Goal: Task Accomplishment & Management: Use online tool/utility

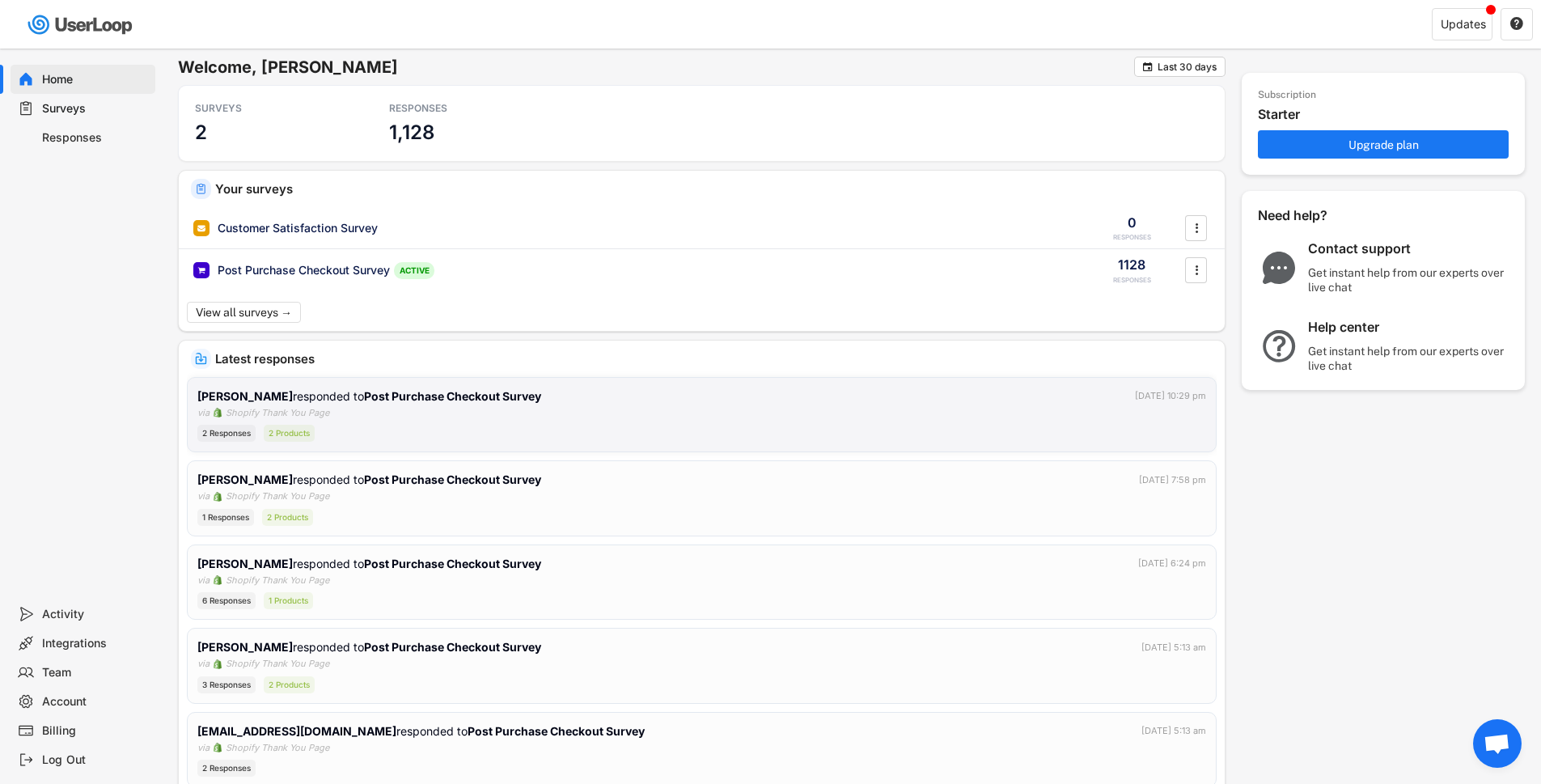
click at [380, 397] on strong "Post Purchase Checkout Survey" at bounding box center [452, 396] width 177 height 13
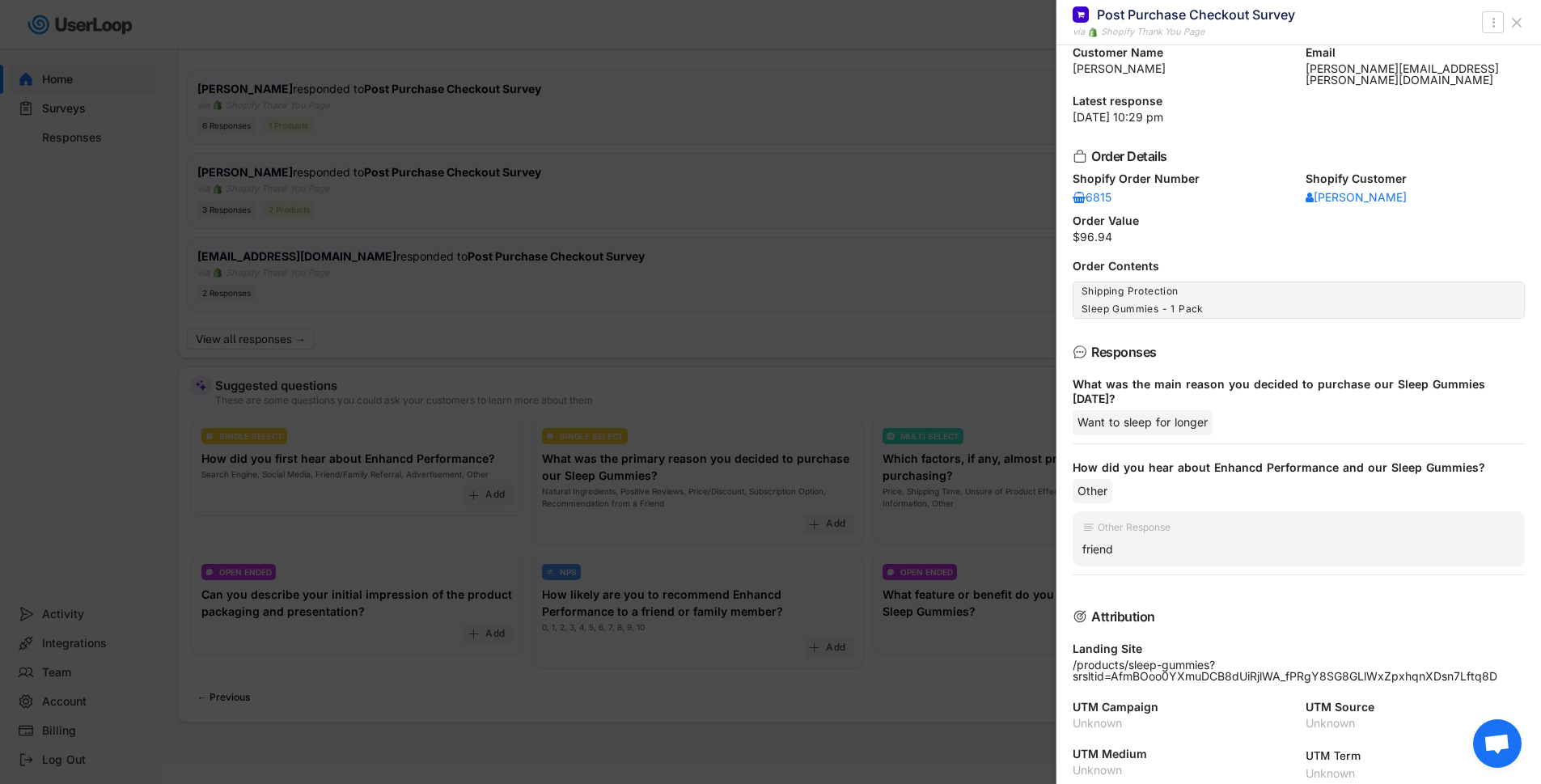
scroll to position [502, 0]
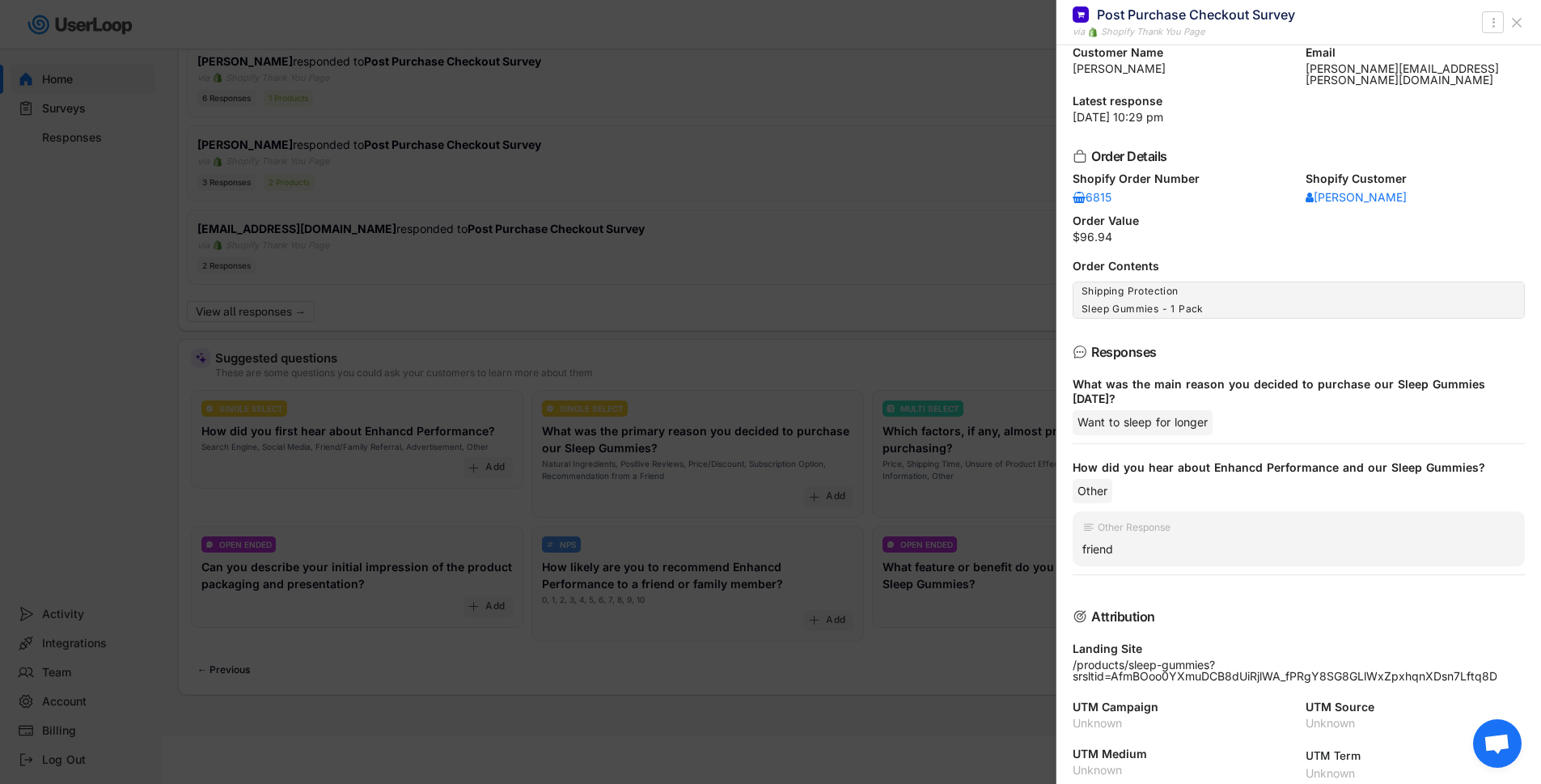
click at [719, 687] on div at bounding box center [770, 392] width 1541 height 784
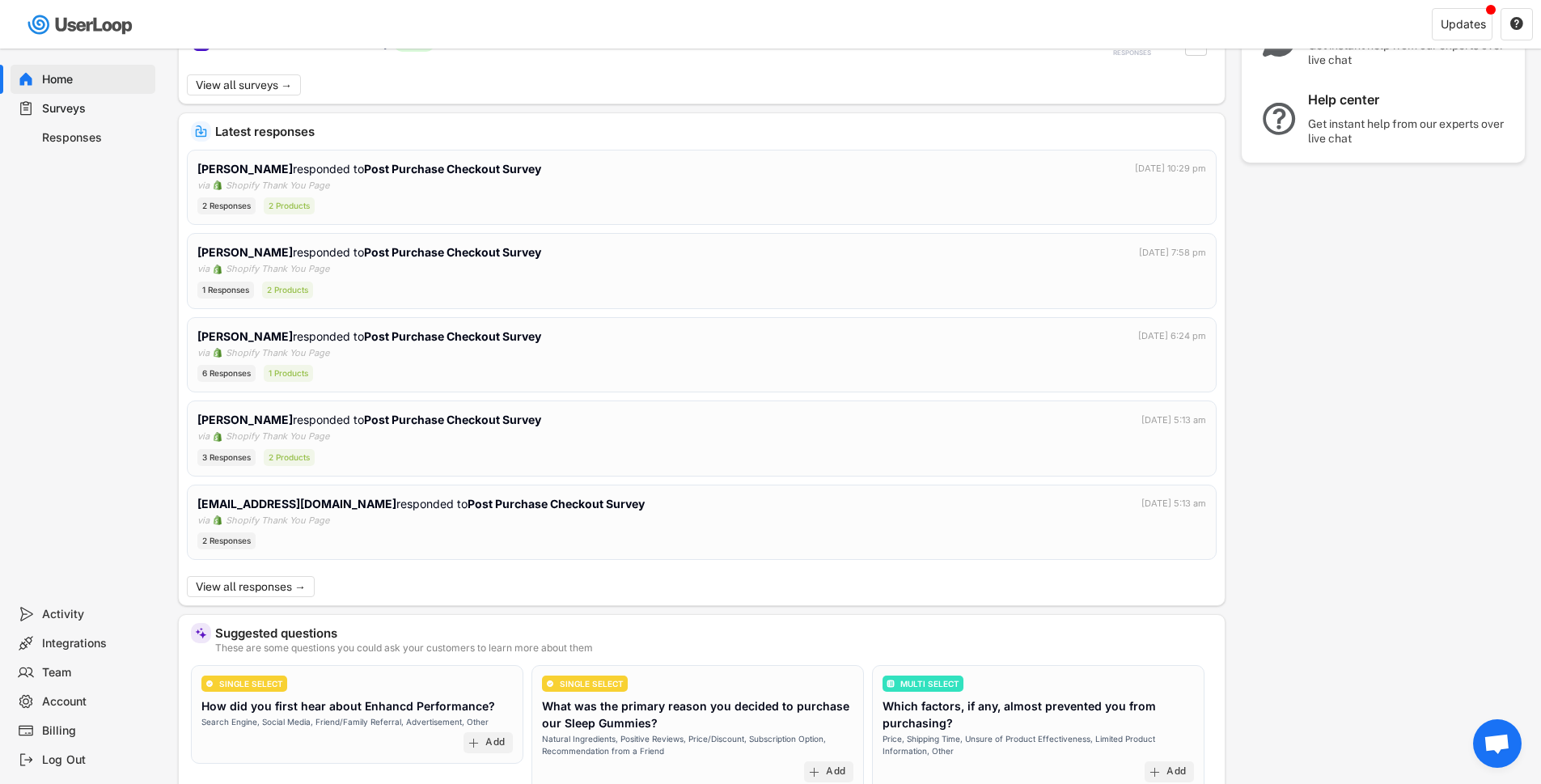
scroll to position [0, 0]
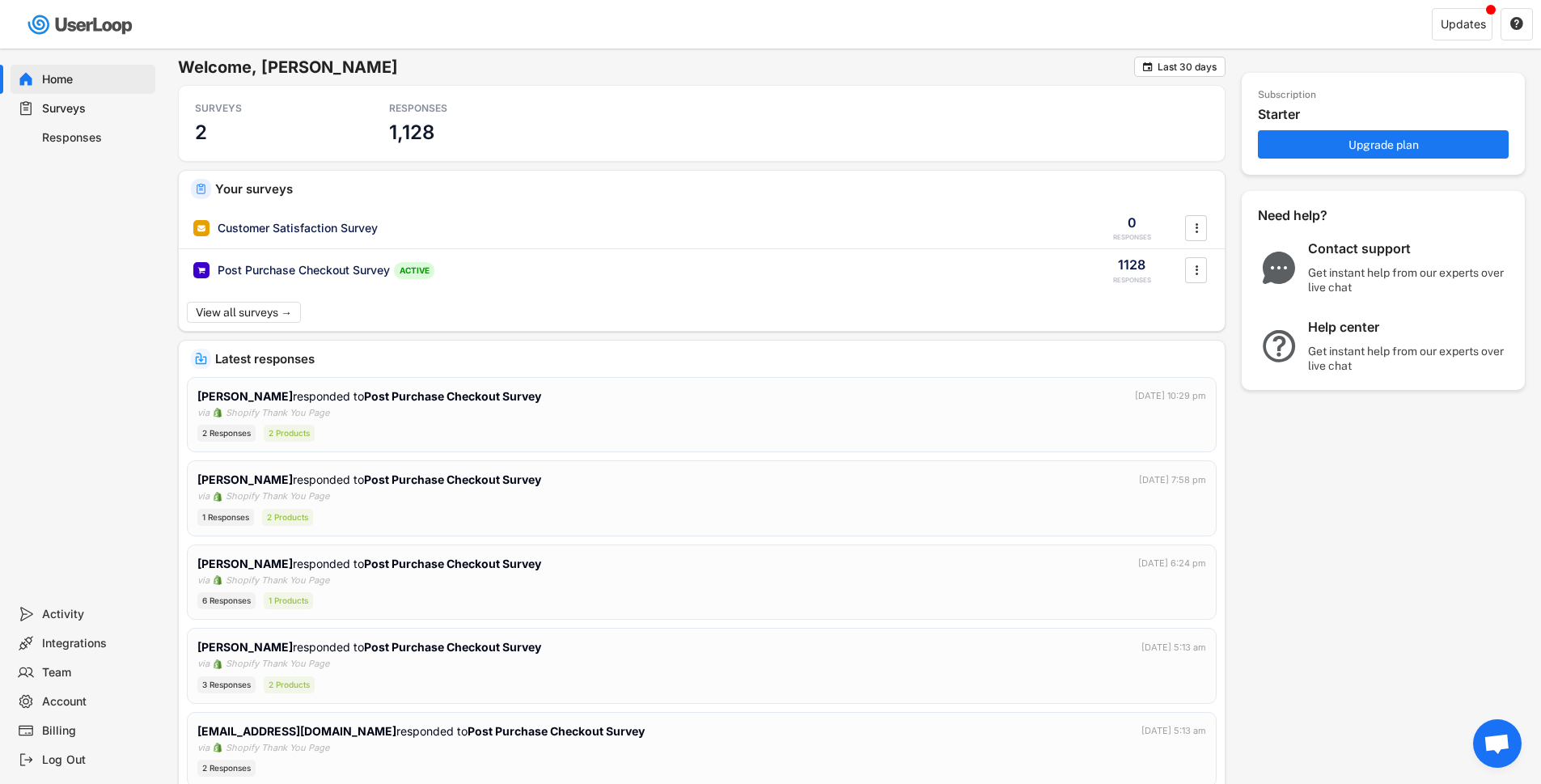
click at [69, 111] on div "Surveys" at bounding box center [95, 108] width 107 height 15
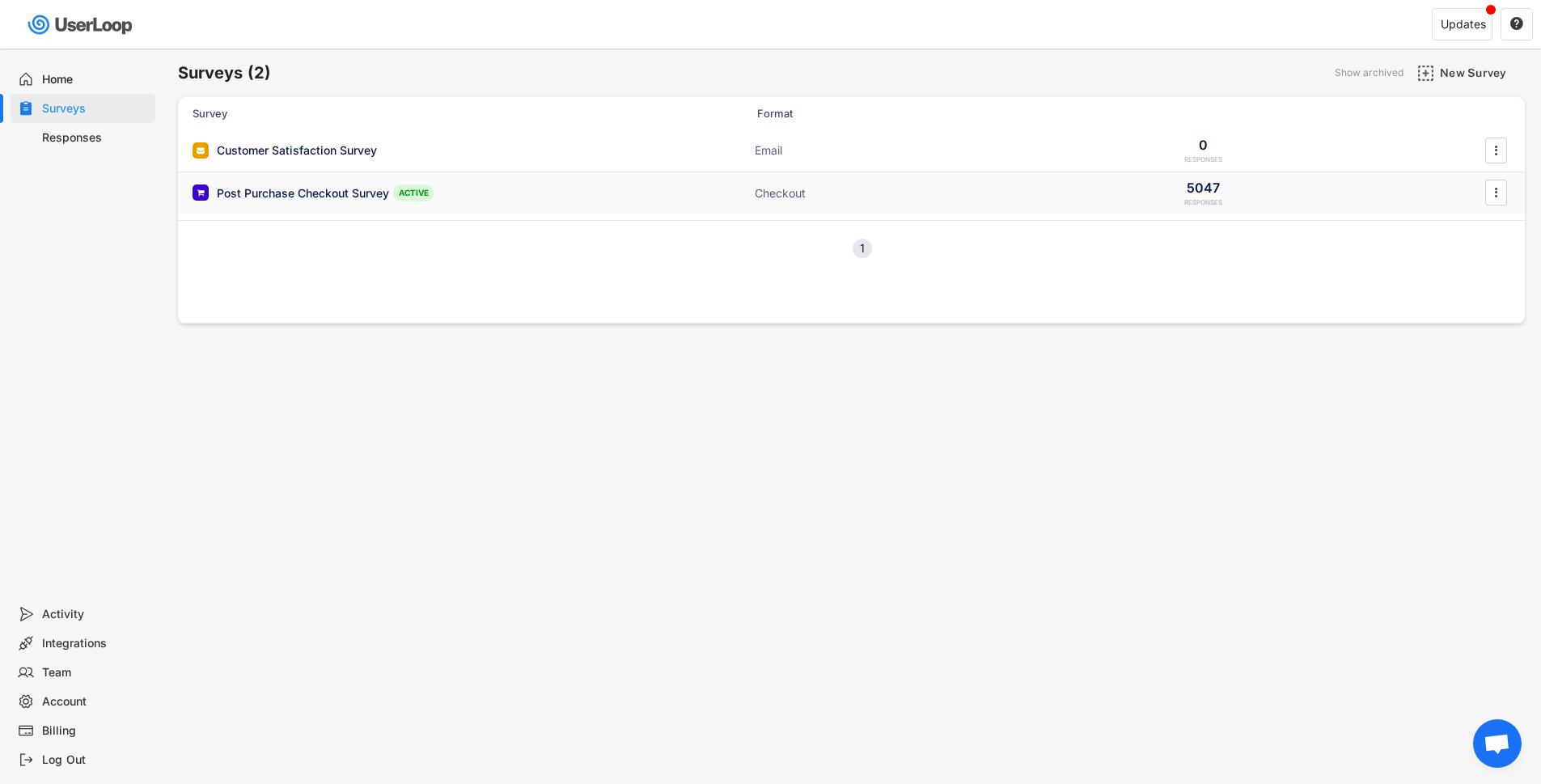
click at [273, 194] on div "Post Purchase Checkout Survey" at bounding box center [303, 193] width 172 height 16
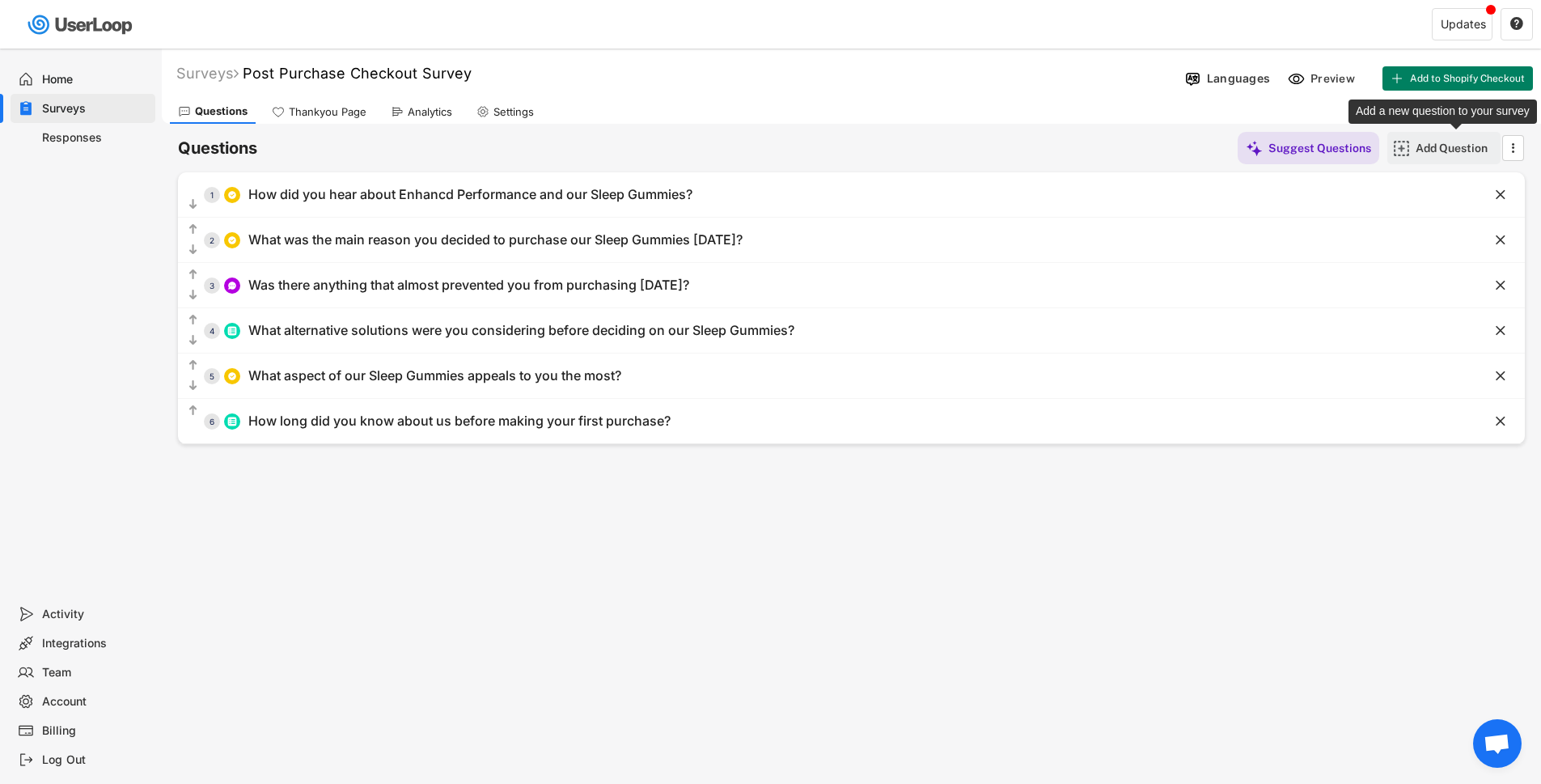
click at [1443, 147] on div "Add Question" at bounding box center [1455, 147] width 81 height 14
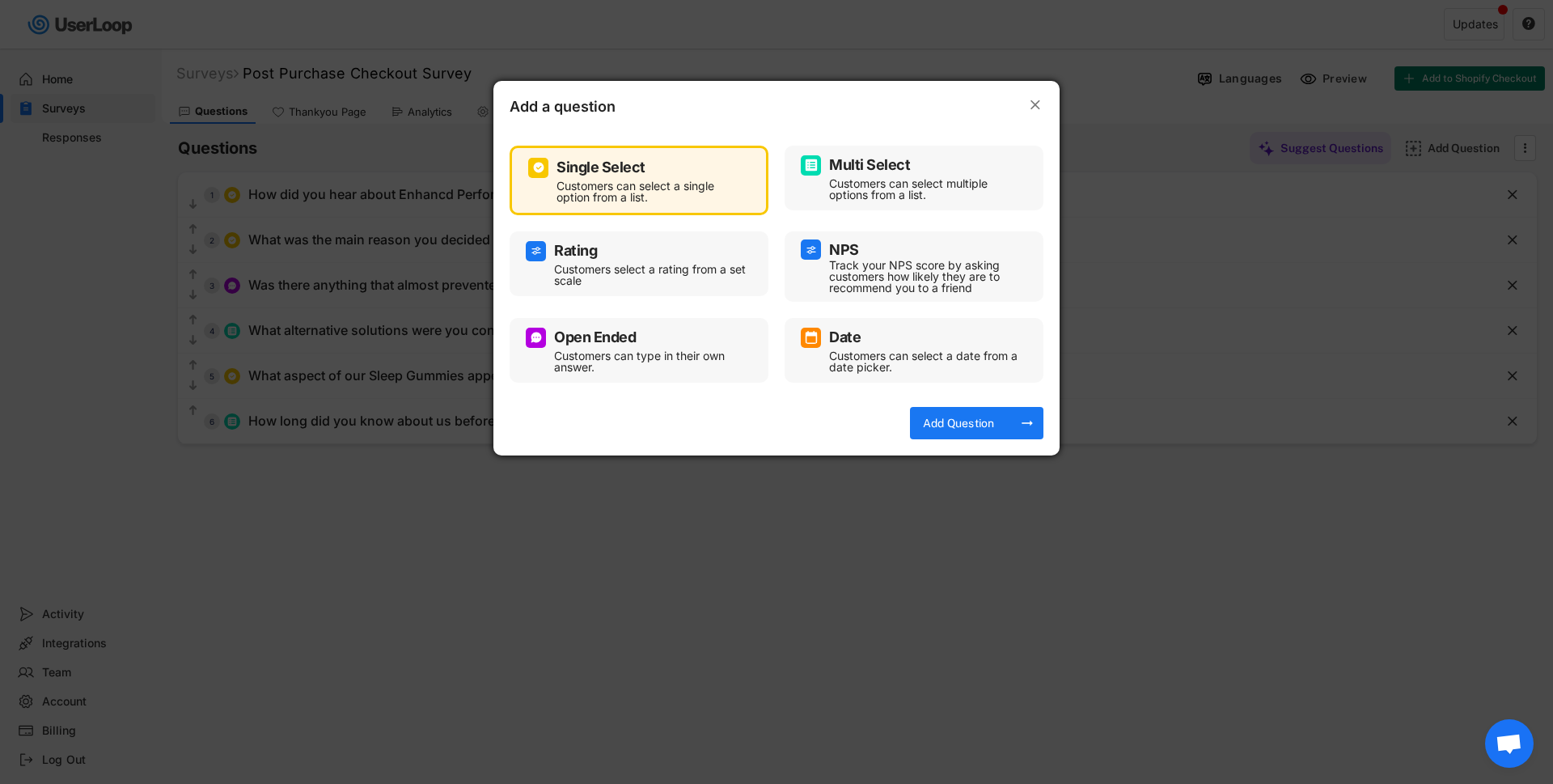
click at [902, 185] on div "Customers can select multiple options from a list." at bounding box center [926, 189] width 194 height 23
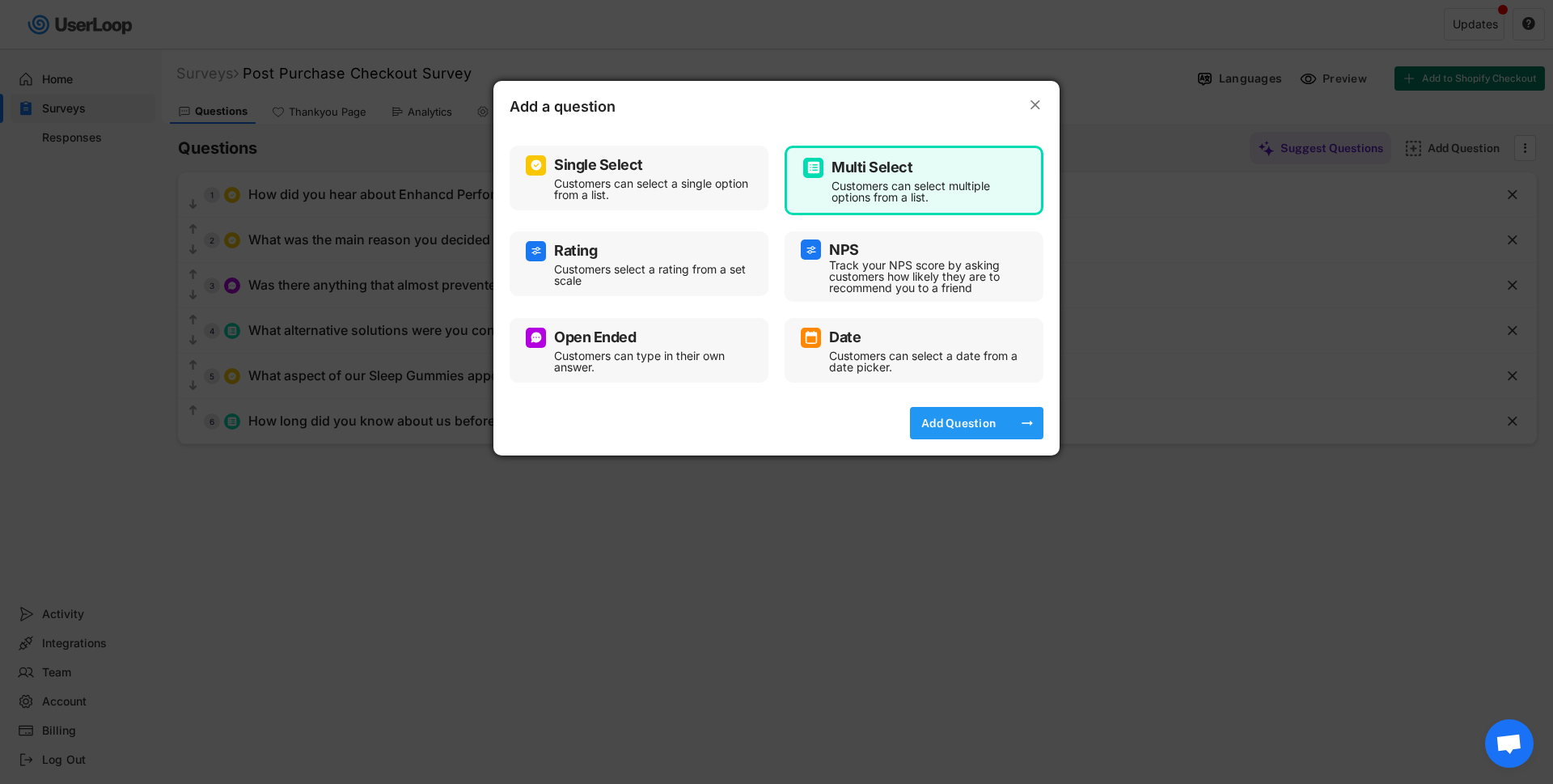
click at [971, 422] on div "Add Question" at bounding box center [958, 422] width 81 height 14
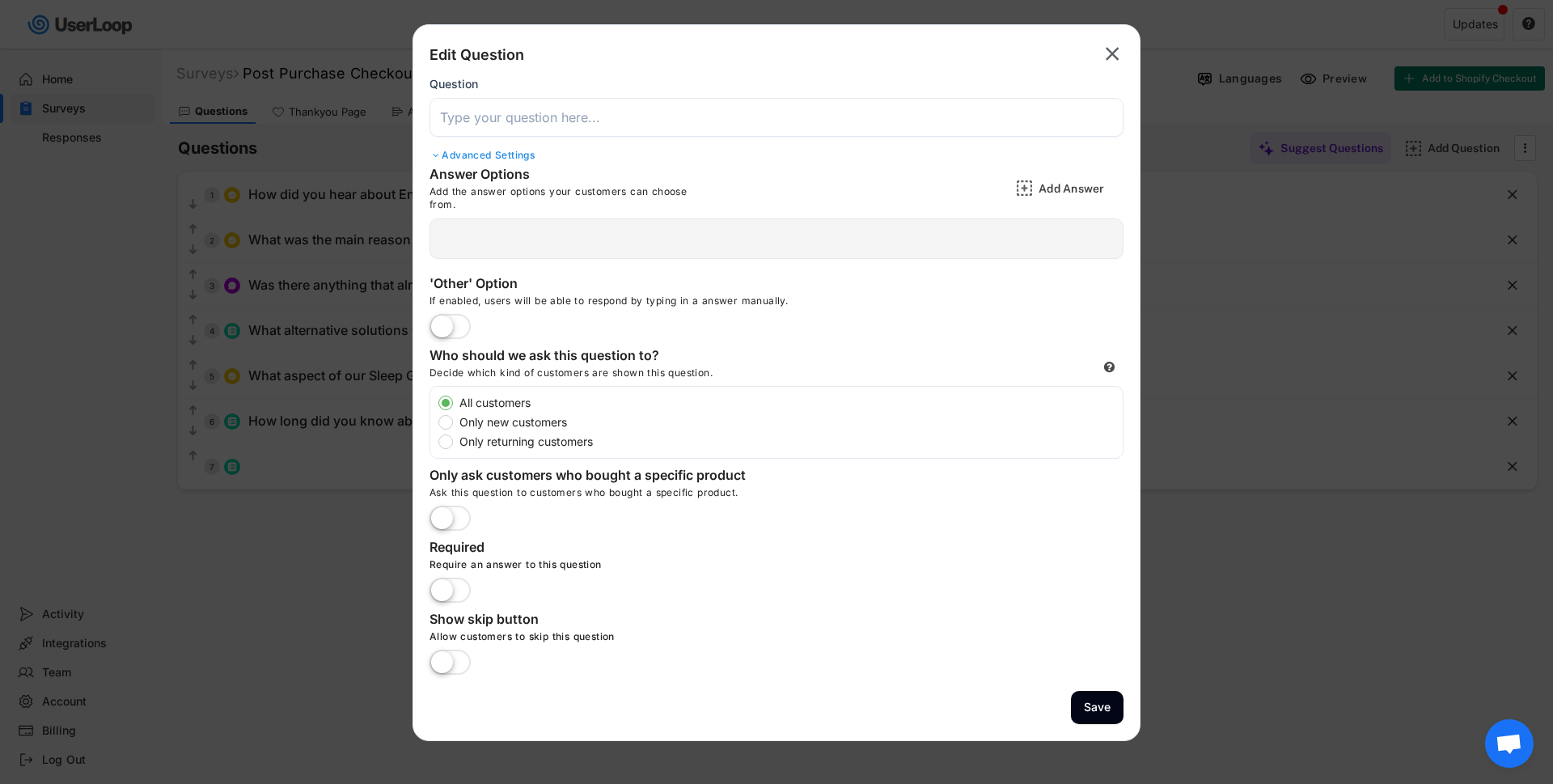
click at [455, 422] on label "Only new customers" at bounding box center [789, 422] width 668 height 11
click at [437, 407] on input "Only new customers" at bounding box center [431, 402] width 10 height 10
radio input "true"
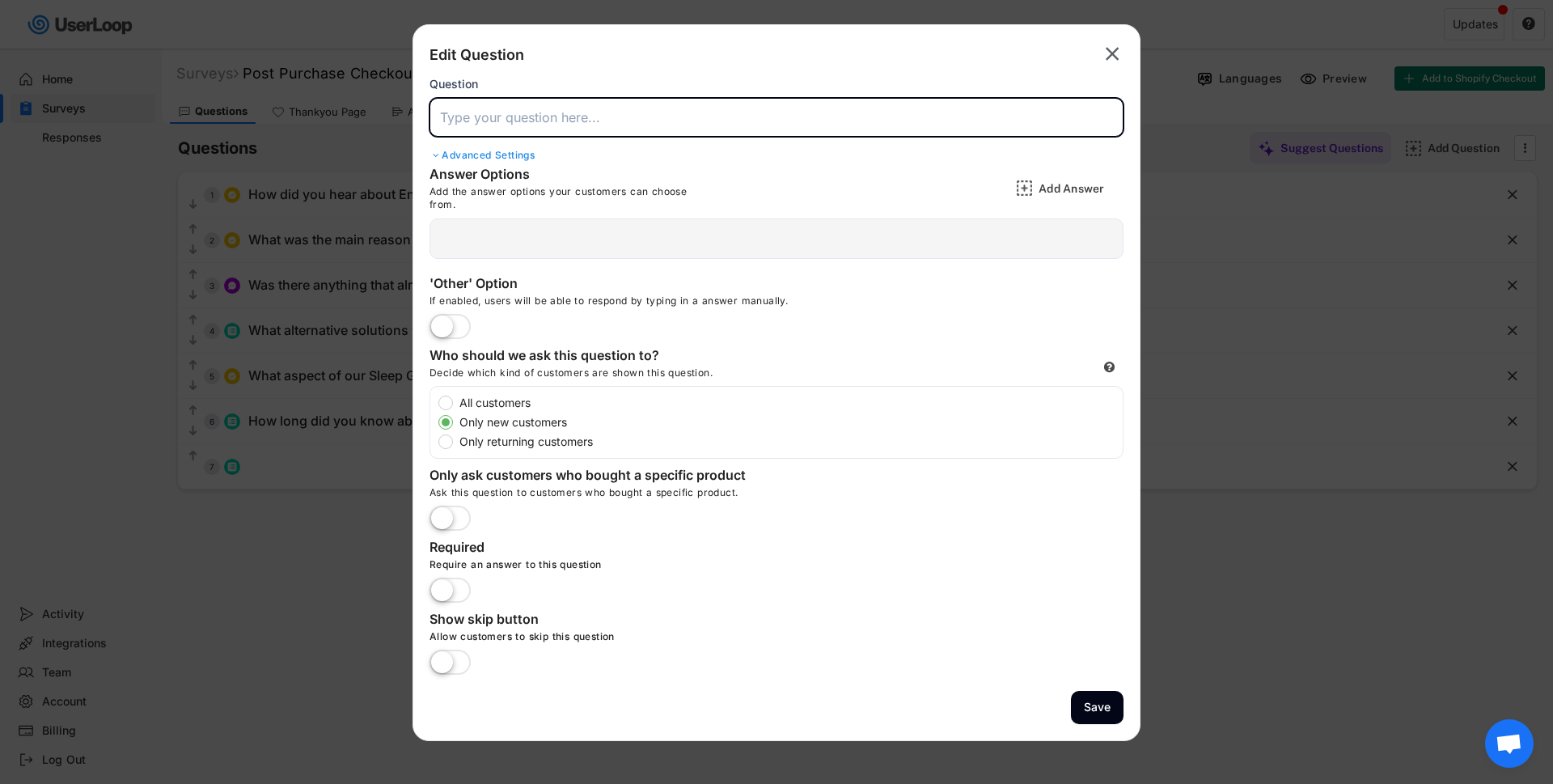
click at [512, 130] on input "input" at bounding box center [776, 117] width 694 height 39
paste input "Which of these do you currently take regularly?"
type input "Which of these do you currently take regularly?"
click at [700, 224] on div at bounding box center [776, 238] width 694 height 40
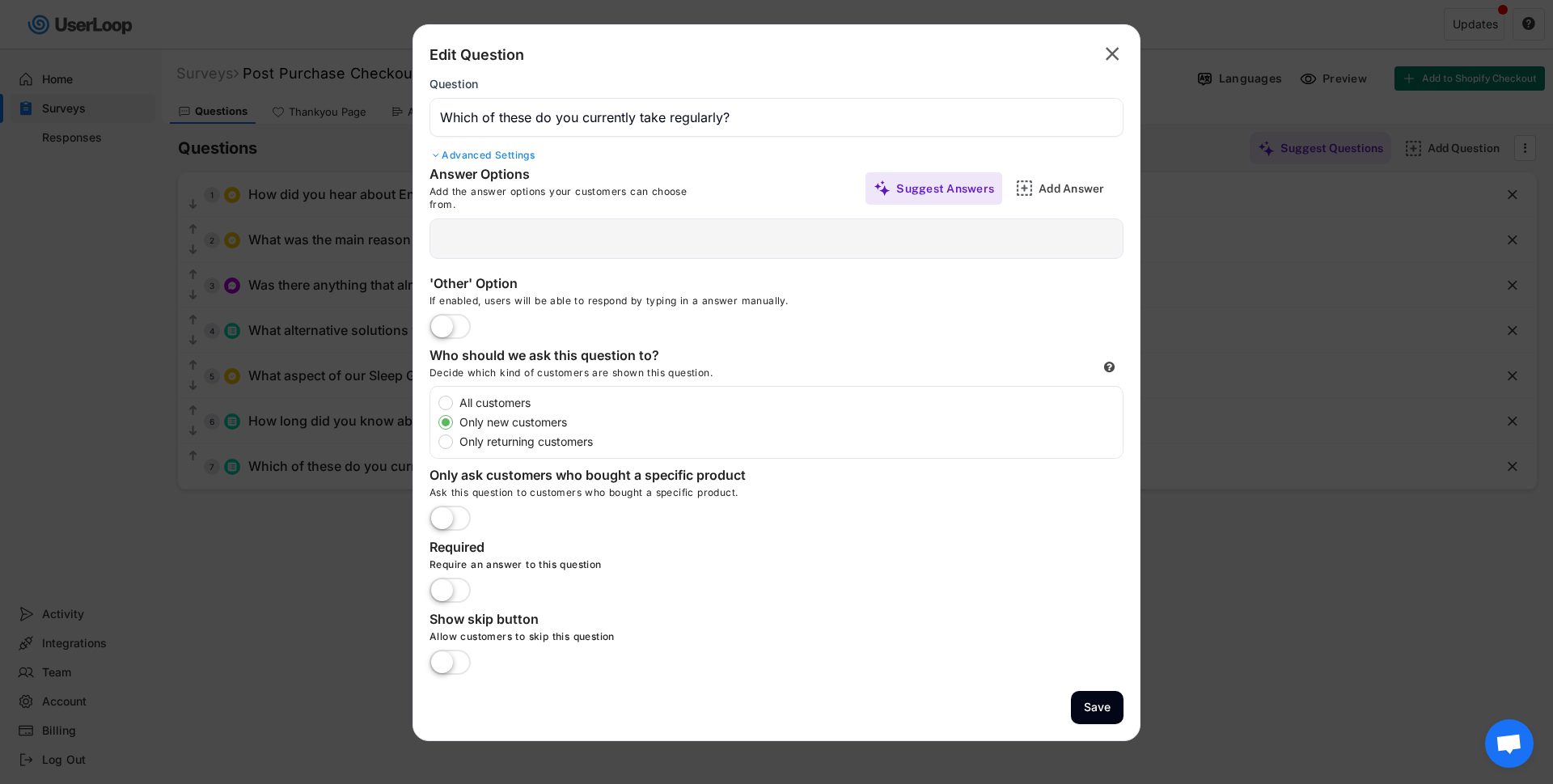
click at [463, 154] on div "Advanced Settings" at bounding box center [776, 155] width 694 height 13
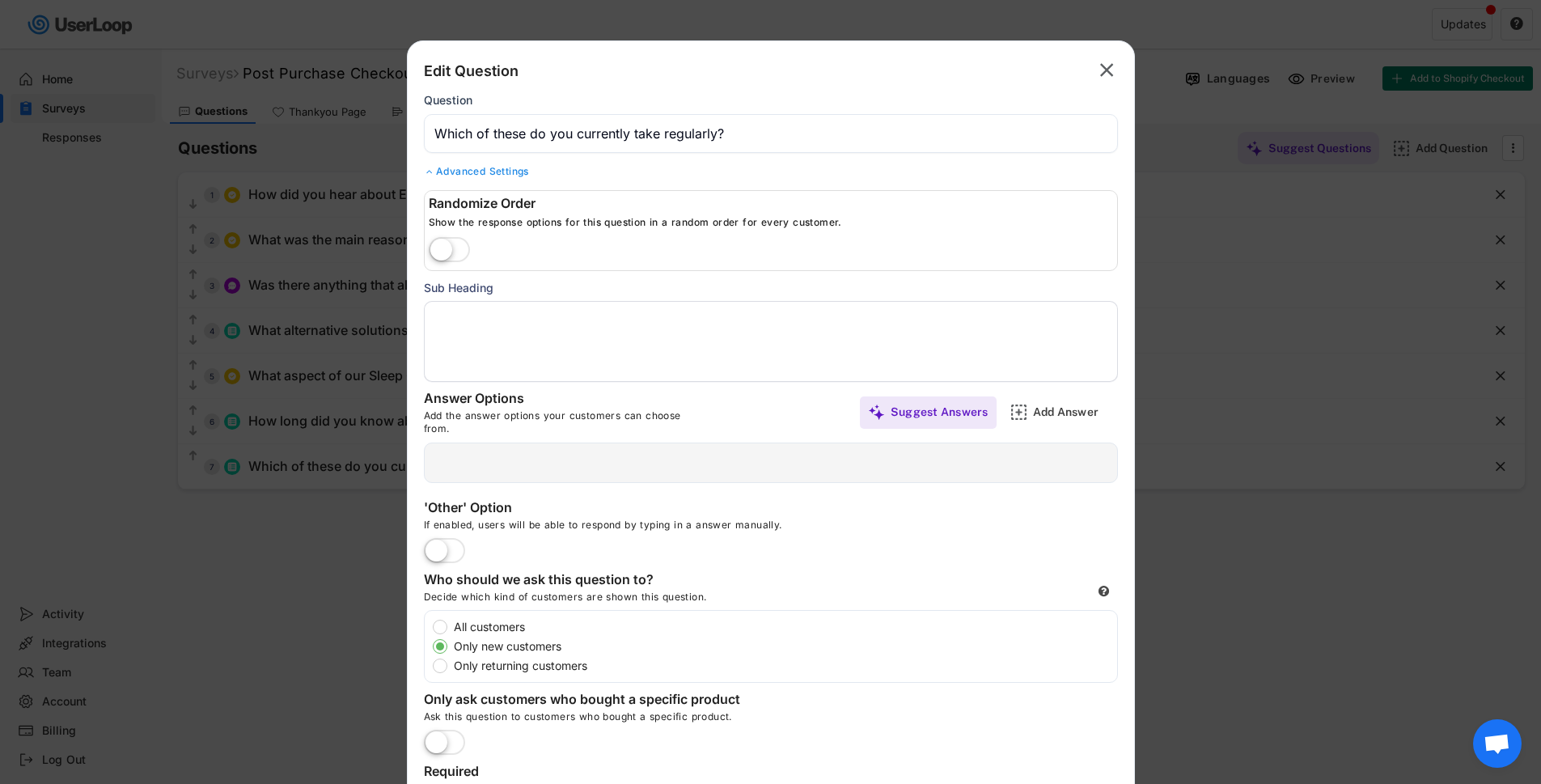
click at [464, 174] on div "Advanced Settings" at bounding box center [770, 171] width 694 height 13
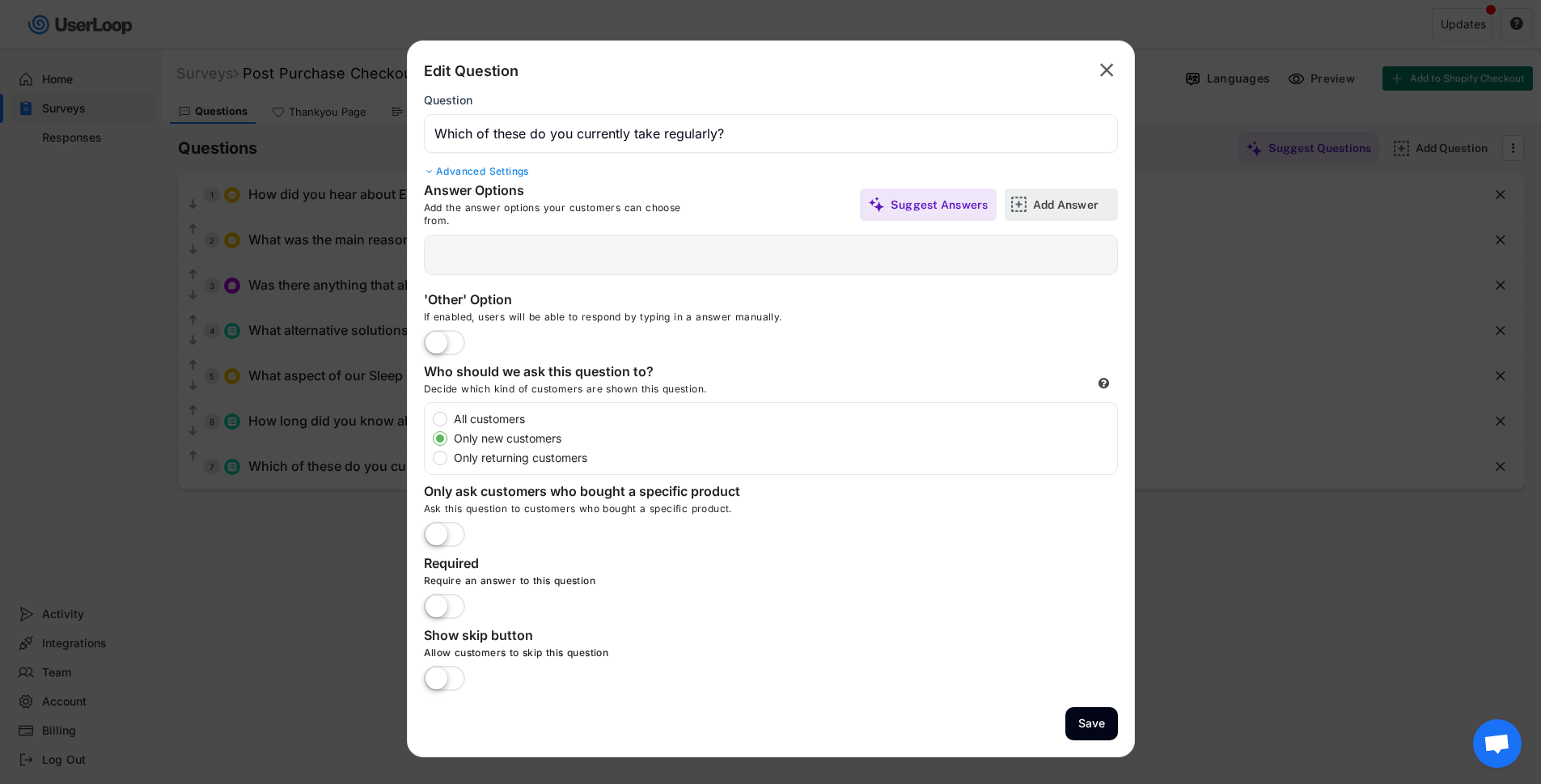
click at [1036, 211] on div "Add Answer" at bounding box center [1073, 204] width 81 height 14
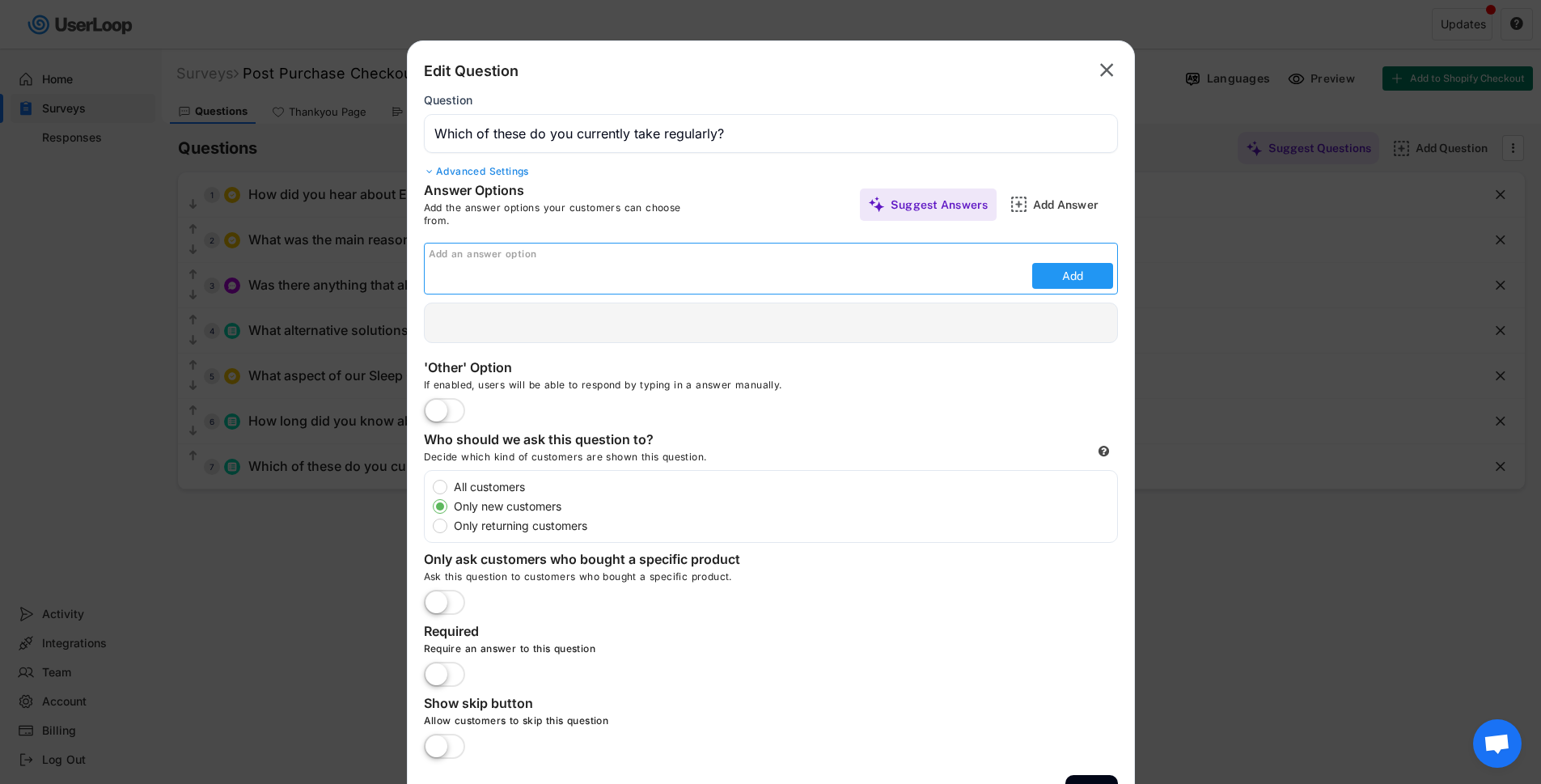
click at [1080, 269] on button "Add" at bounding box center [1072, 275] width 81 height 26
click at [1075, 276] on button "Add" at bounding box center [1072, 275] width 81 height 26
click at [1108, 65] on text "" at bounding box center [1107, 69] width 13 height 24
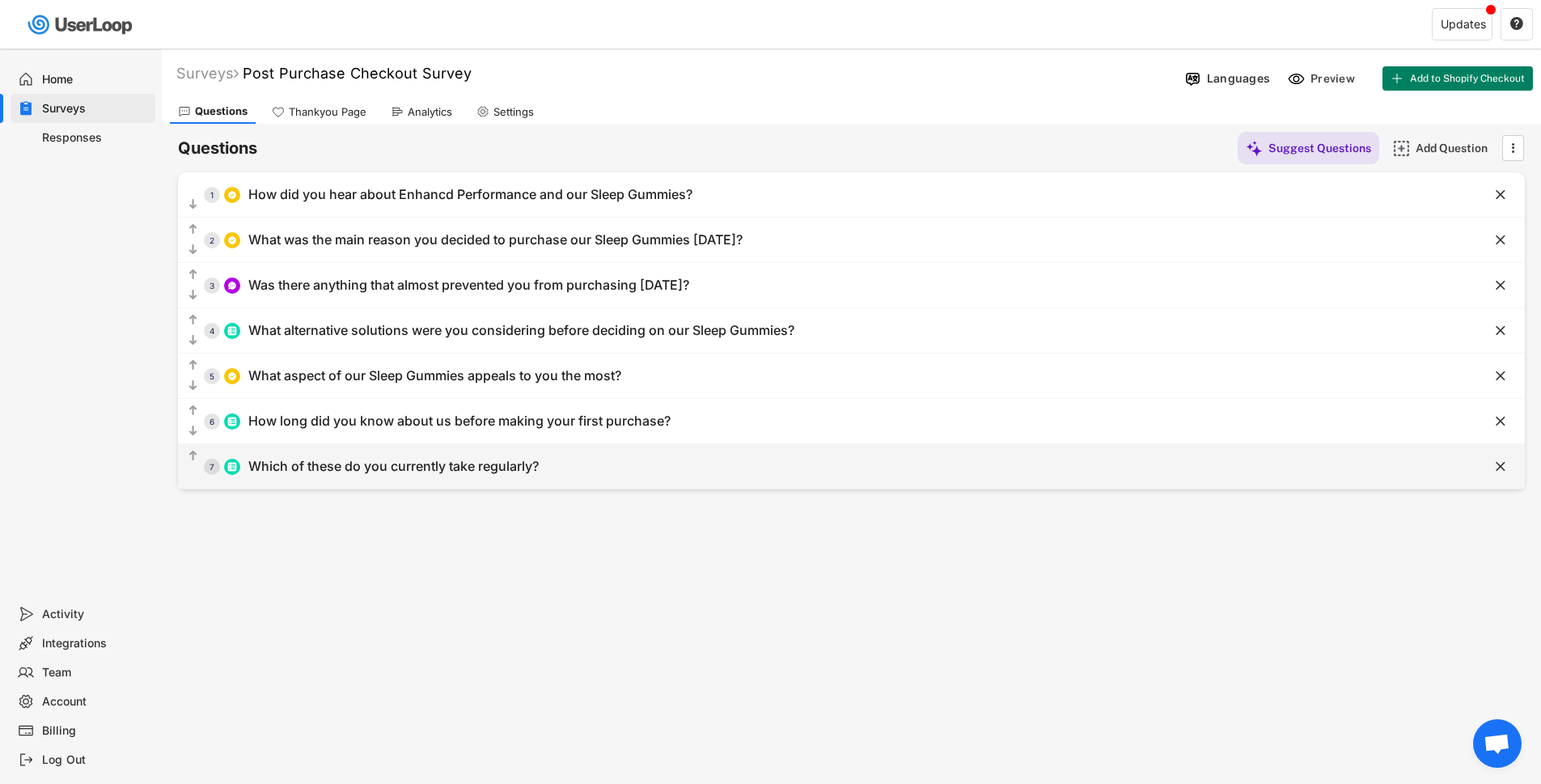
click at [404, 465] on div "Which of these do you currently take regularly?" at bounding box center [393, 466] width 290 height 17
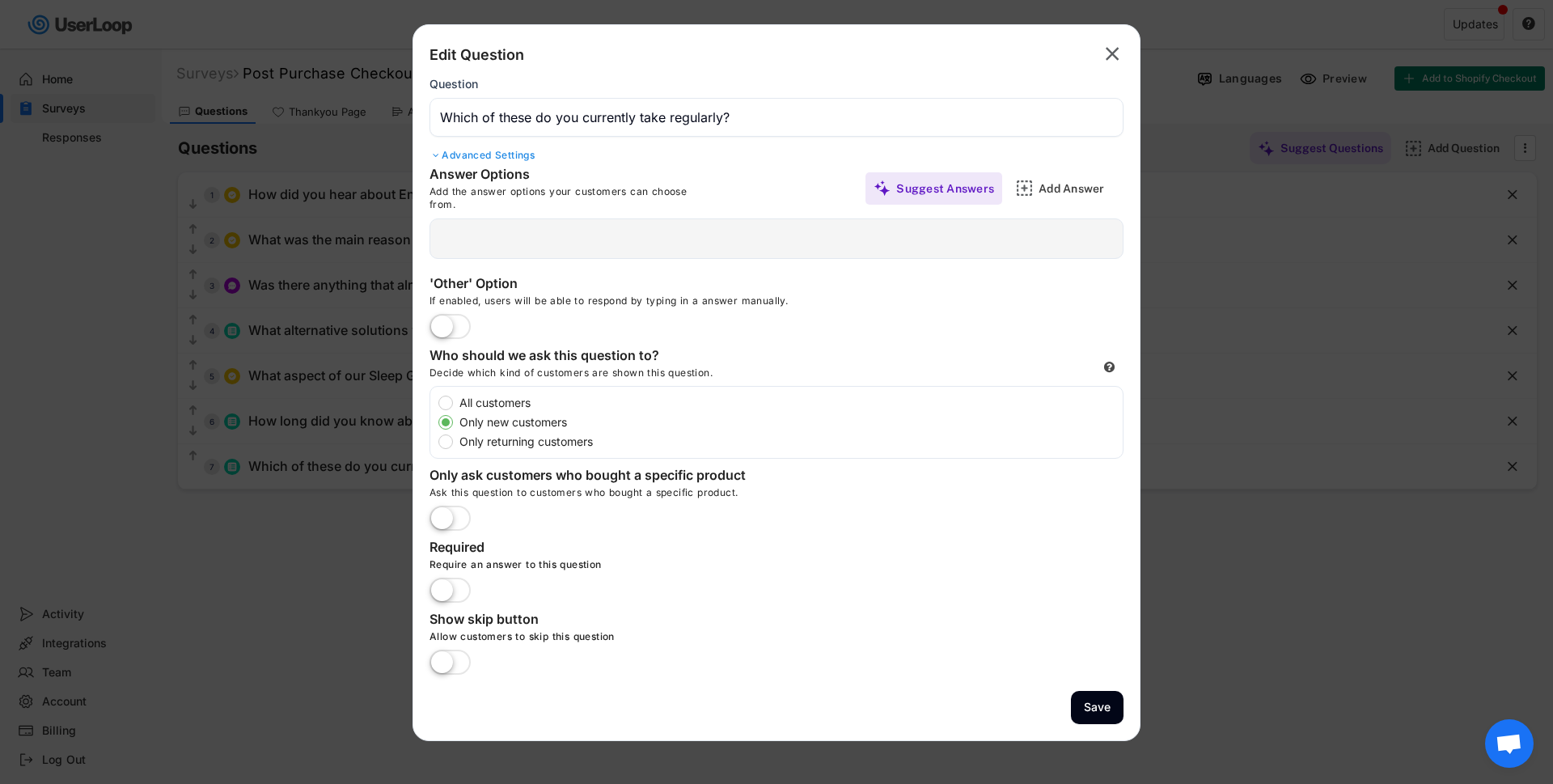
click at [442, 323] on label at bounding box center [450, 327] width 49 height 35
click at [0, 0] on input "checkbox" at bounding box center [0, 0] width 0 height 0
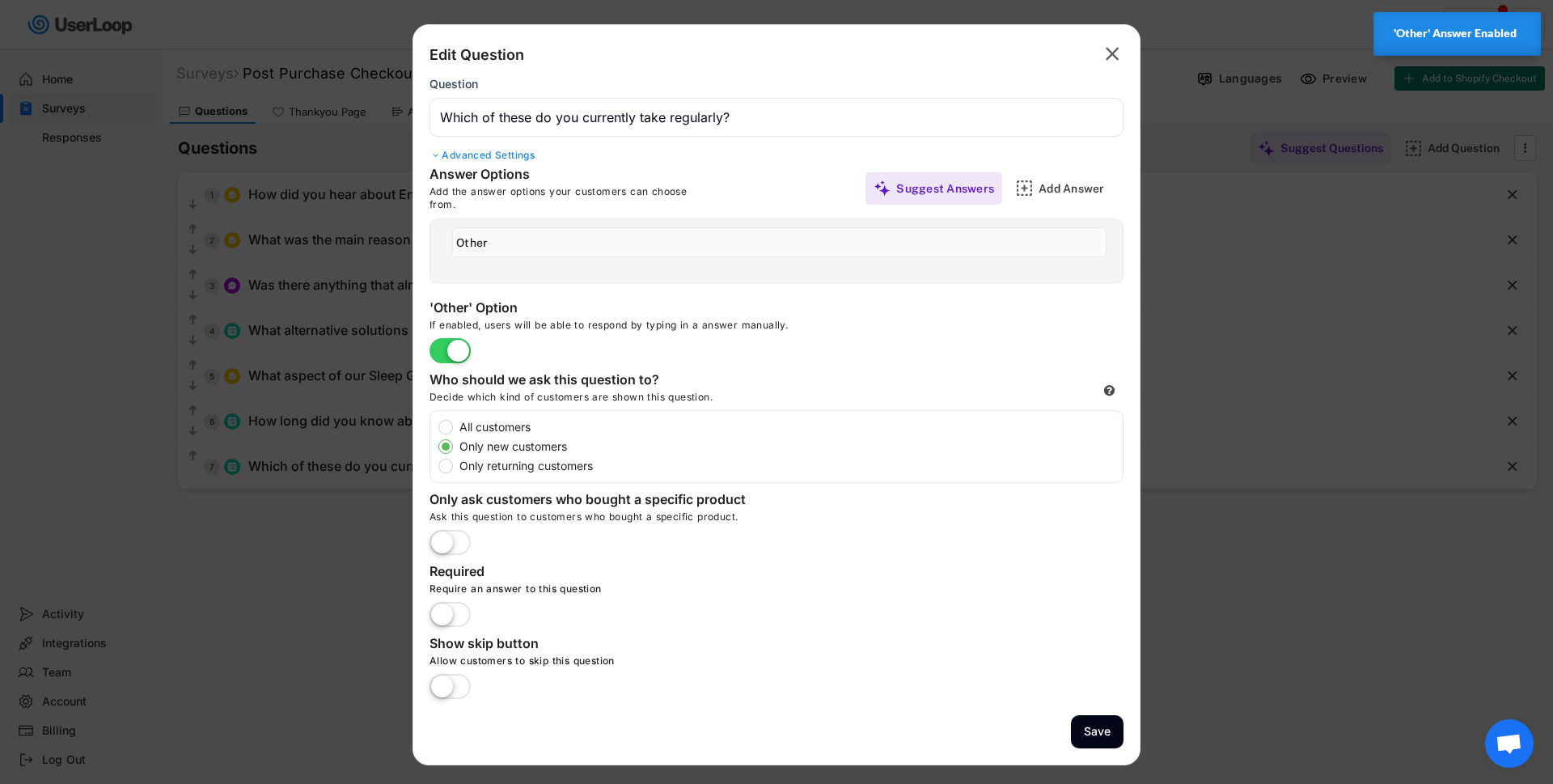
click at [1109, 52] on text "" at bounding box center [1112, 53] width 13 height 24
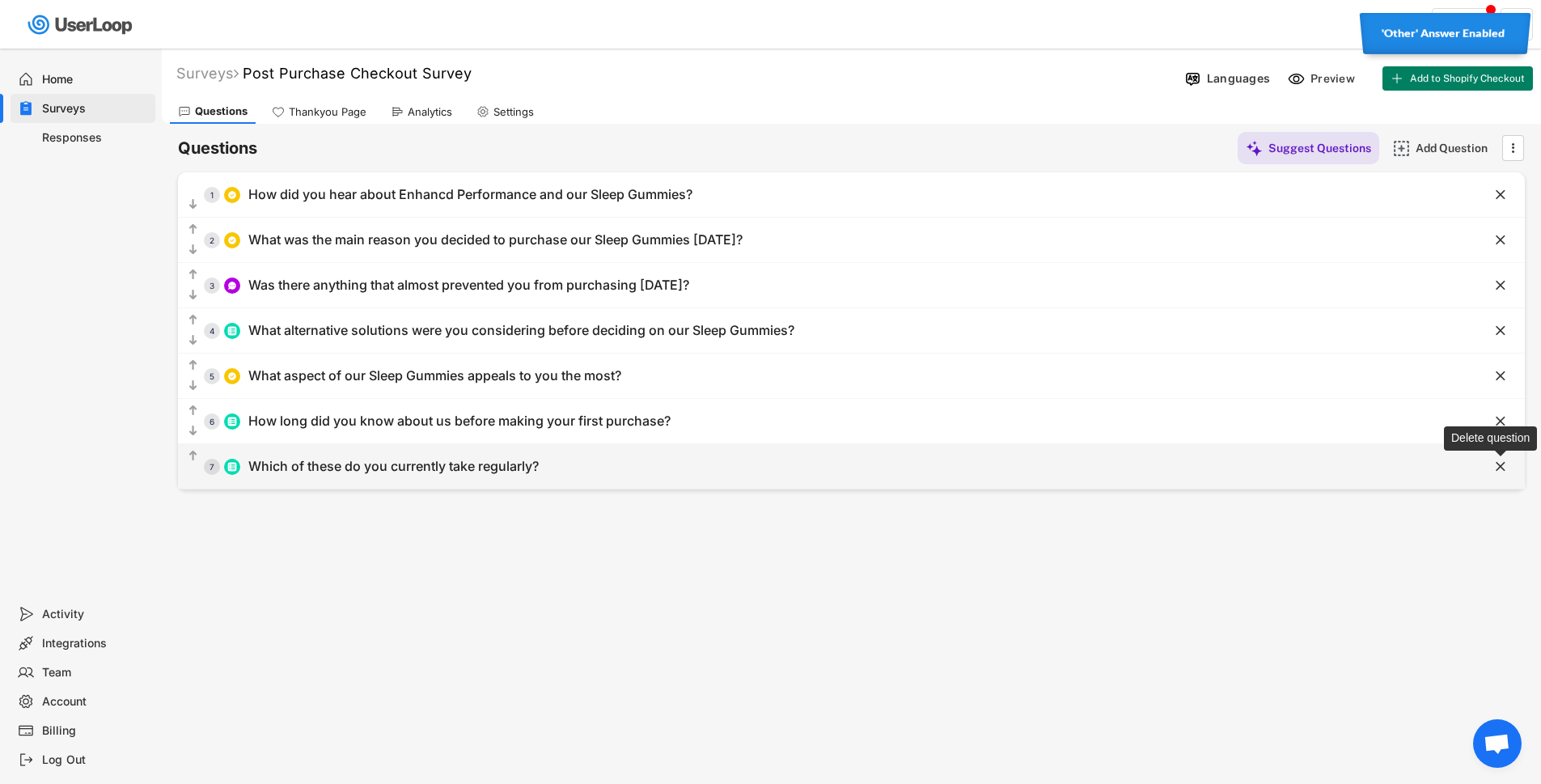
click at [1501, 468] on text "" at bounding box center [1500, 466] width 10 height 17
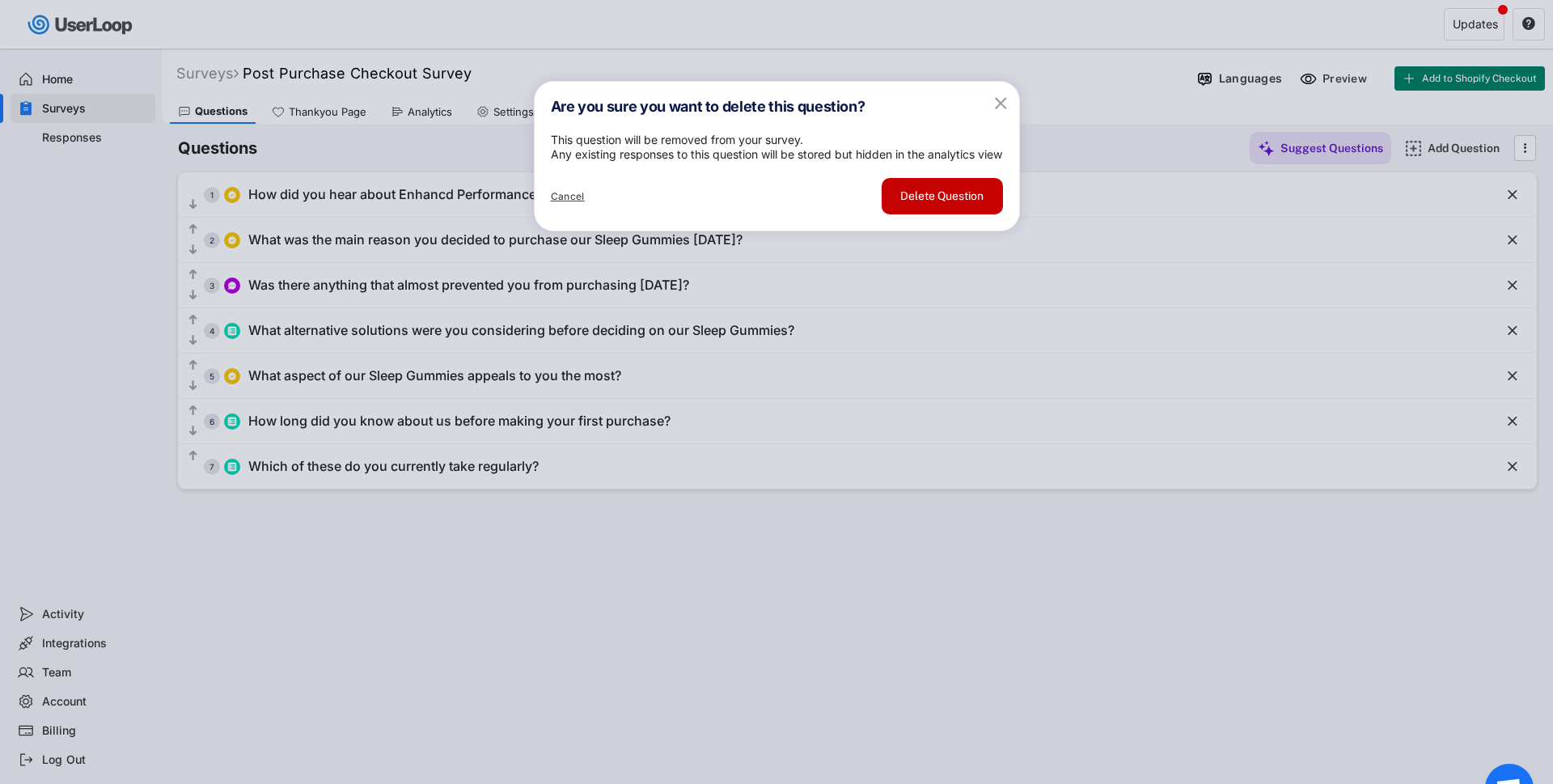
click at [923, 214] on button "Delete Question" at bounding box center [941, 196] width 121 height 36
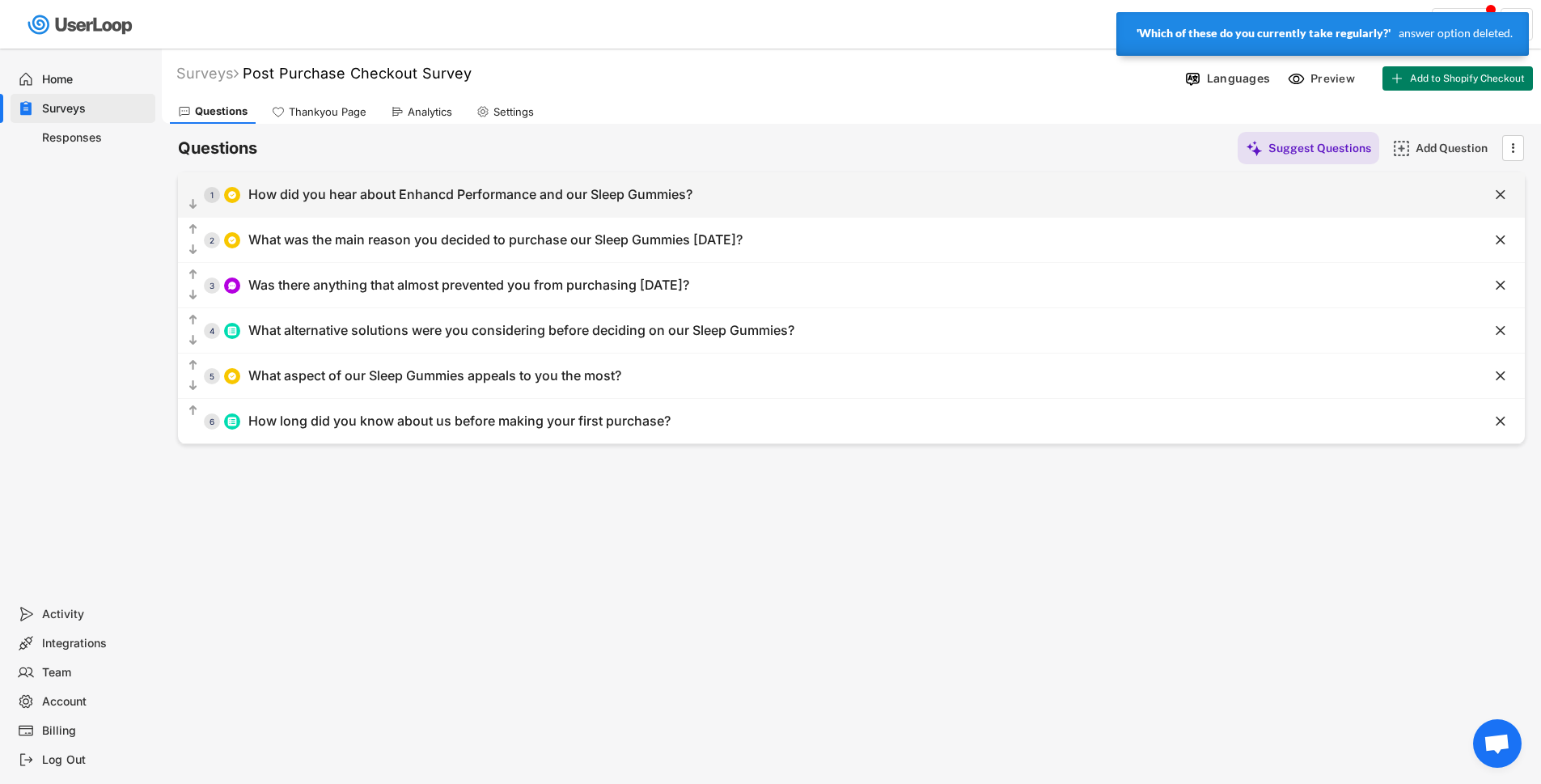
click at [466, 201] on div "How did you hear about Enhancd Performance and our Sleep Gummies?" at bounding box center [470, 194] width 445 height 17
type input "How did you hear about Enhancd Performance and our Sleep Gummies?"
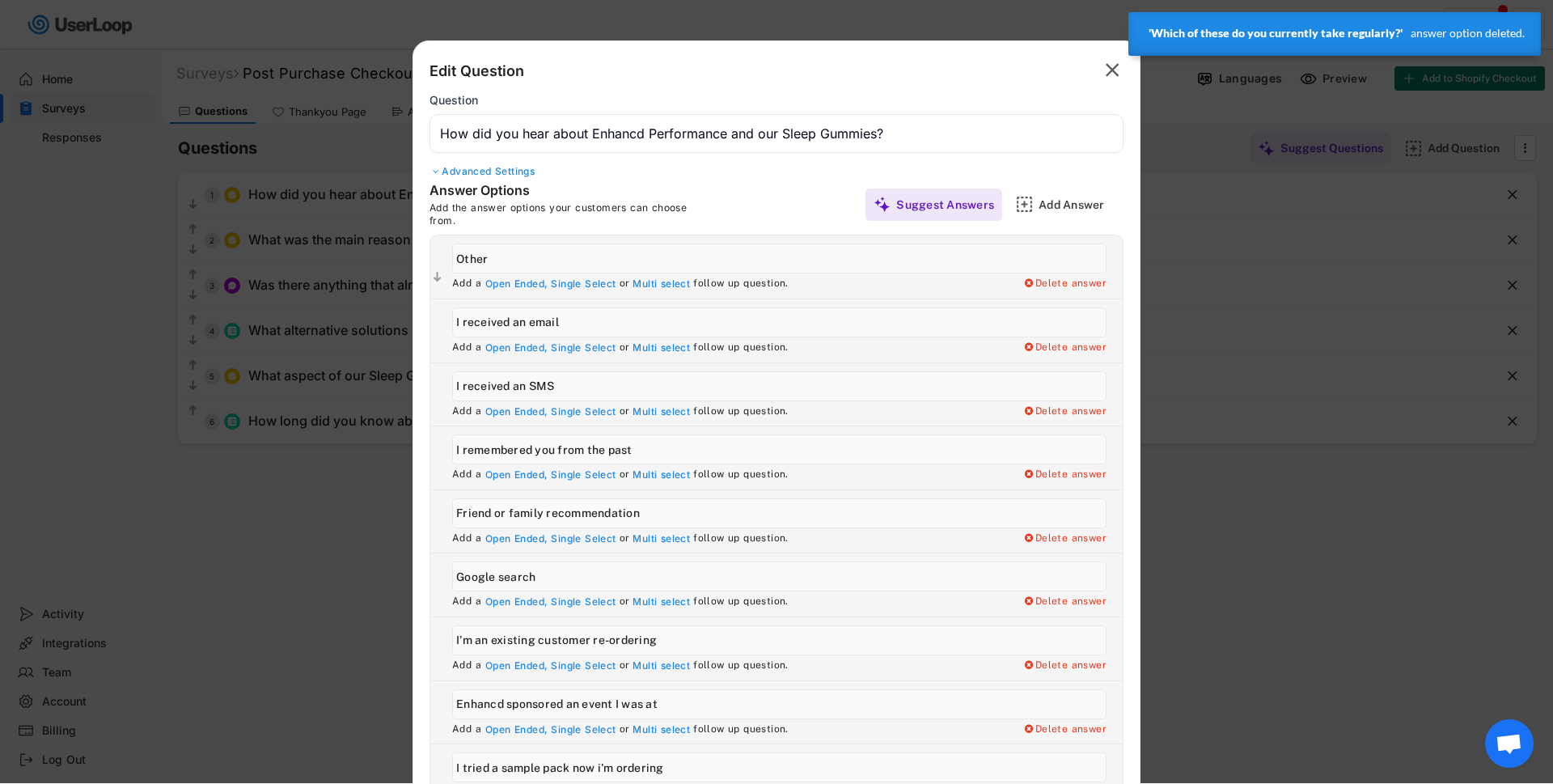
type input "I saw an ad"
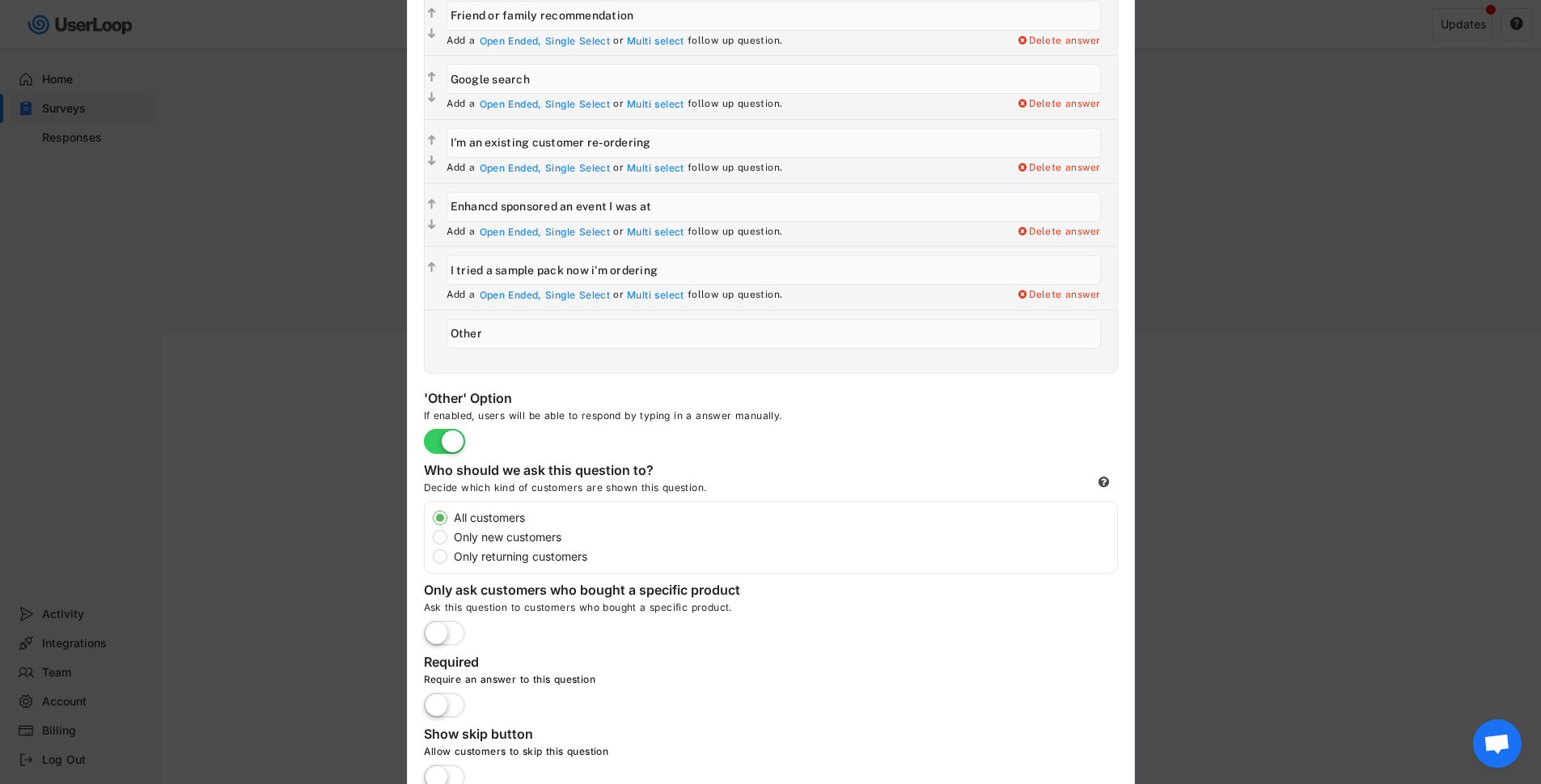
scroll to position [501, 0]
click at [449, 531] on label "Only new customers" at bounding box center [783, 533] width 668 height 11
click at [431, 519] on input "Only new customers" at bounding box center [425, 513] width 10 height 10
radio input "true"
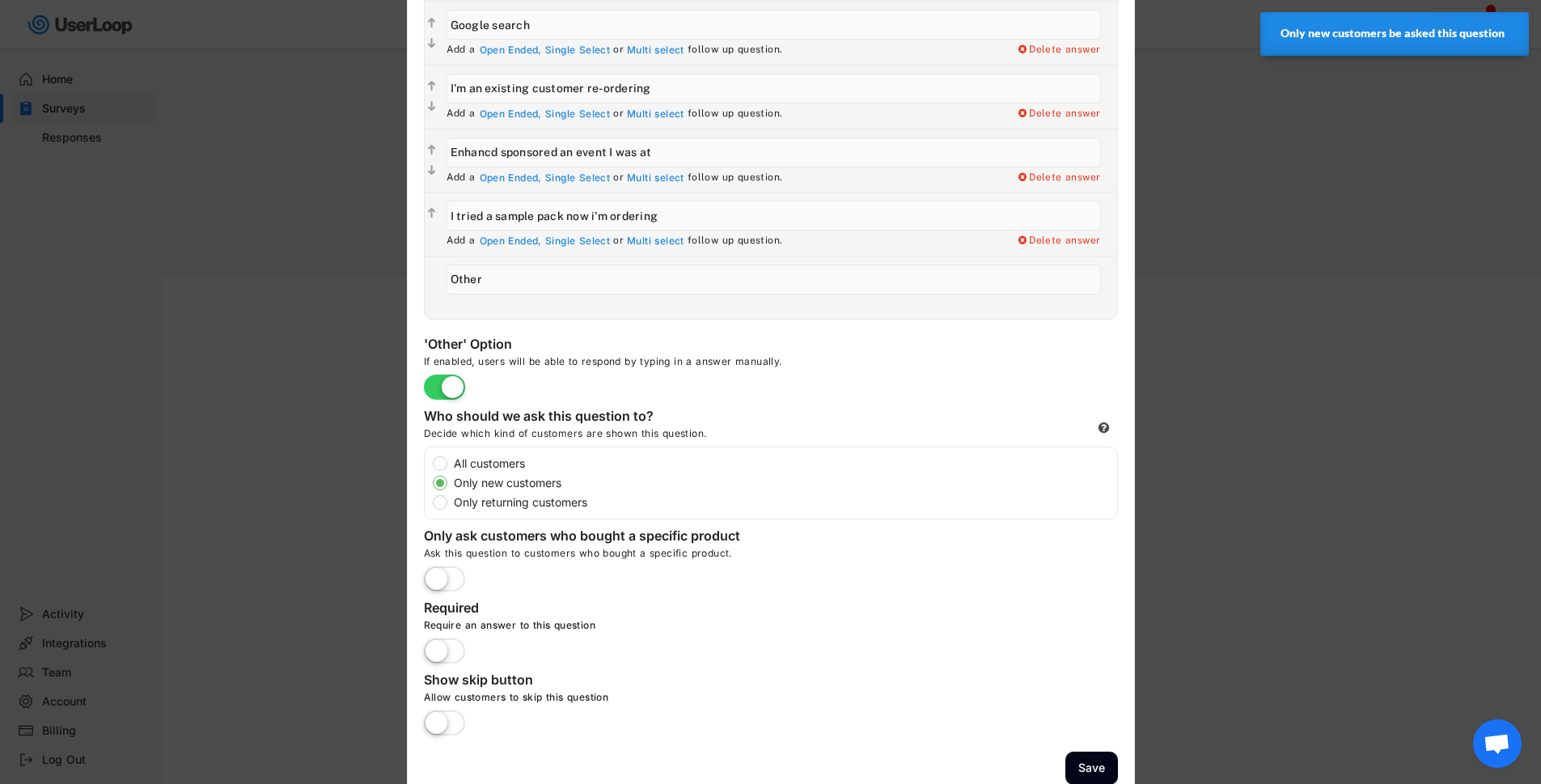
scroll to position [569, 0]
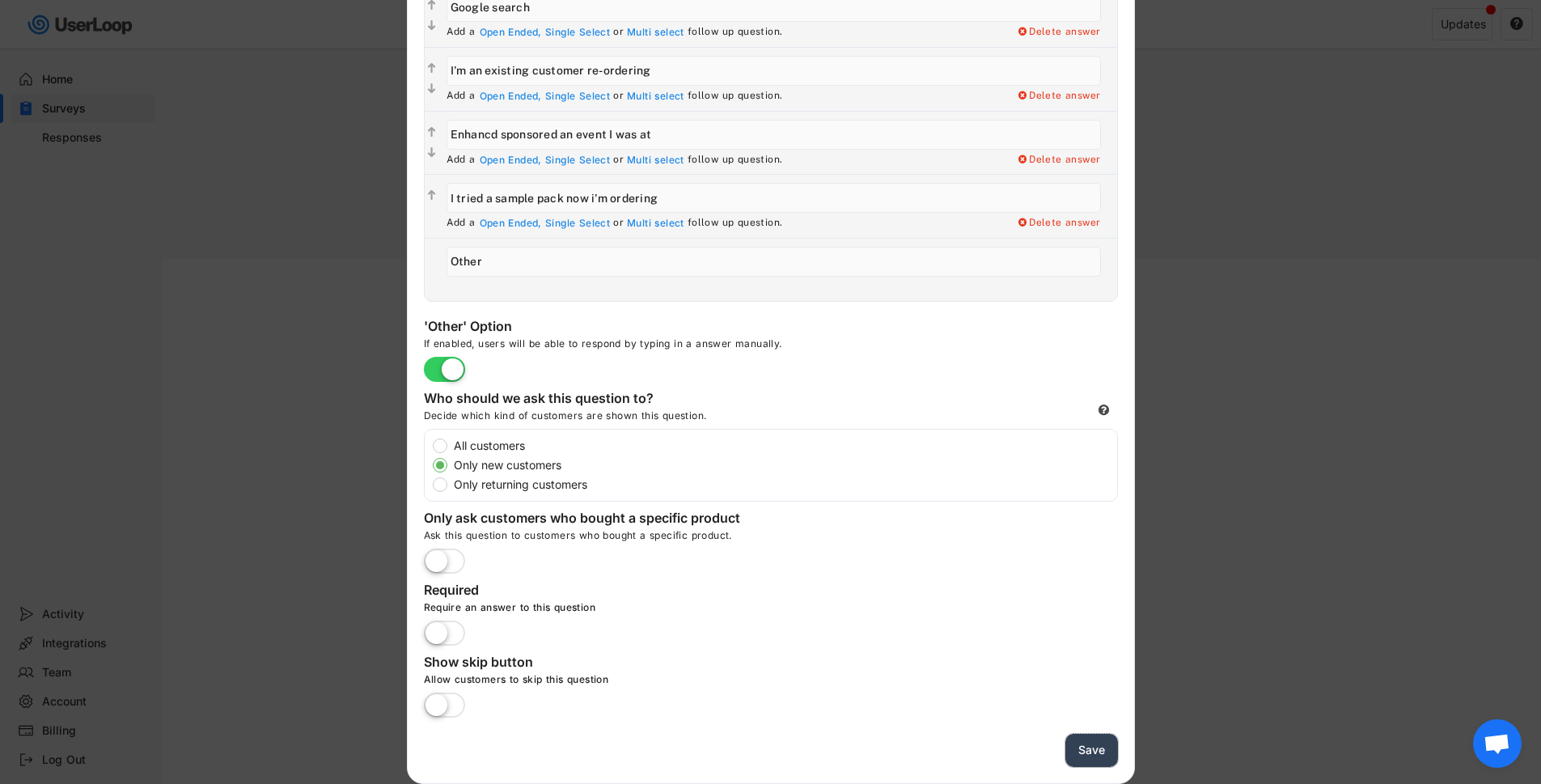
click at [1085, 747] on button "Save" at bounding box center [1091, 750] width 52 height 33
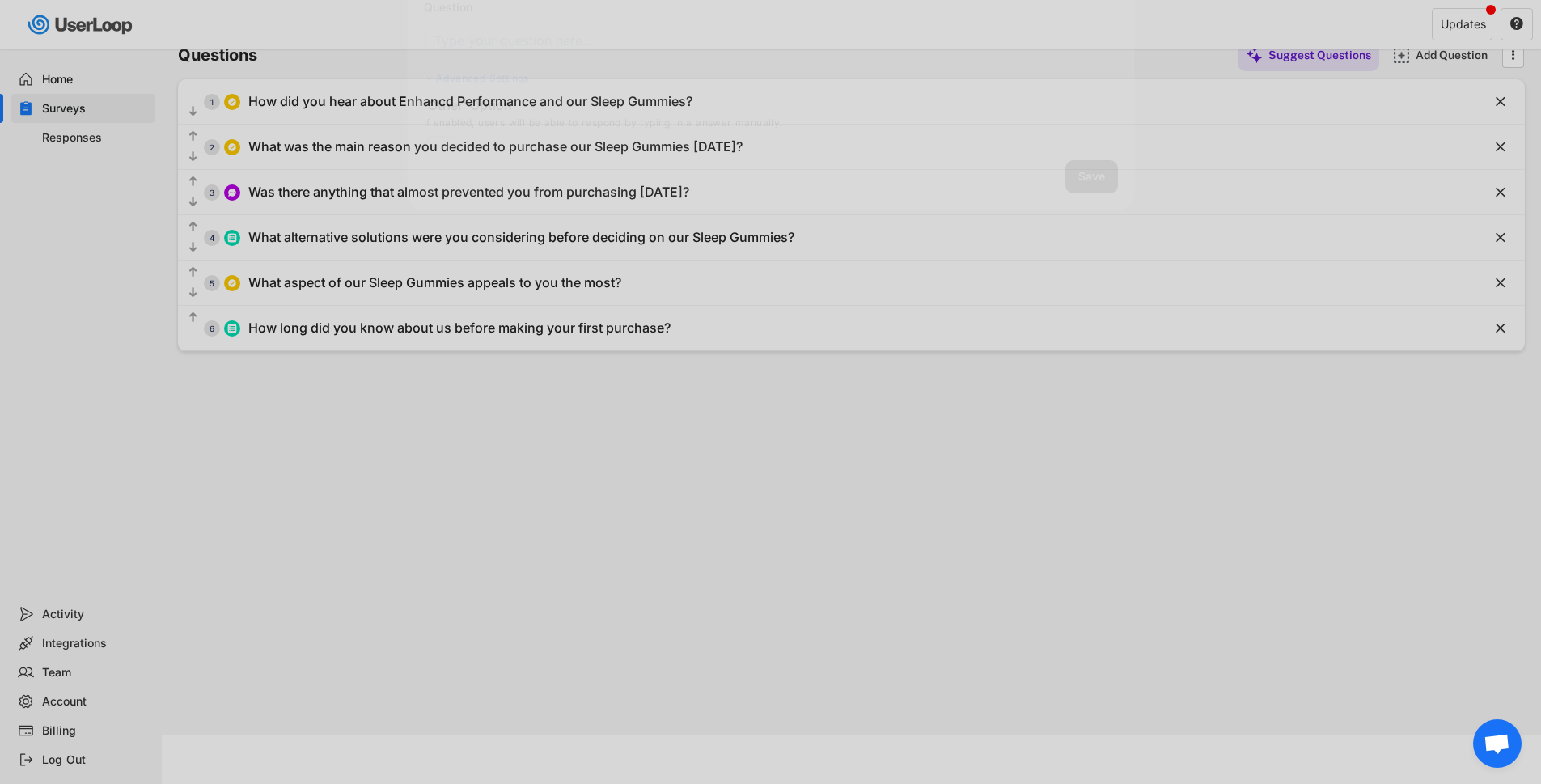
scroll to position [93, 0]
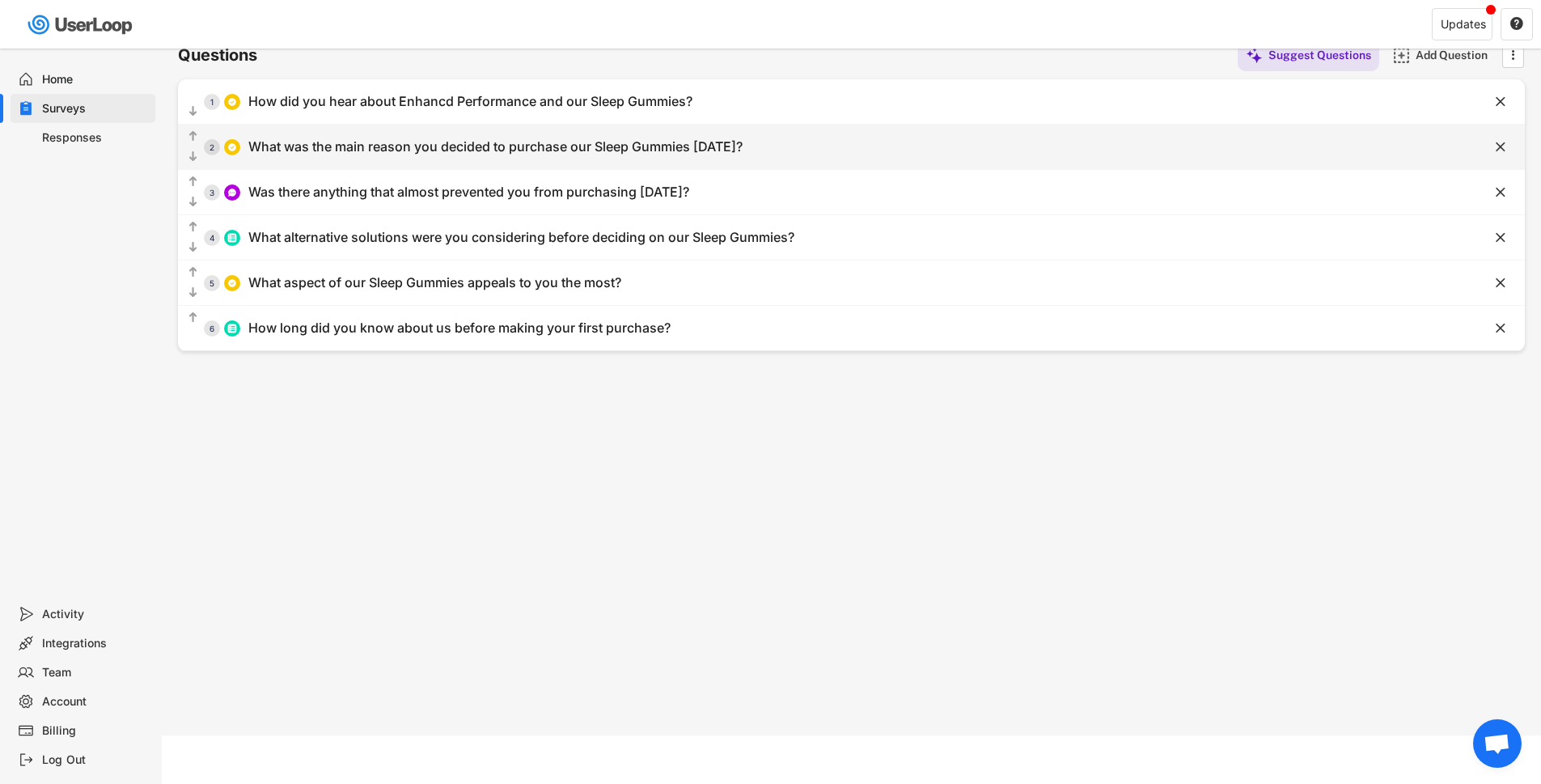
click at [465, 150] on div "What was the main reason you decided to purchase our Sleep Gummies [DATE]?" at bounding box center [495, 147] width 494 height 17
type input "What was the main reason you decided to purchase our Sleep Gummies [DATE]?"
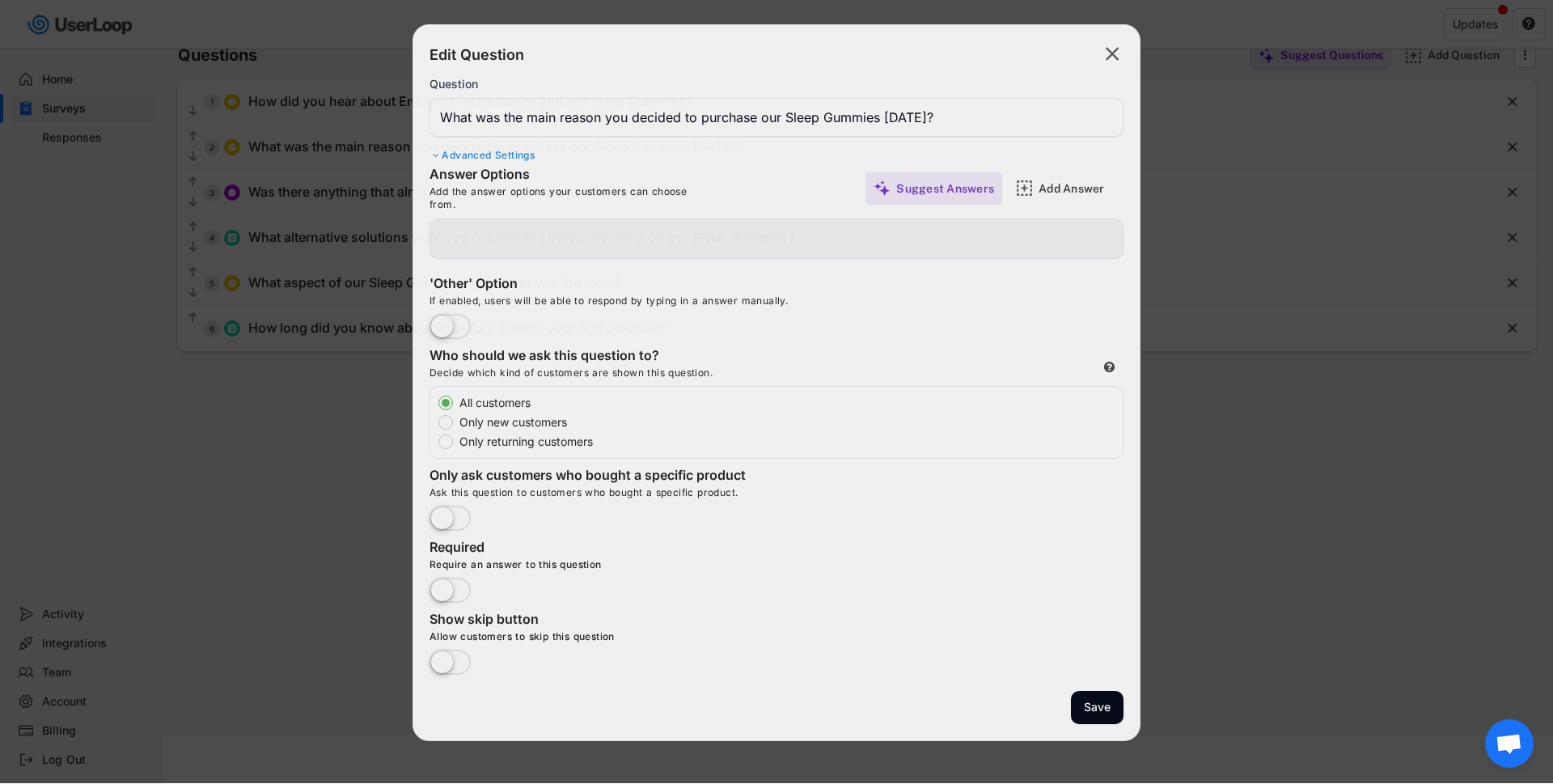
type input "Need help falling asleep faster"
type input "Want to sleep for longer"
type input "Want to get a deeper sleep"
type input "Want more REM sleep"
type input "Generally sleep well but always looking to improve"
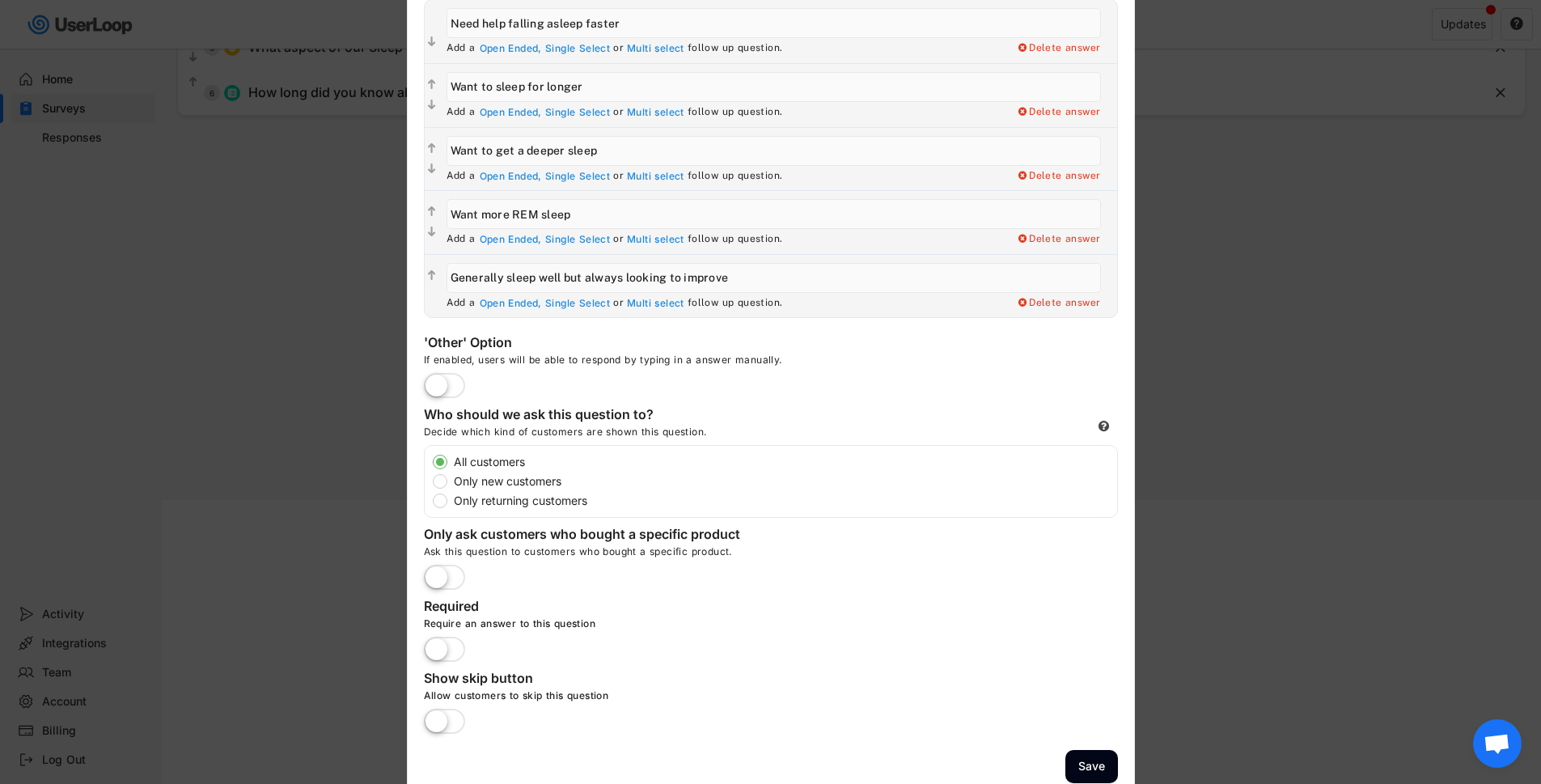
scroll to position [329, 0]
click at [449, 480] on label "Only new customers" at bounding box center [783, 480] width 668 height 11
click at [431, 466] on input "Only new customers" at bounding box center [425, 460] width 10 height 10
radio input "true"
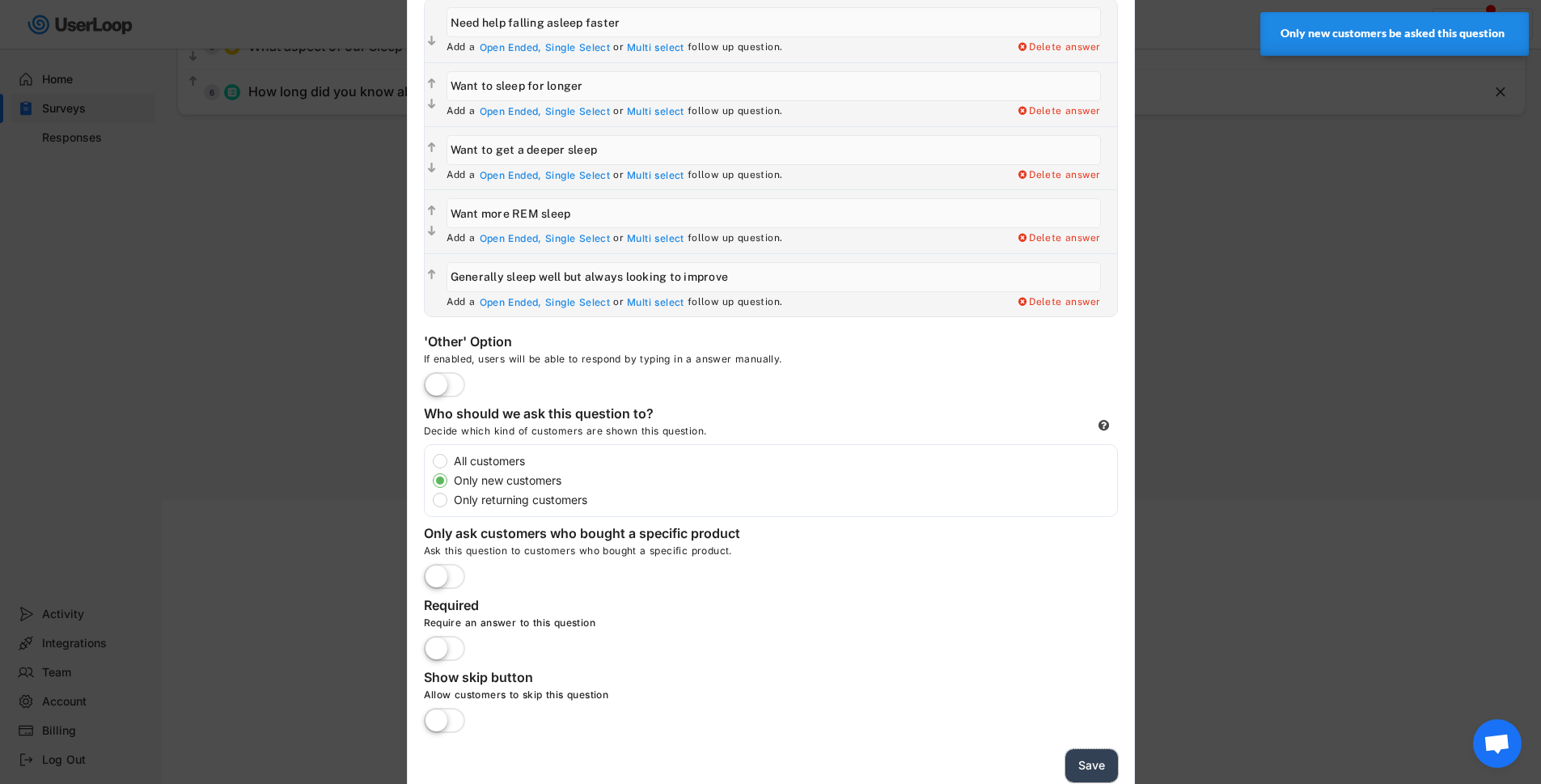
click at [1074, 763] on button "Save" at bounding box center [1091, 765] width 52 height 33
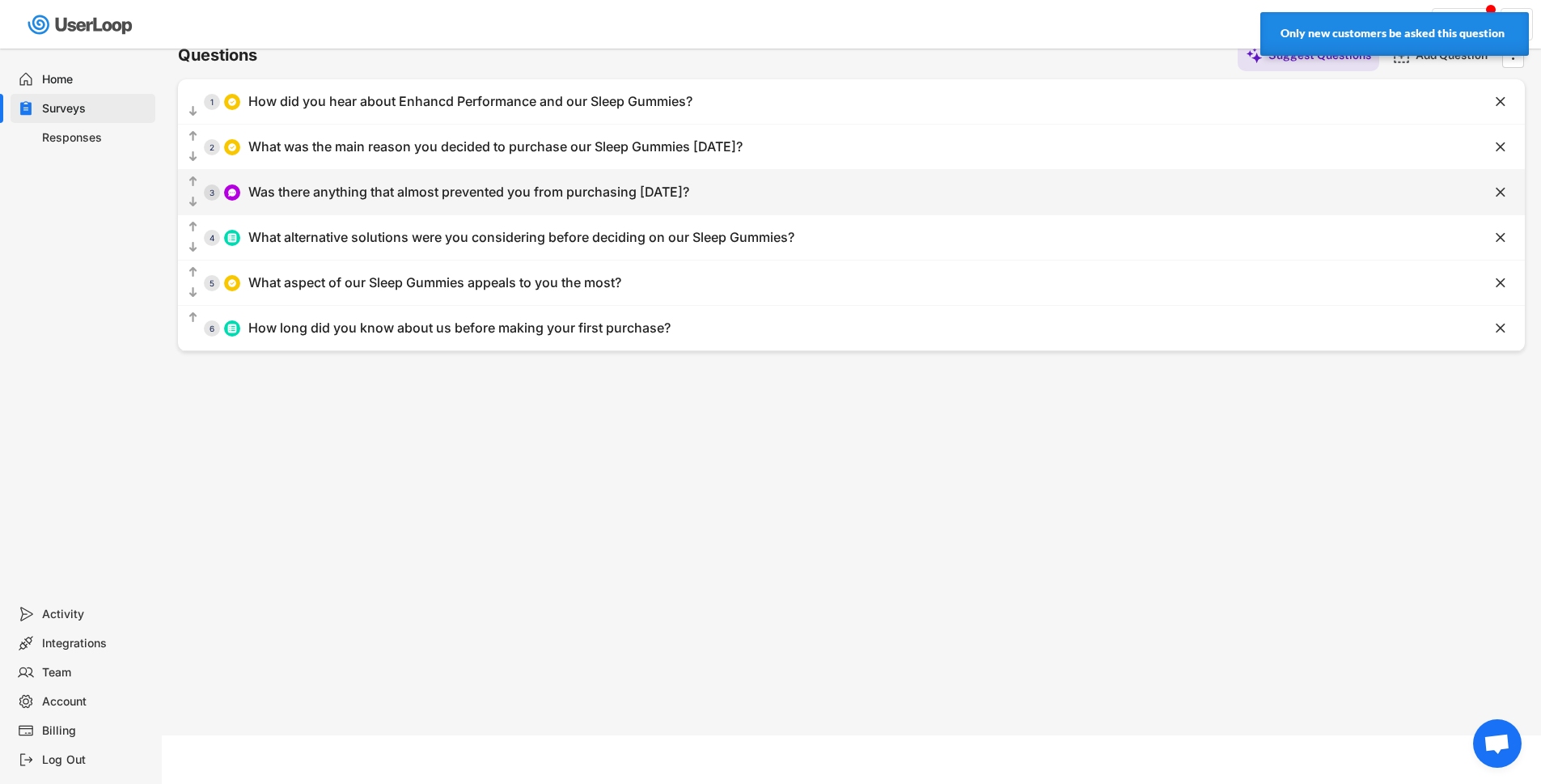
click at [369, 194] on div "Was there anything that almost prevented you from purchasing [DATE]?" at bounding box center [468, 192] width 441 height 17
type input "Was there anything that almost prevented you from purchasing [DATE]?"
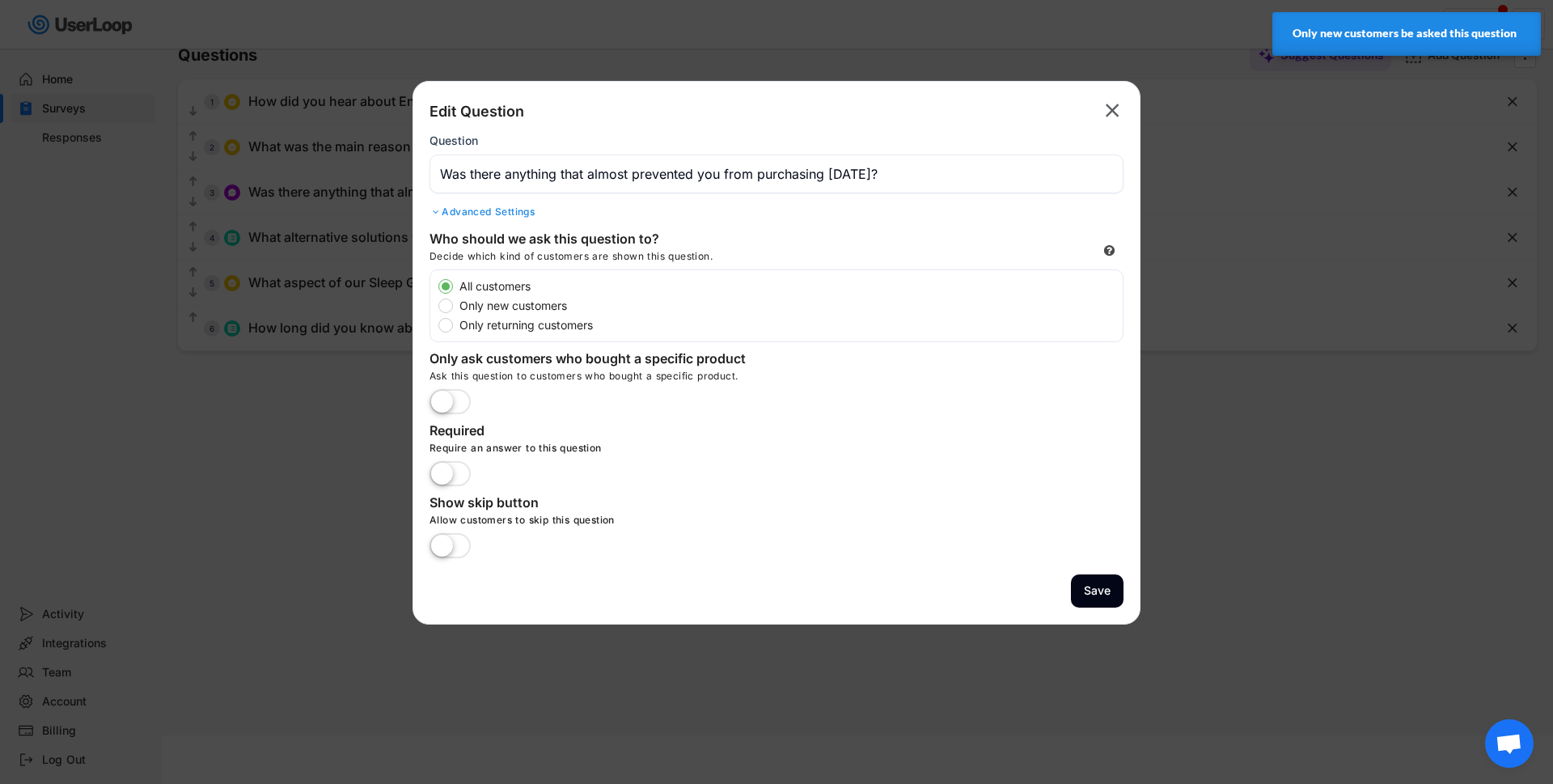
click at [528, 305] on label "Only new customers" at bounding box center [789, 305] width 668 height 11
click at [437, 291] on input "Only new customers" at bounding box center [431, 285] width 10 height 10
radio input "true"
click at [1091, 588] on button "Save" at bounding box center [1096, 590] width 52 height 33
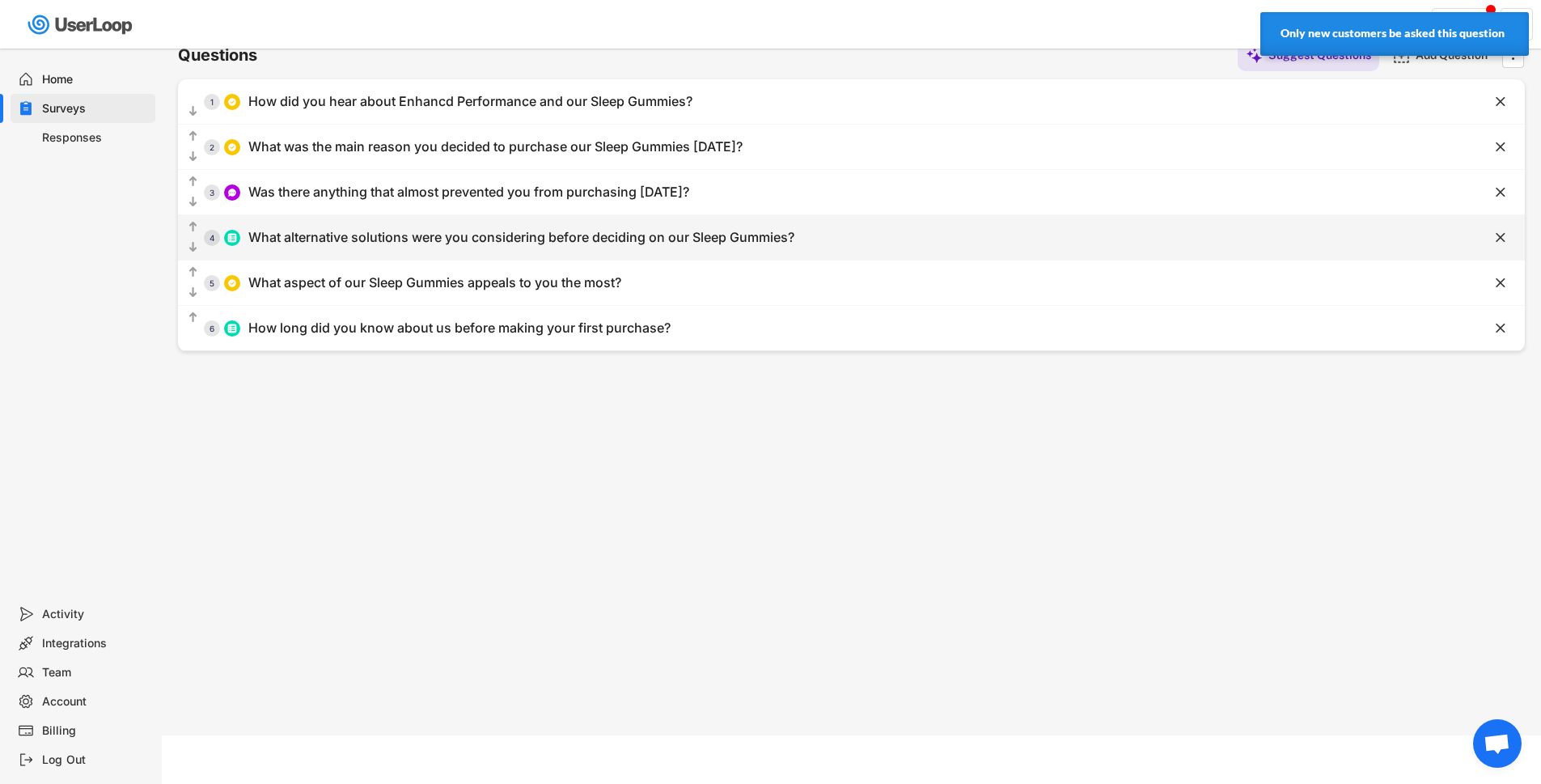
click at [355, 238] on div "What alternative solutions were you considering before deciding on our Sleep Gu…" at bounding box center [522, 238] width 546 height 17
type input "What alternative solutions were you considering before deciding on our Sleep Gu…"
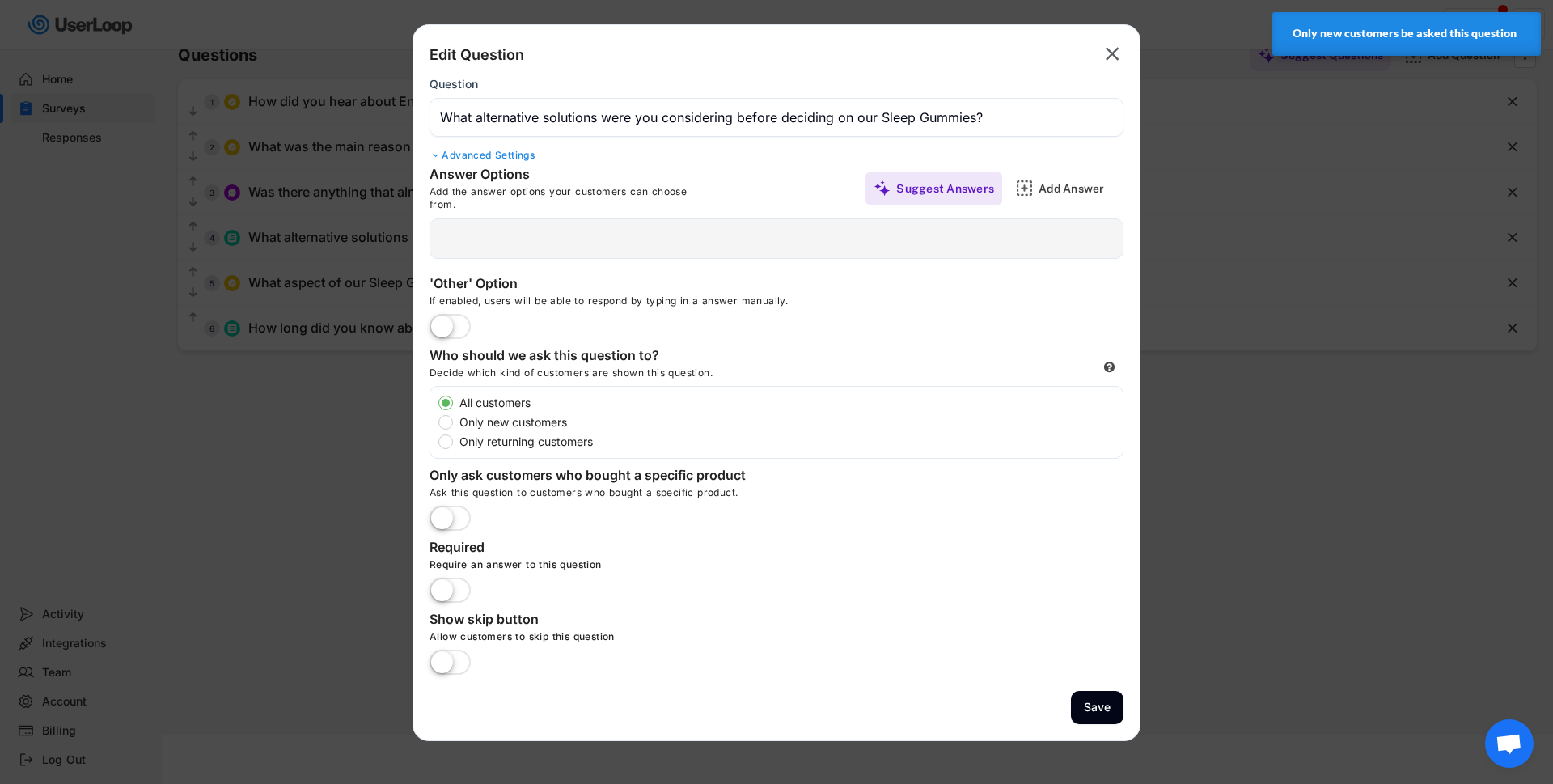
type input "Lifestyle changes"
type input "None"
type input "Other Sleep Gummies"
type input "Medication"
type input "Other natural products"
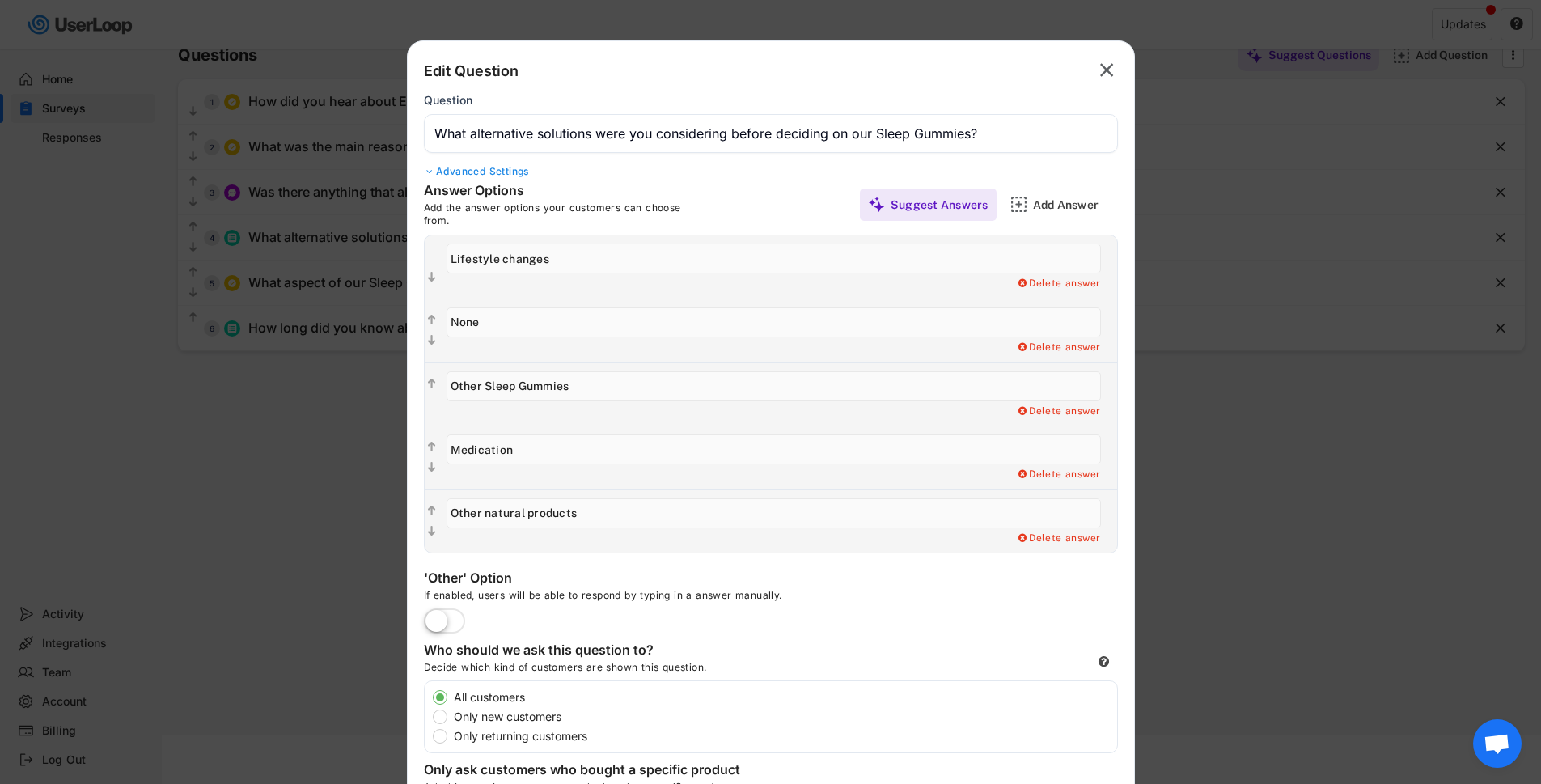
click at [449, 714] on label "Only new customers" at bounding box center [783, 716] width 668 height 11
click at [431, 702] on input "Only new customers" at bounding box center [425, 696] width 10 height 10
radio input "true"
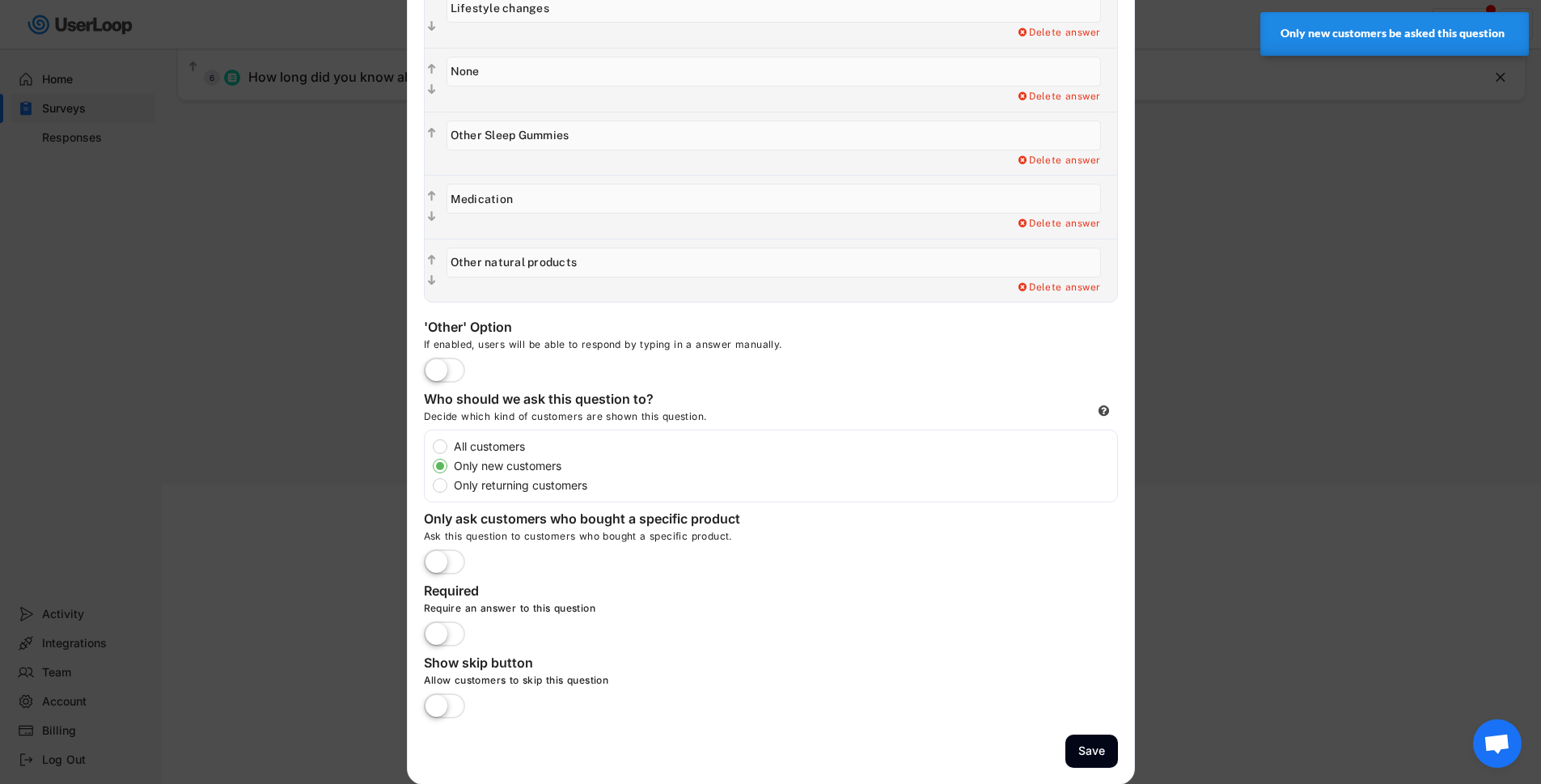
scroll to position [344, 0]
click at [1084, 751] on button "Save" at bounding box center [1091, 750] width 52 height 33
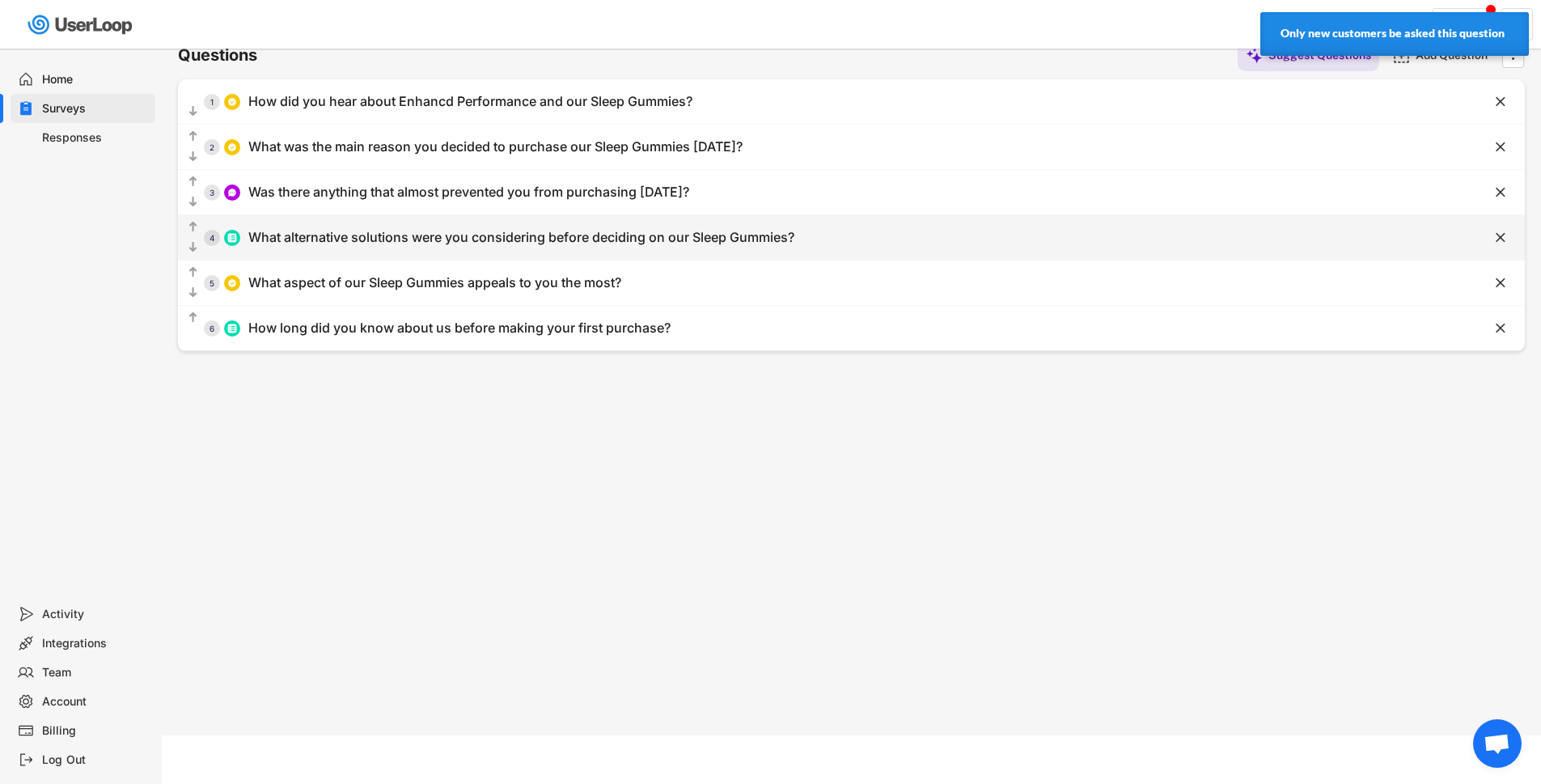
click at [420, 244] on div "What alternative solutions were you considering before deciding on our Sleep Gu…" at bounding box center [522, 238] width 546 height 17
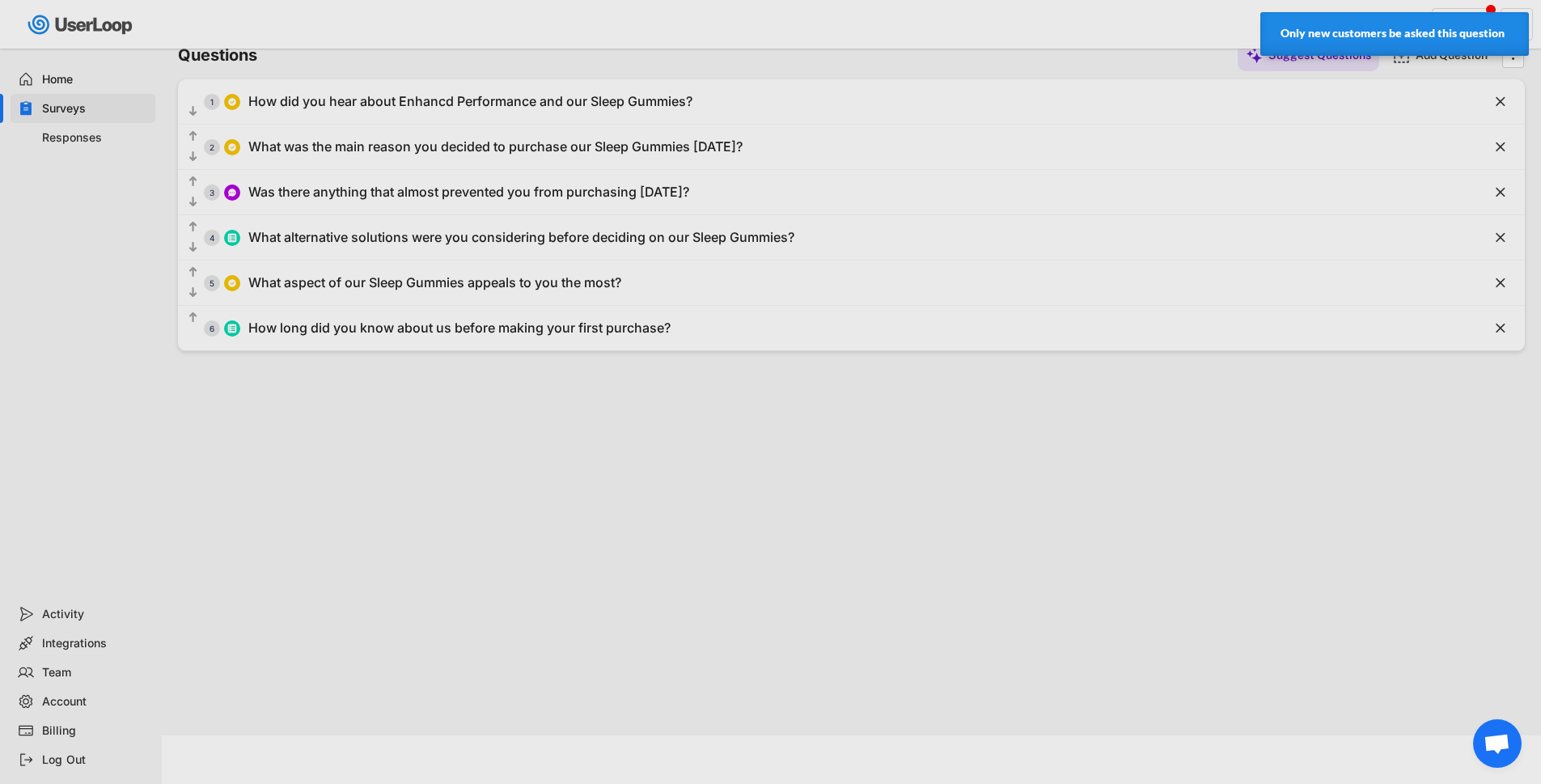
type input "What alternative solutions were you considering before deciding on our Sleep Gu…"
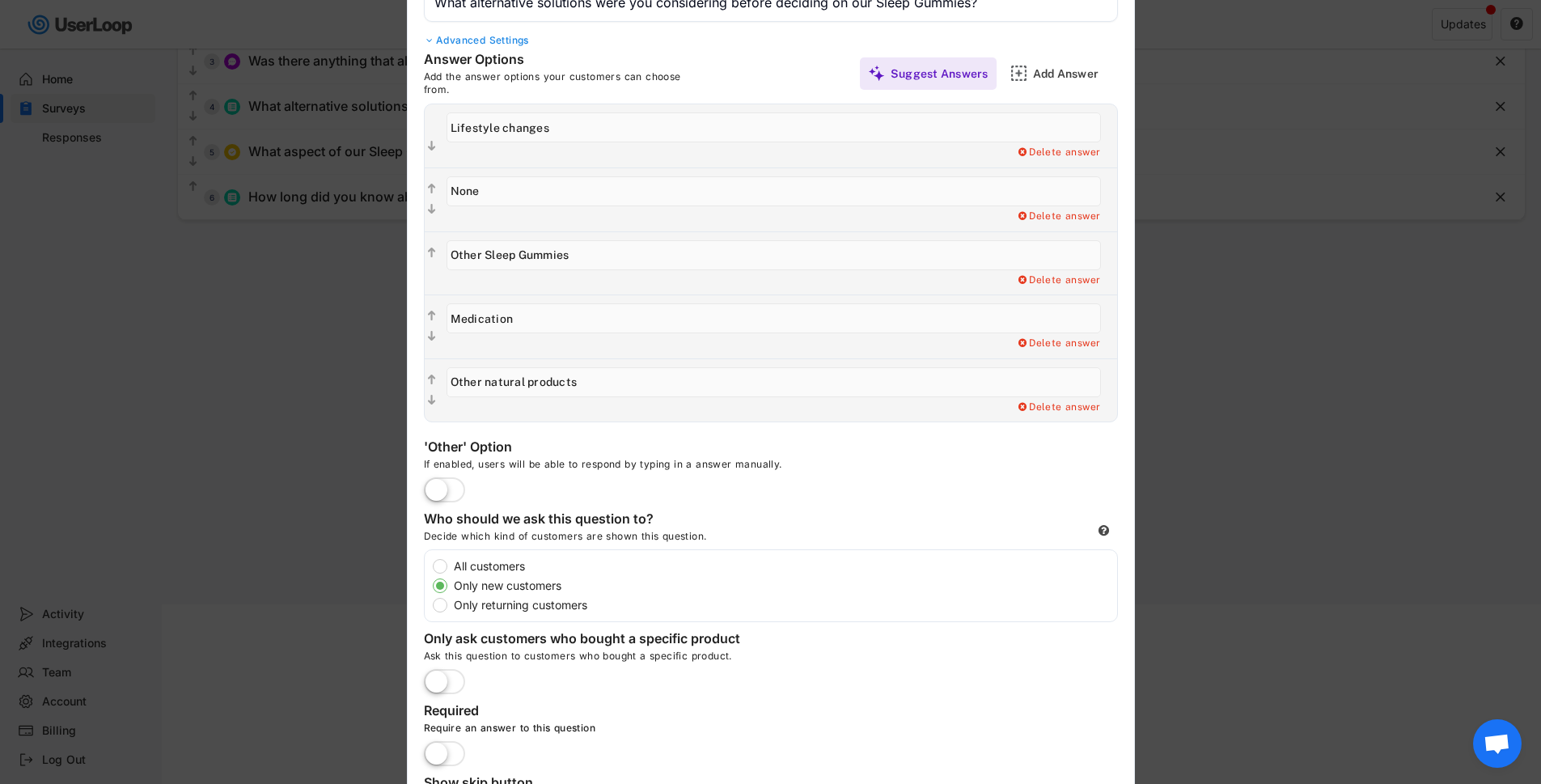
scroll to position [344, 0]
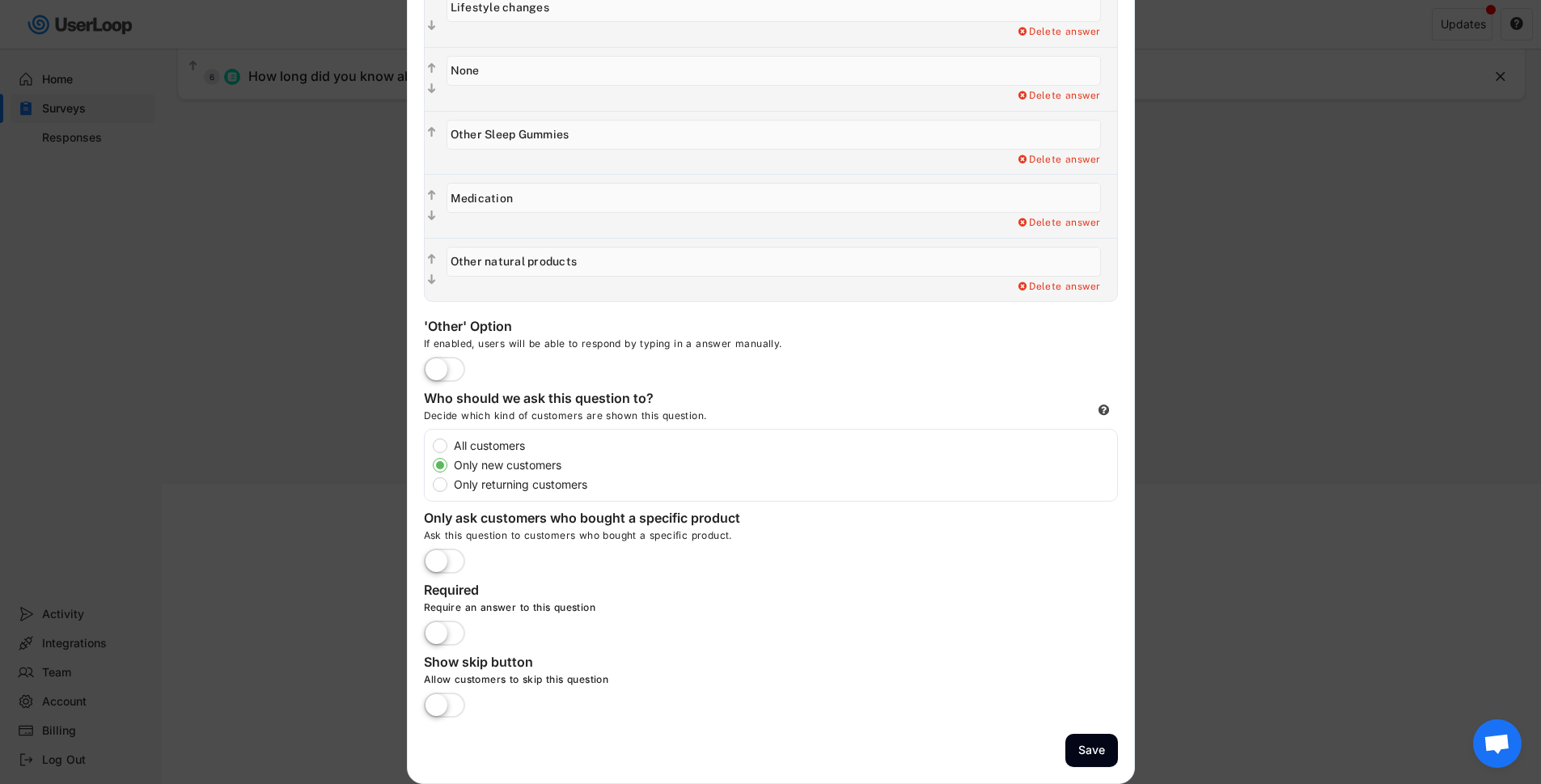
click at [1263, 572] on div at bounding box center [770, 392] width 1541 height 784
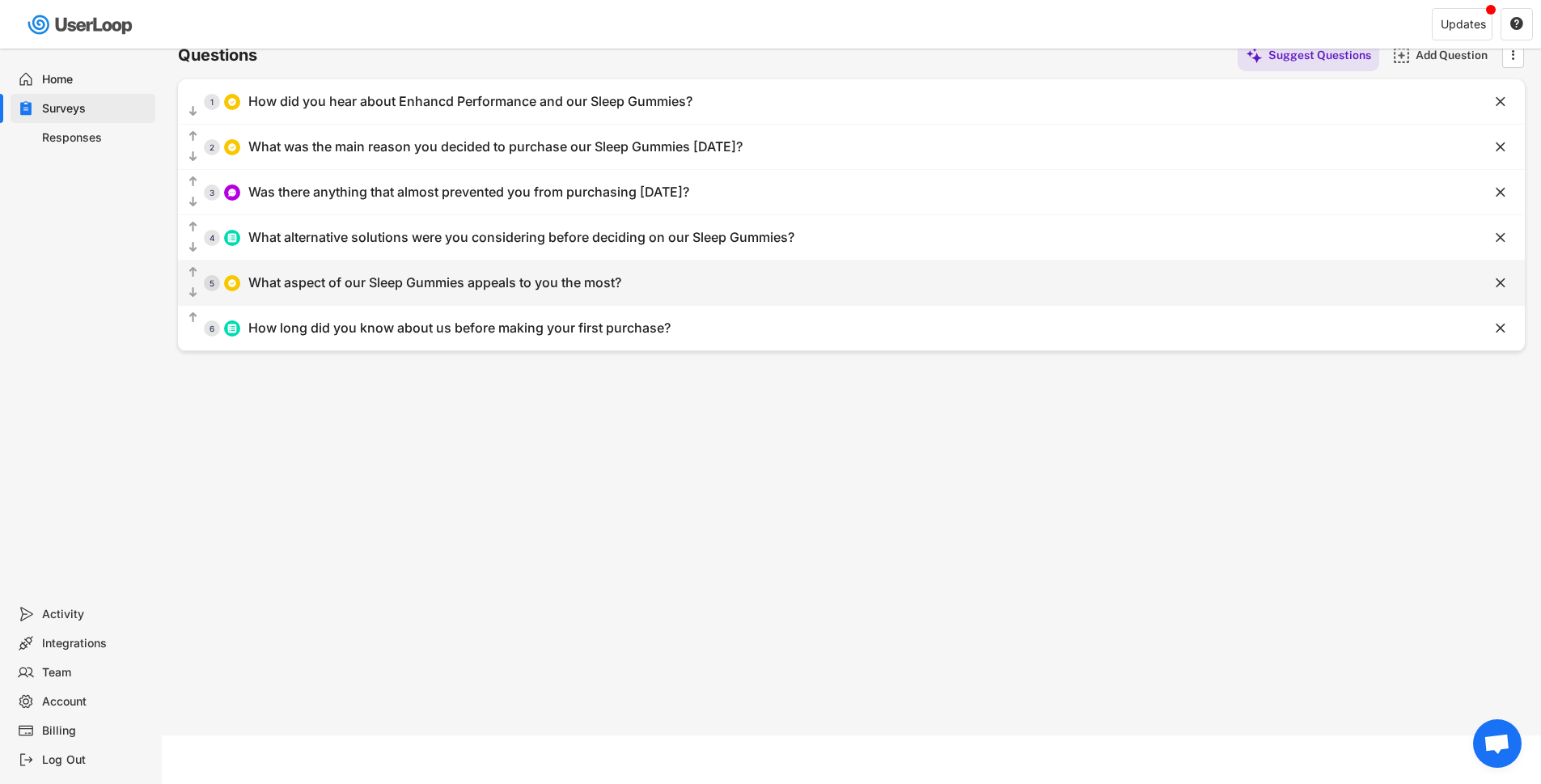
click at [459, 280] on div "What aspect of our Sleep Gummies appeals to you the most?" at bounding box center [435, 283] width 373 height 17
type input "What aspect of our Sleep Gummies appeals to you the most?"
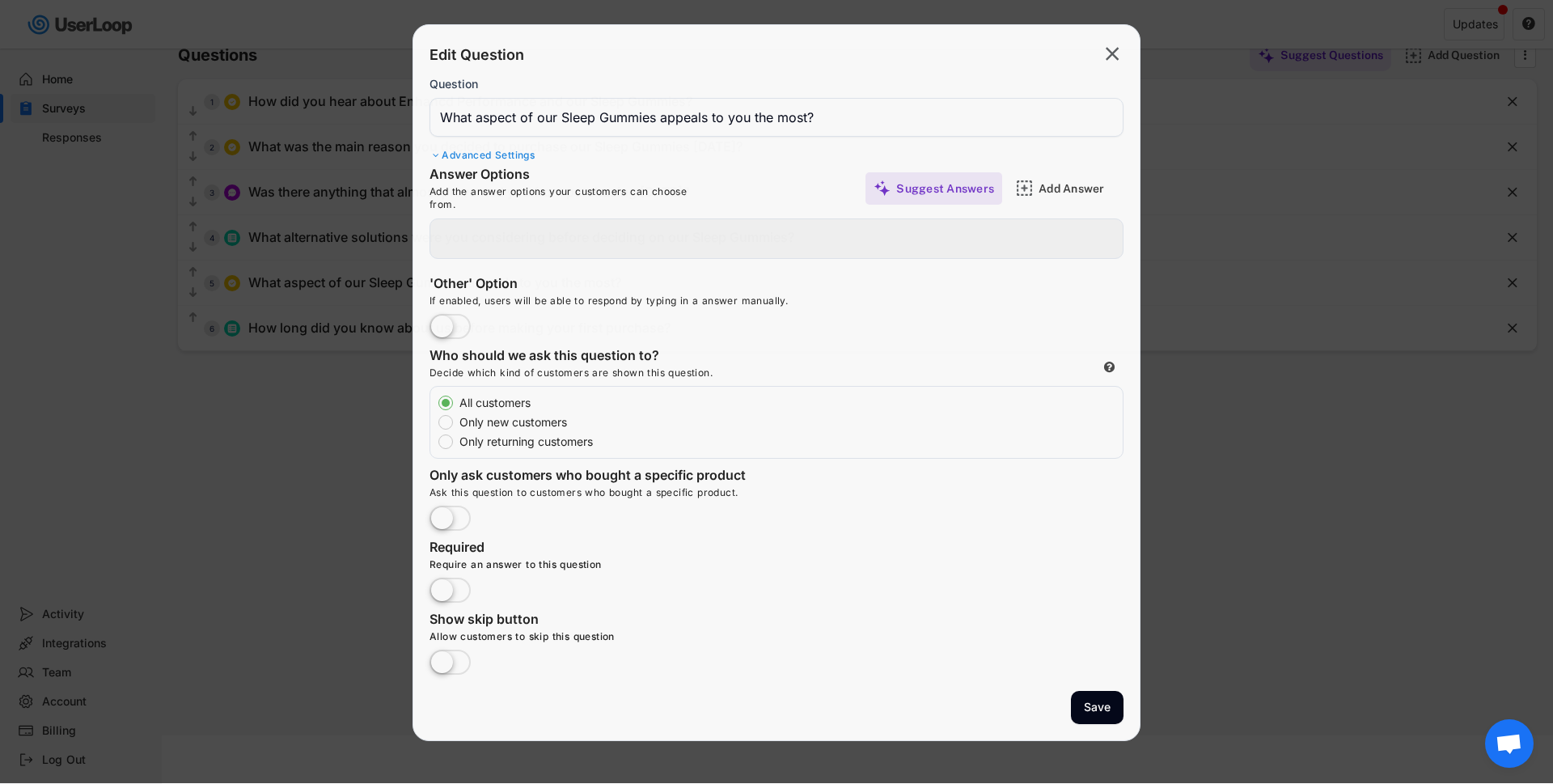
type input "Ease of use"
type input "Natural ingredients"
type input "Subscription option for convenience"
type input "30-day money-back guarantee"
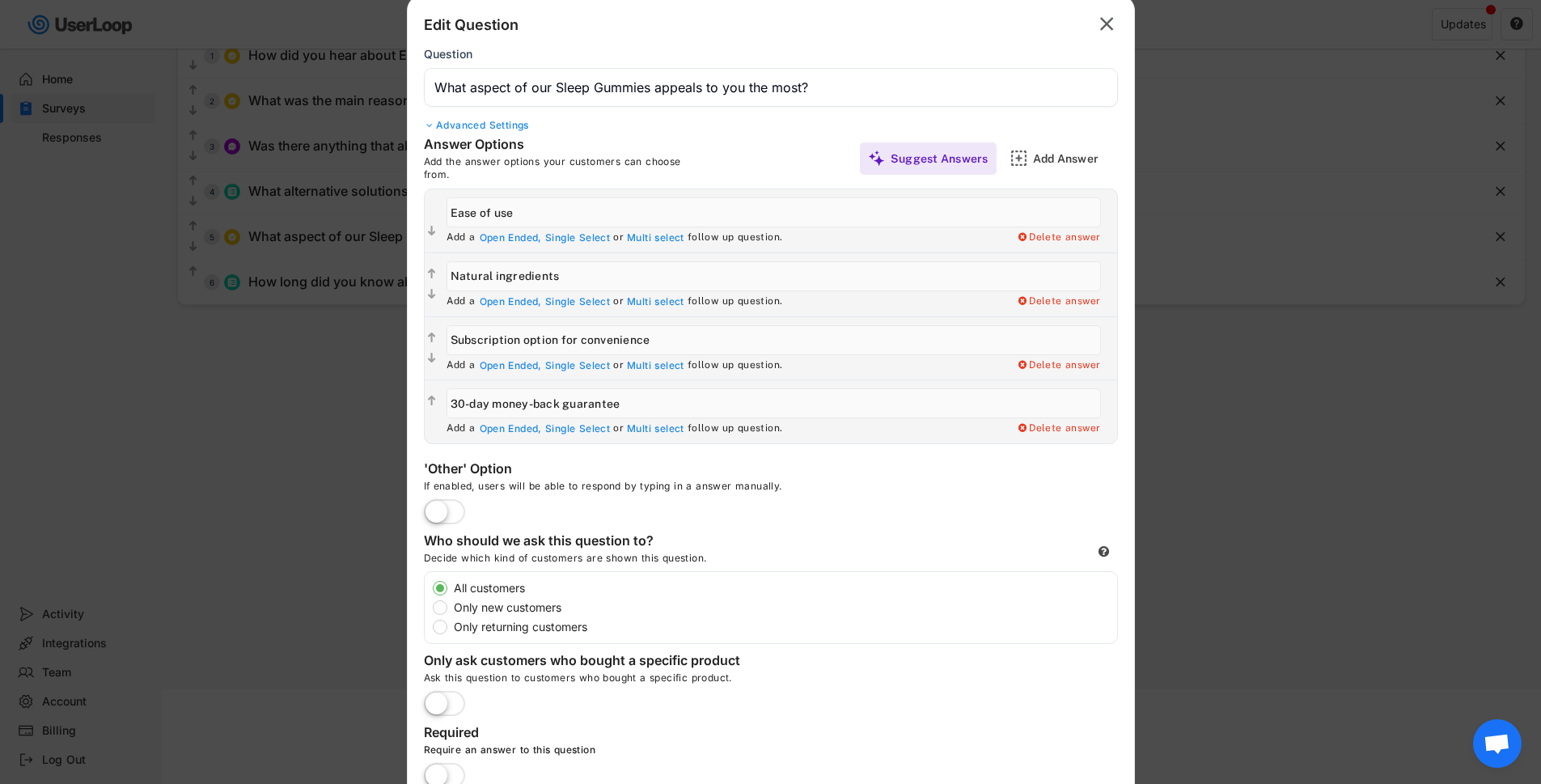
scroll to position [140, 0]
click at [449, 606] on label "Only new customers" at bounding box center [783, 606] width 668 height 11
click at [431, 592] on input "Only new customers" at bounding box center [425, 586] width 10 height 10
radio input "true"
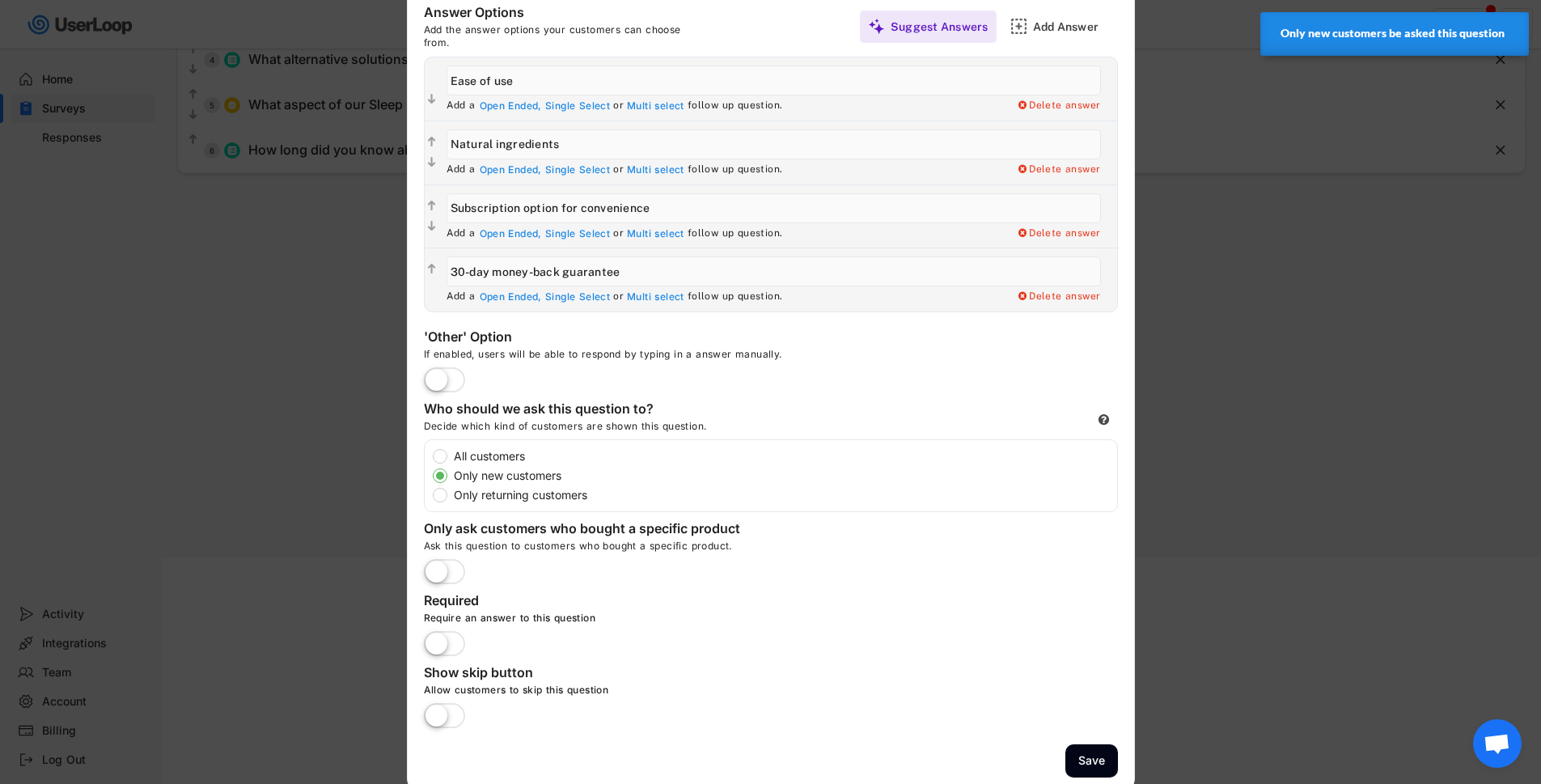
scroll to position [282, 0]
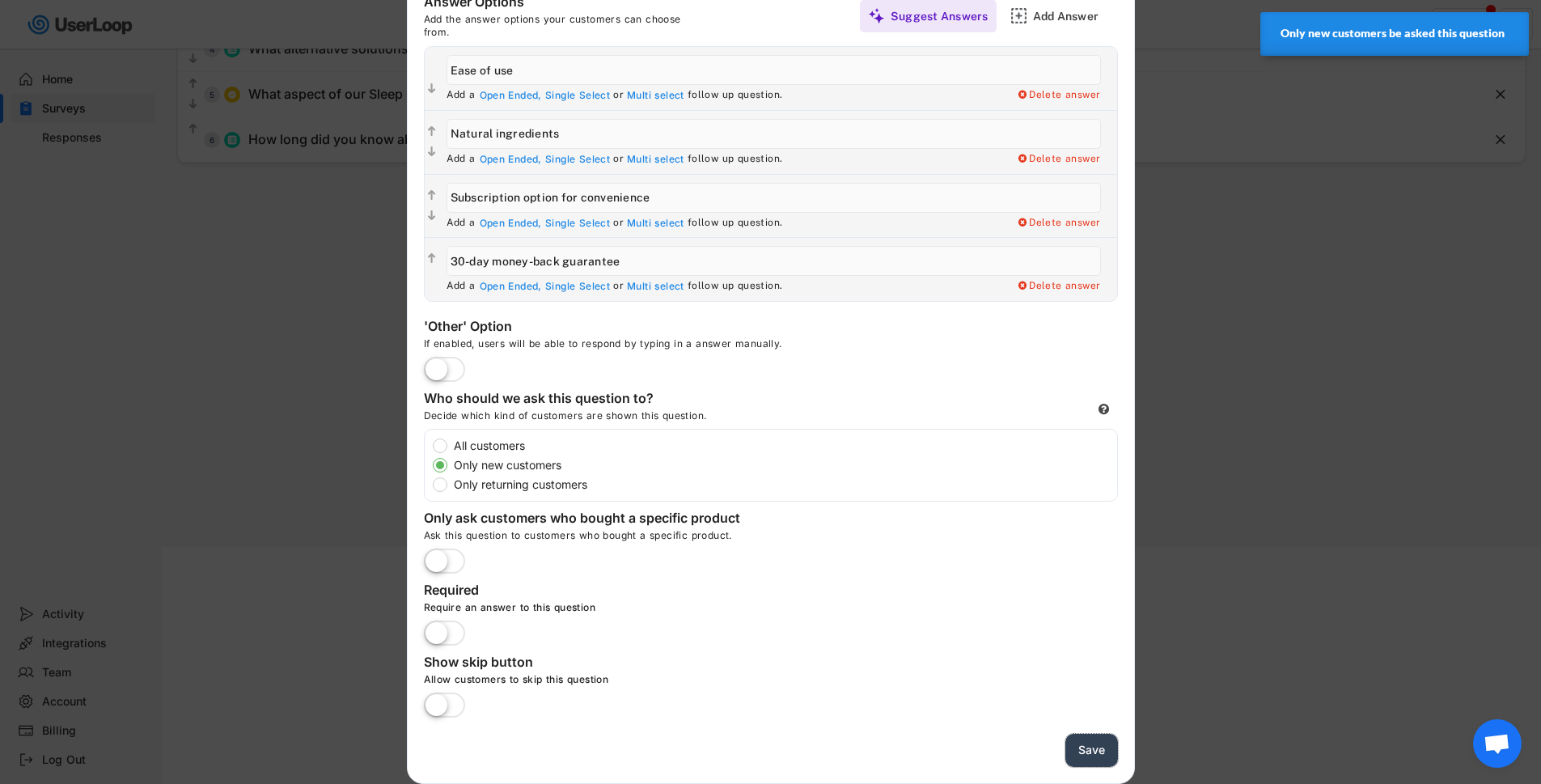
click at [1083, 758] on button "Save" at bounding box center [1091, 750] width 52 height 33
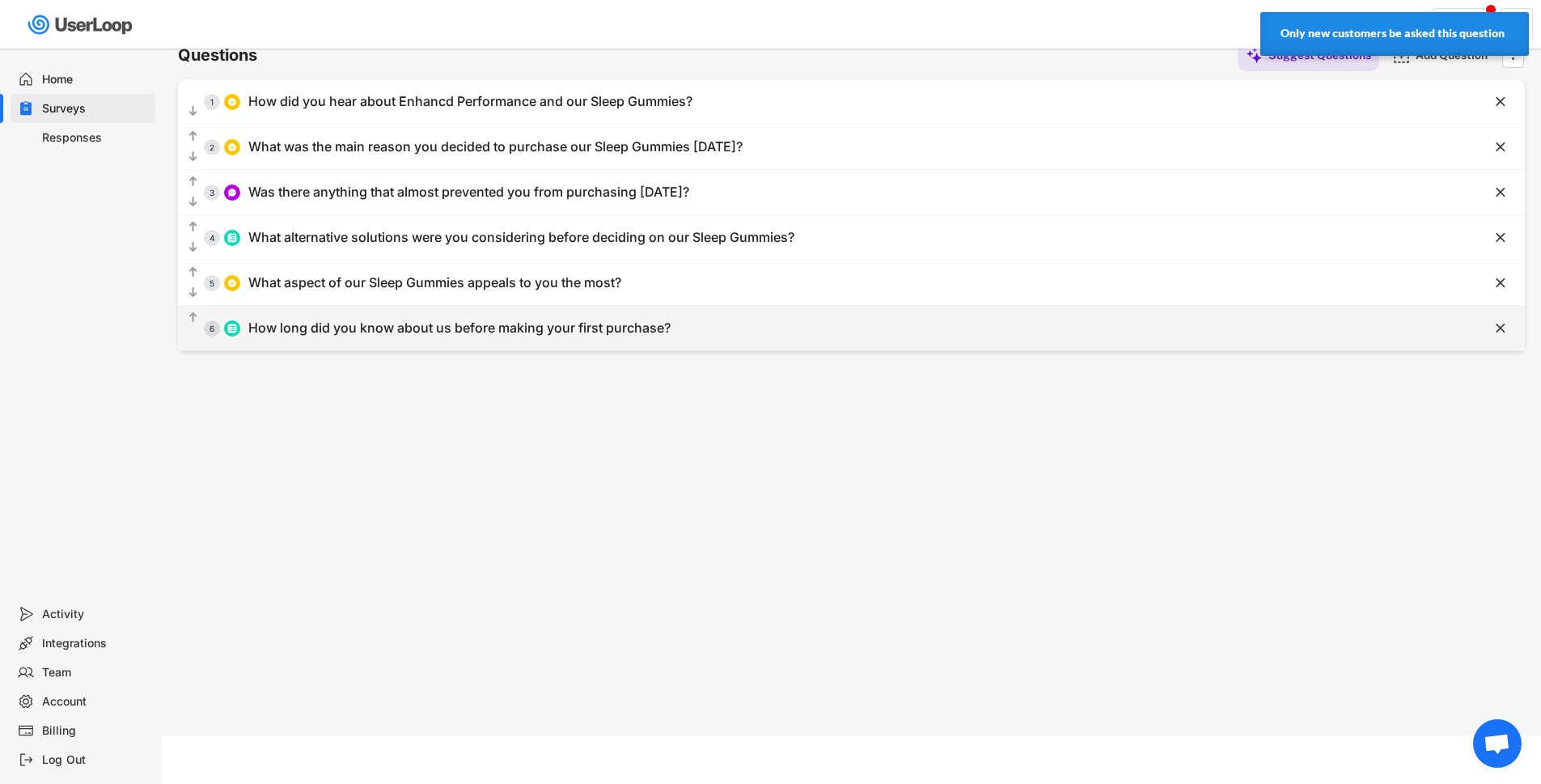
click at [441, 332] on div "How long did you know about us before making your first purchase?" at bounding box center [460, 328] width 423 height 17
type input "How long did you know about us before making your first purchase?"
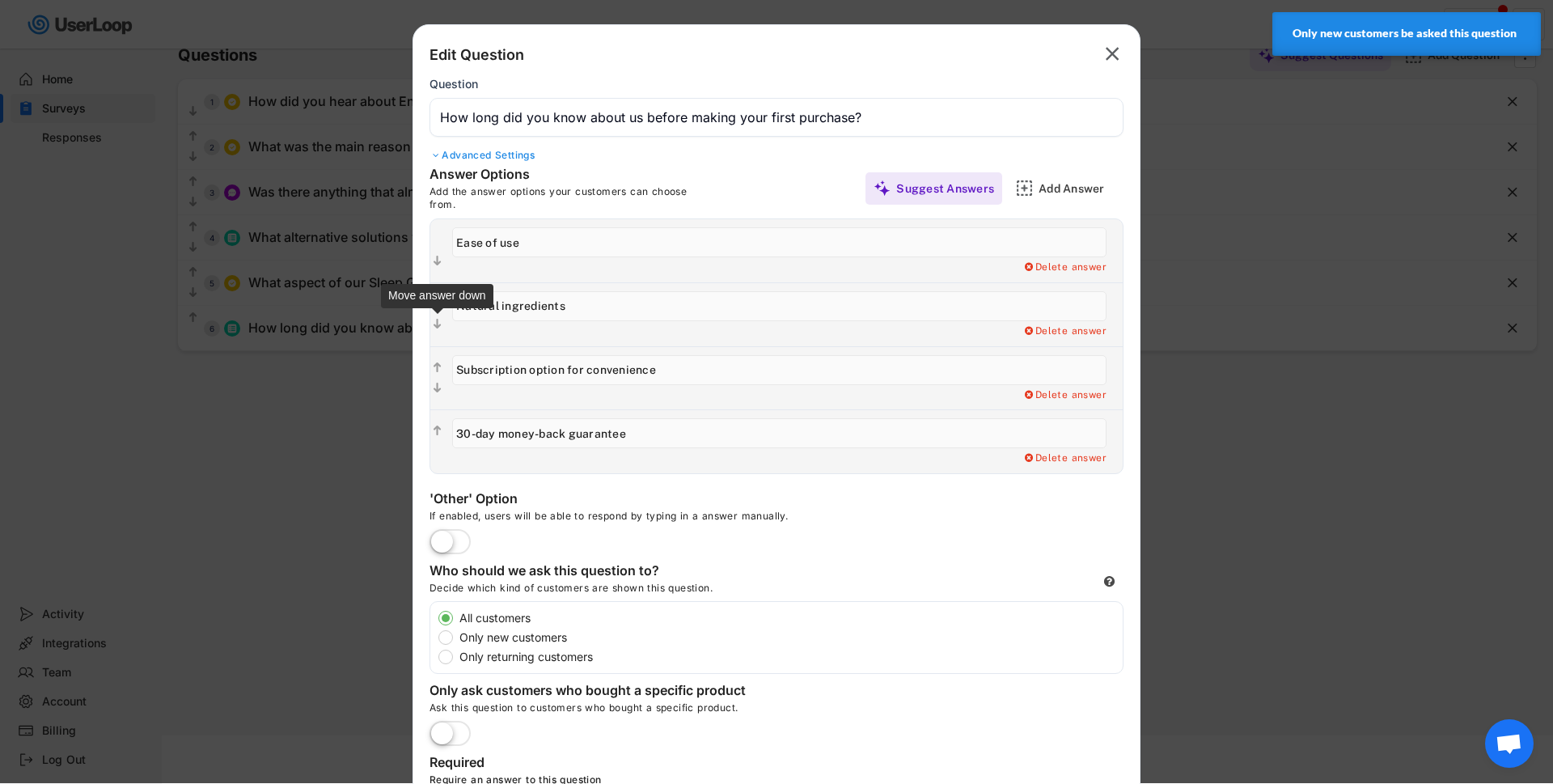
type input "Less than a day"
type input "1 week"
type input "1-3 months"
type input "Over 6 months"
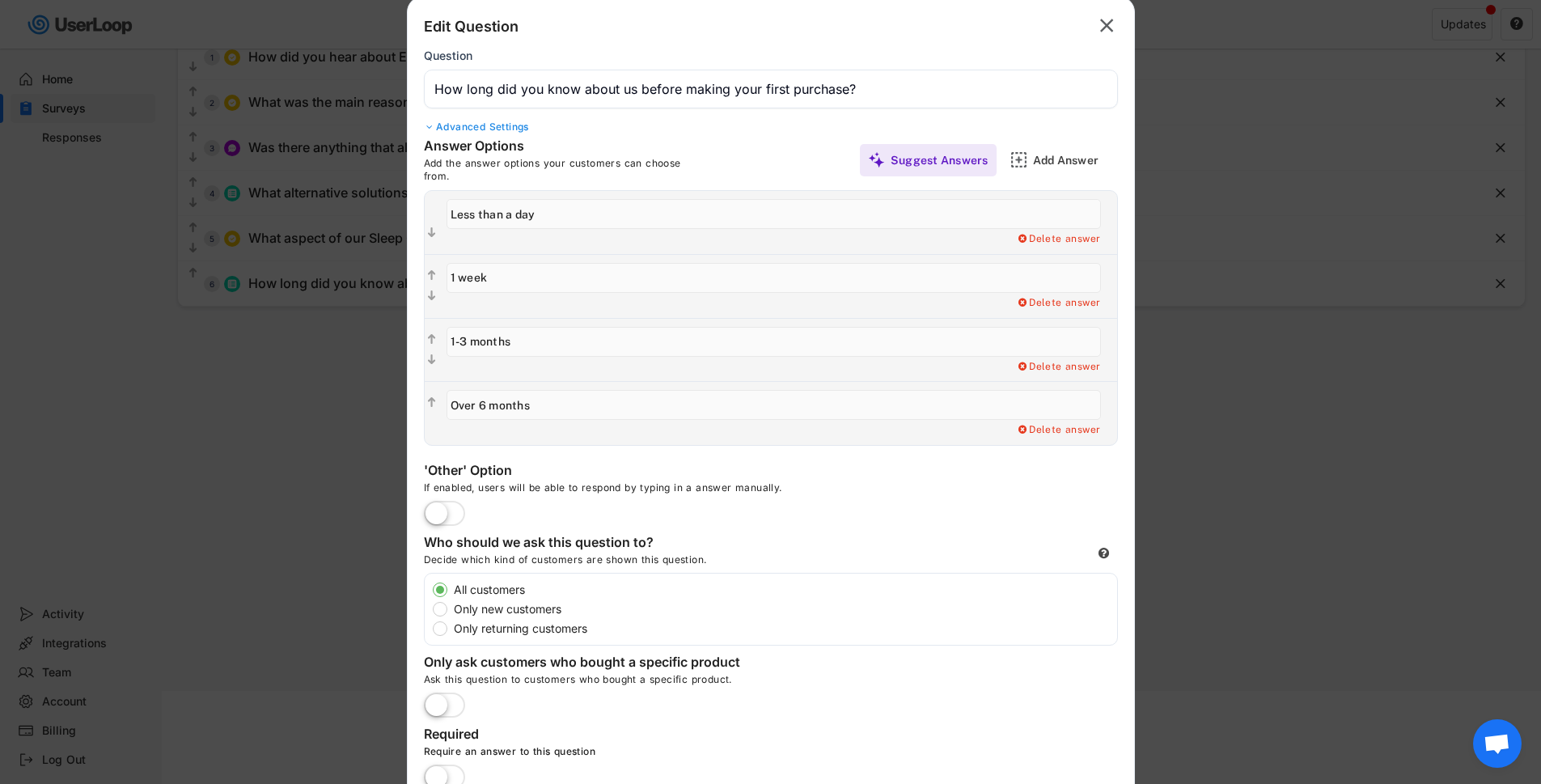
scroll to position [141, 0]
click at [544, 604] on label "Only new customers" at bounding box center [783, 606] width 668 height 11
click at [431, 591] on input "Only new customers" at bounding box center [425, 585] width 10 height 10
radio input "true"
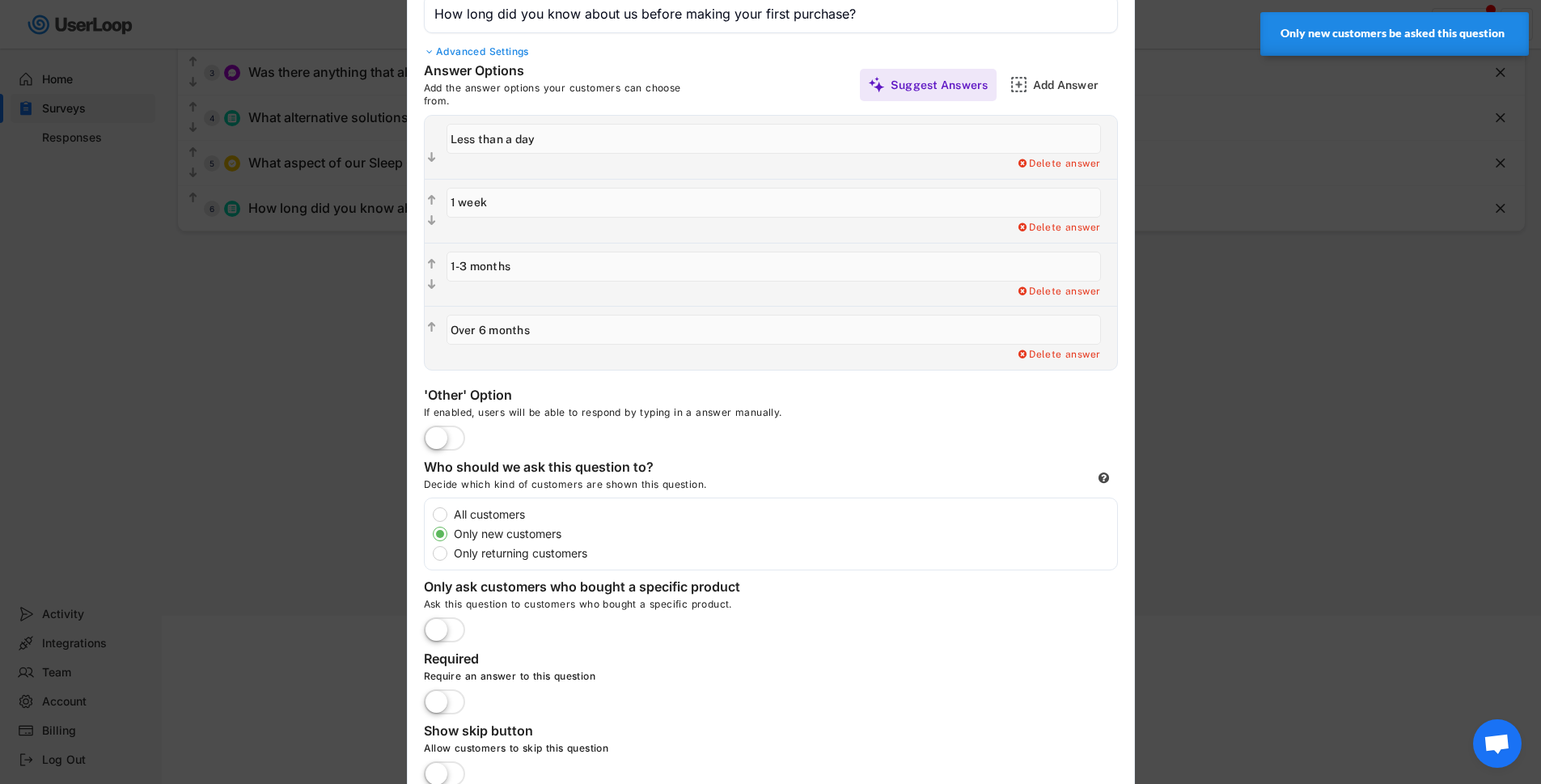
scroll to position [282, 0]
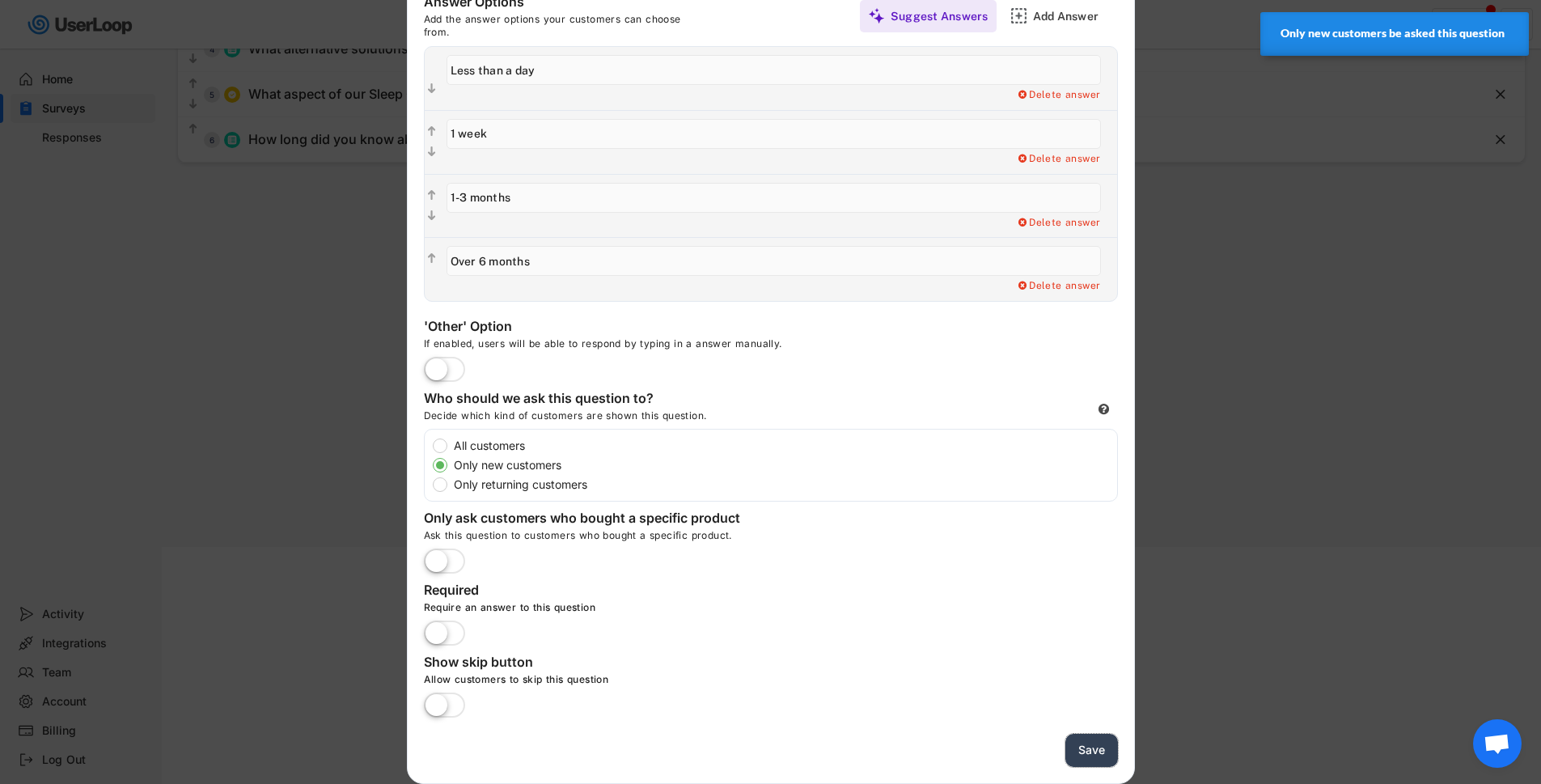
click at [1083, 741] on button "Save" at bounding box center [1091, 750] width 52 height 33
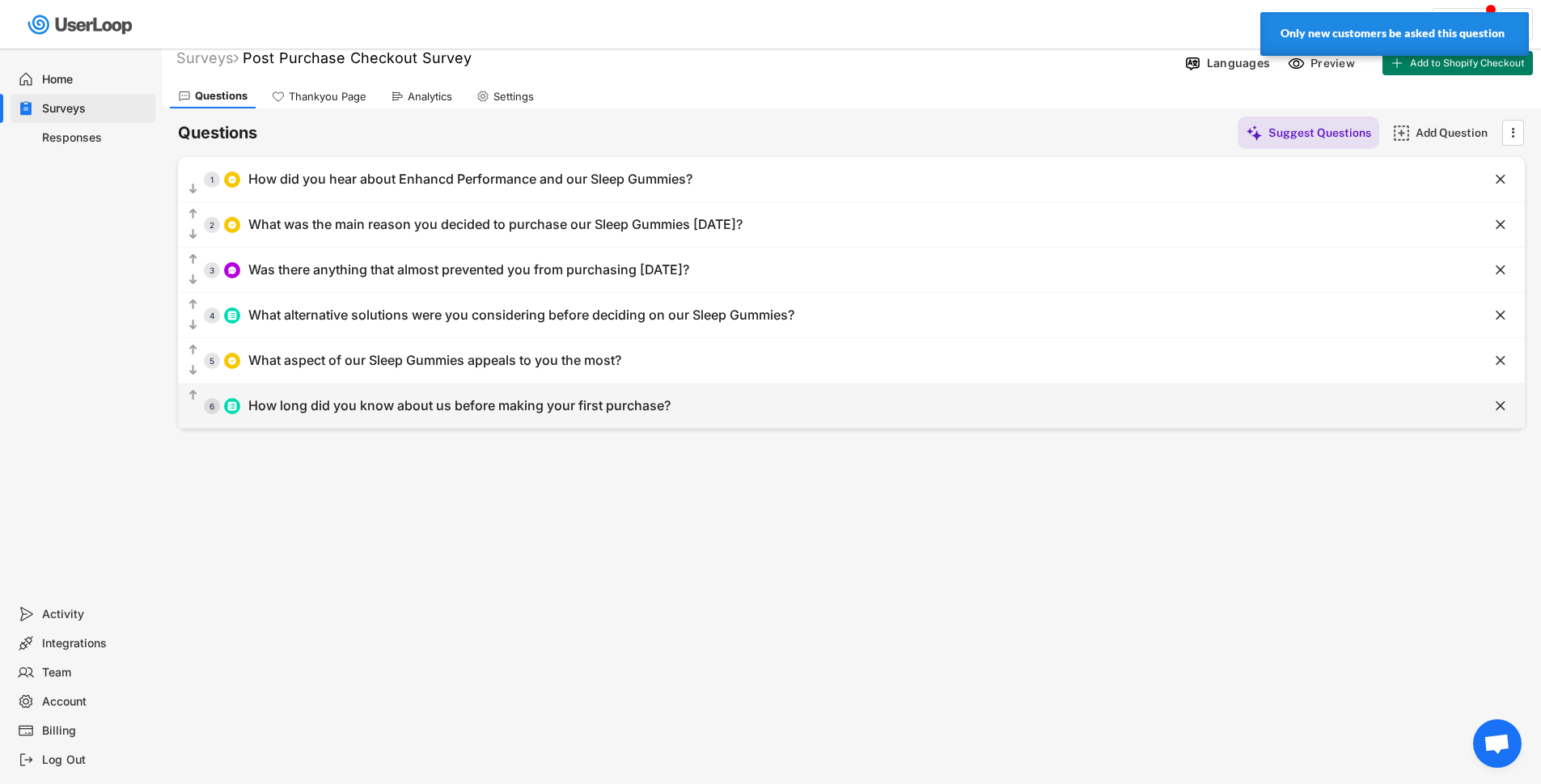
scroll to position [0, 0]
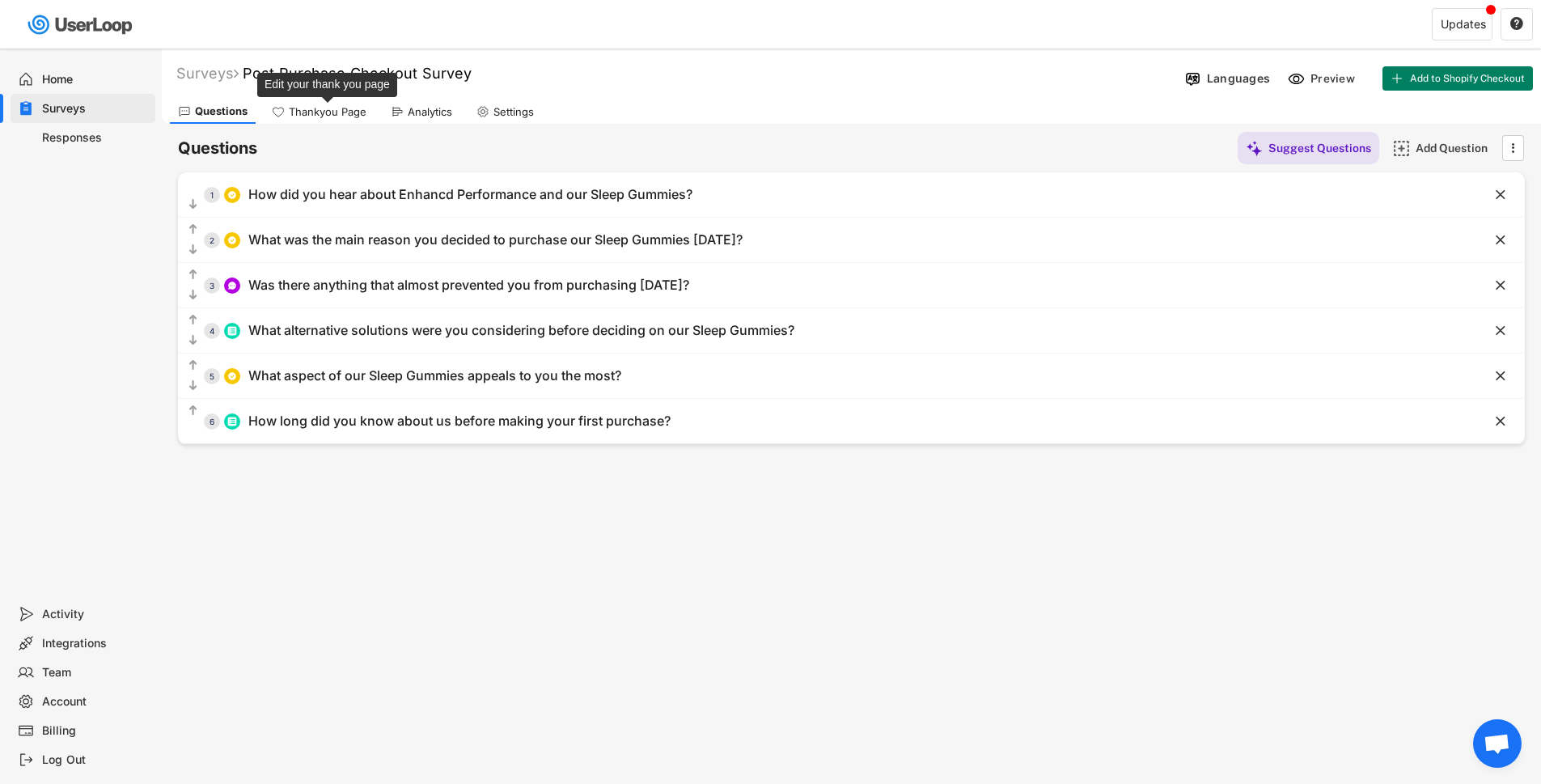
click at [306, 110] on div "Thankyou Page" at bounding box center [327, 111] width 78 height 13
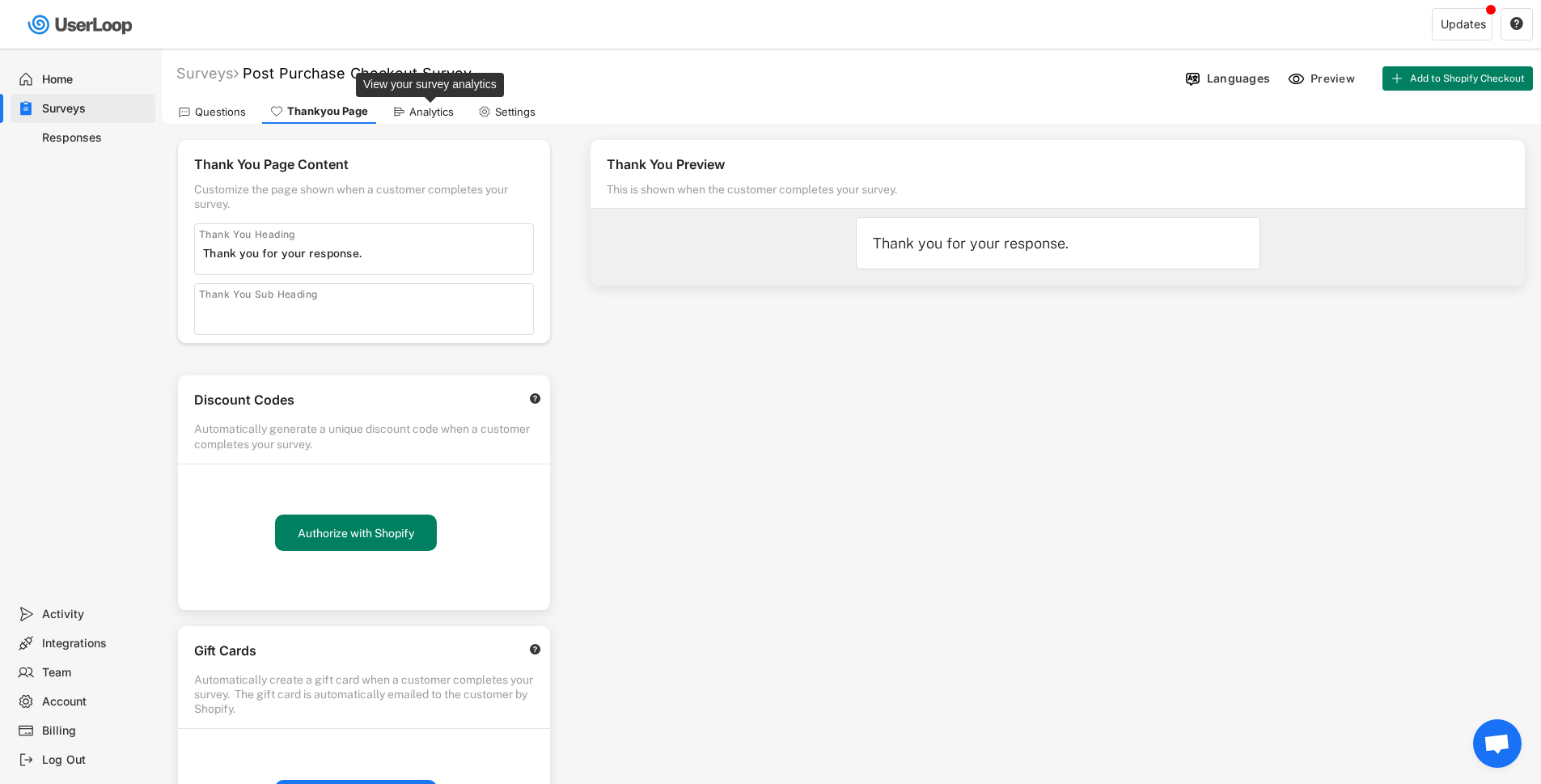
click at [436, 111] on div "Analytics" at bounding box center [431, 111] width 45 height 13
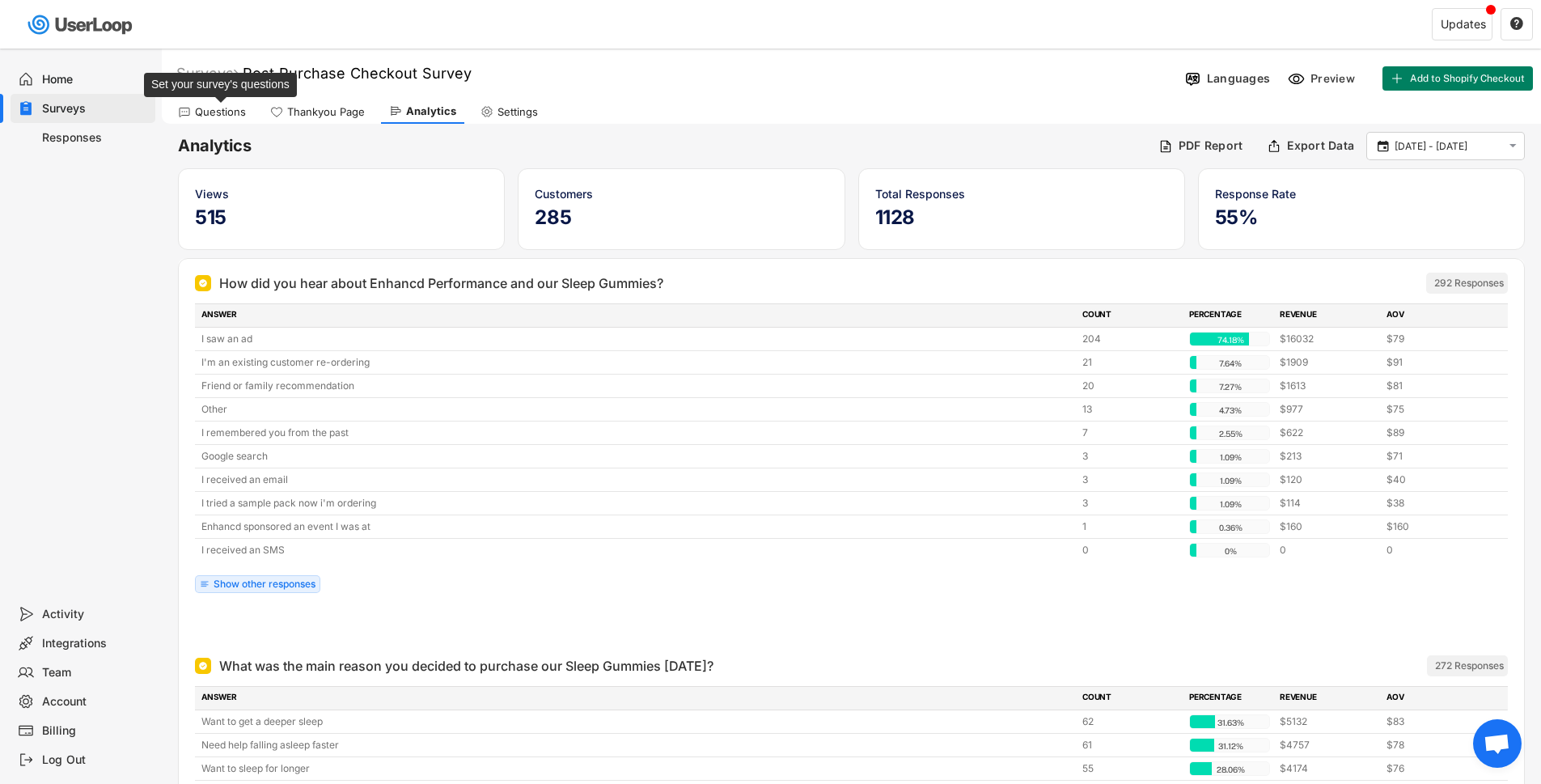
click at [221, 115] on div "Questions" at bounding box center [221, 111] width 51 height 13
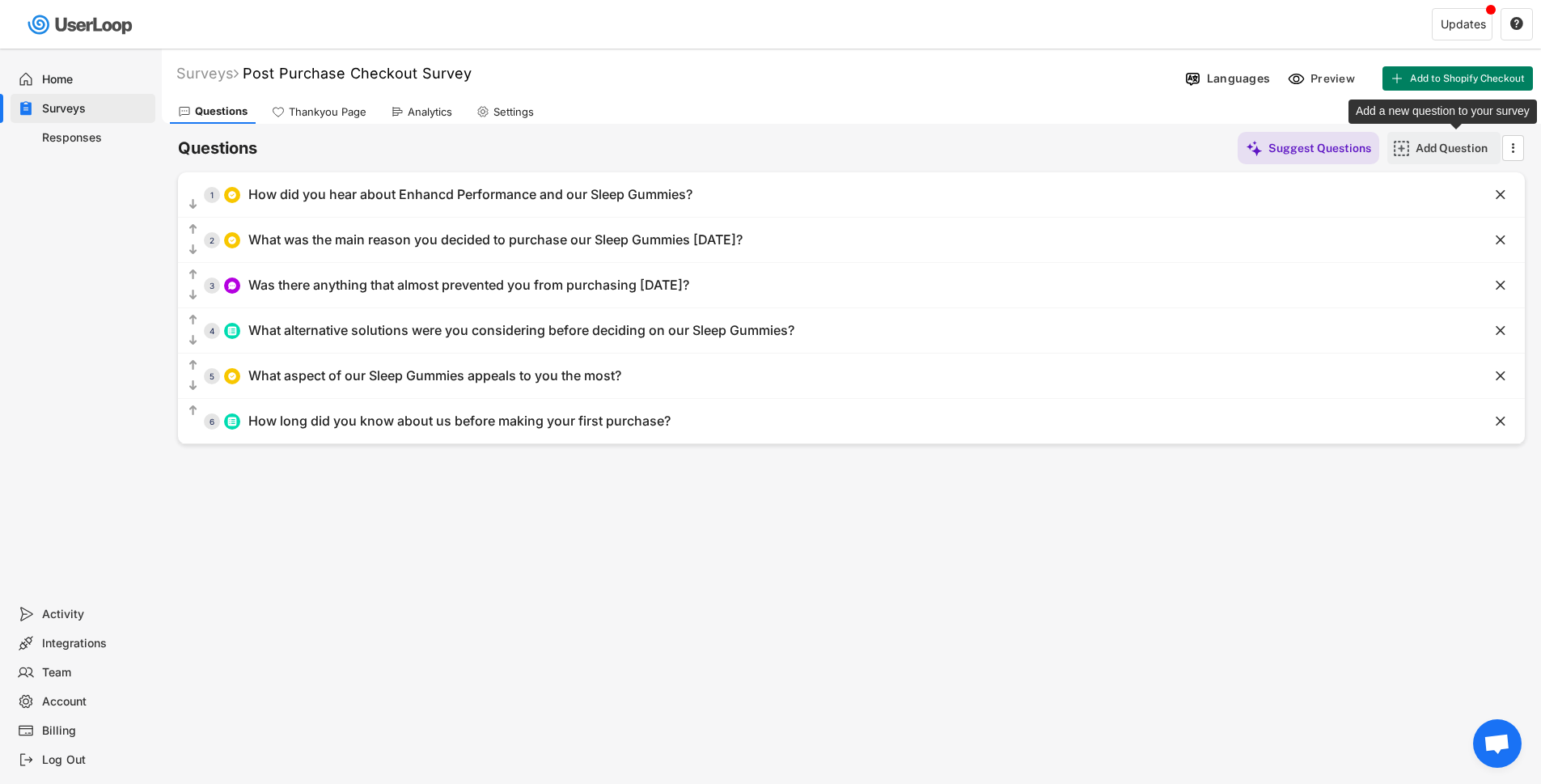
click at [1447, 148] on div "Add Question" at bounding box center [1455, 147] width 81 height 14
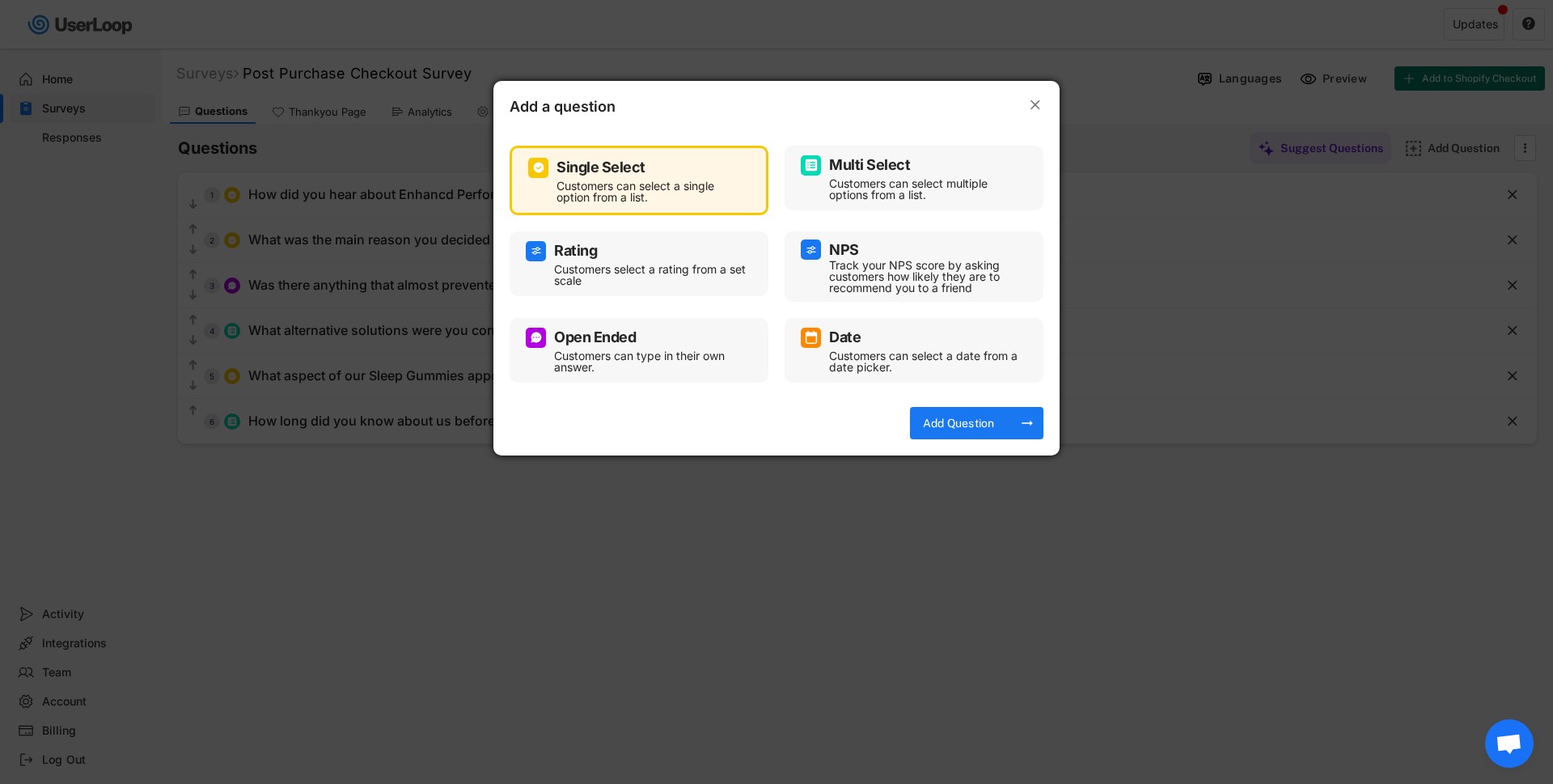
click at [907, 175] on div "Multi Select" at bounding box center [914, 165] width 226 height 20
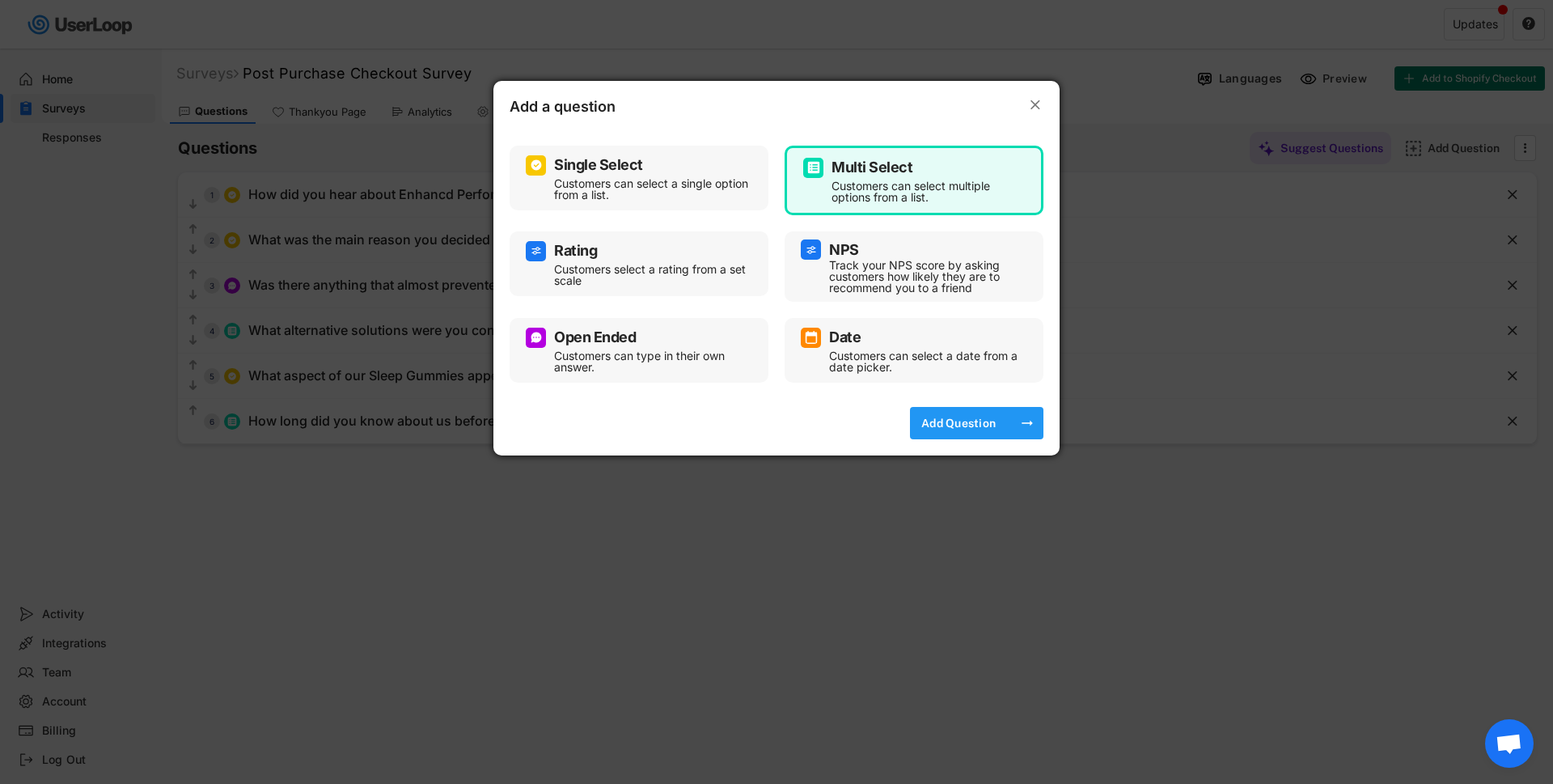
click at [973, 422] on div "Add Question" at bounding box center [958, 422] width 81 height 14
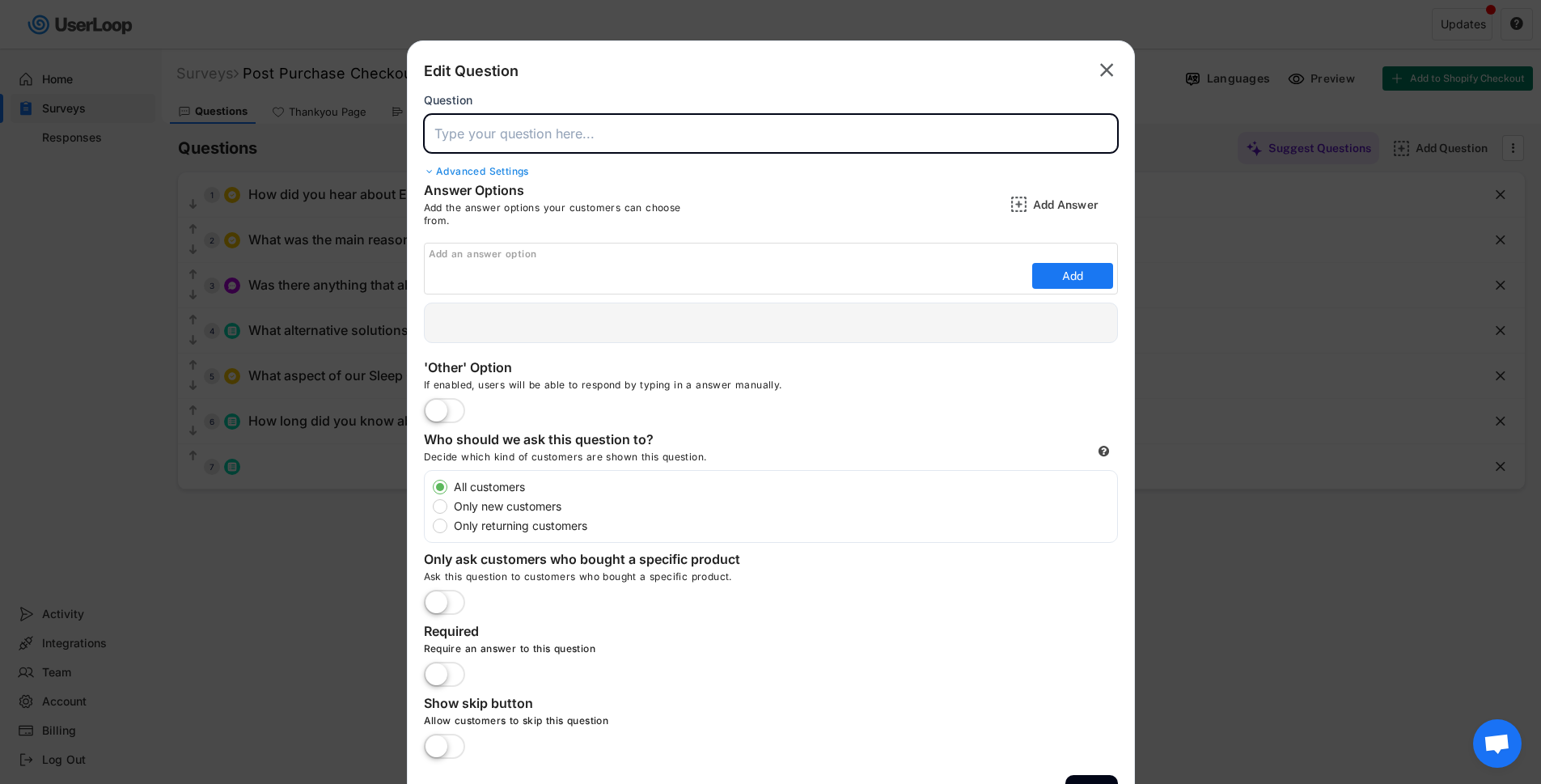
paste input "Which of these do you currently take regularly?"
type input "Which of these do you currently take regularly?"
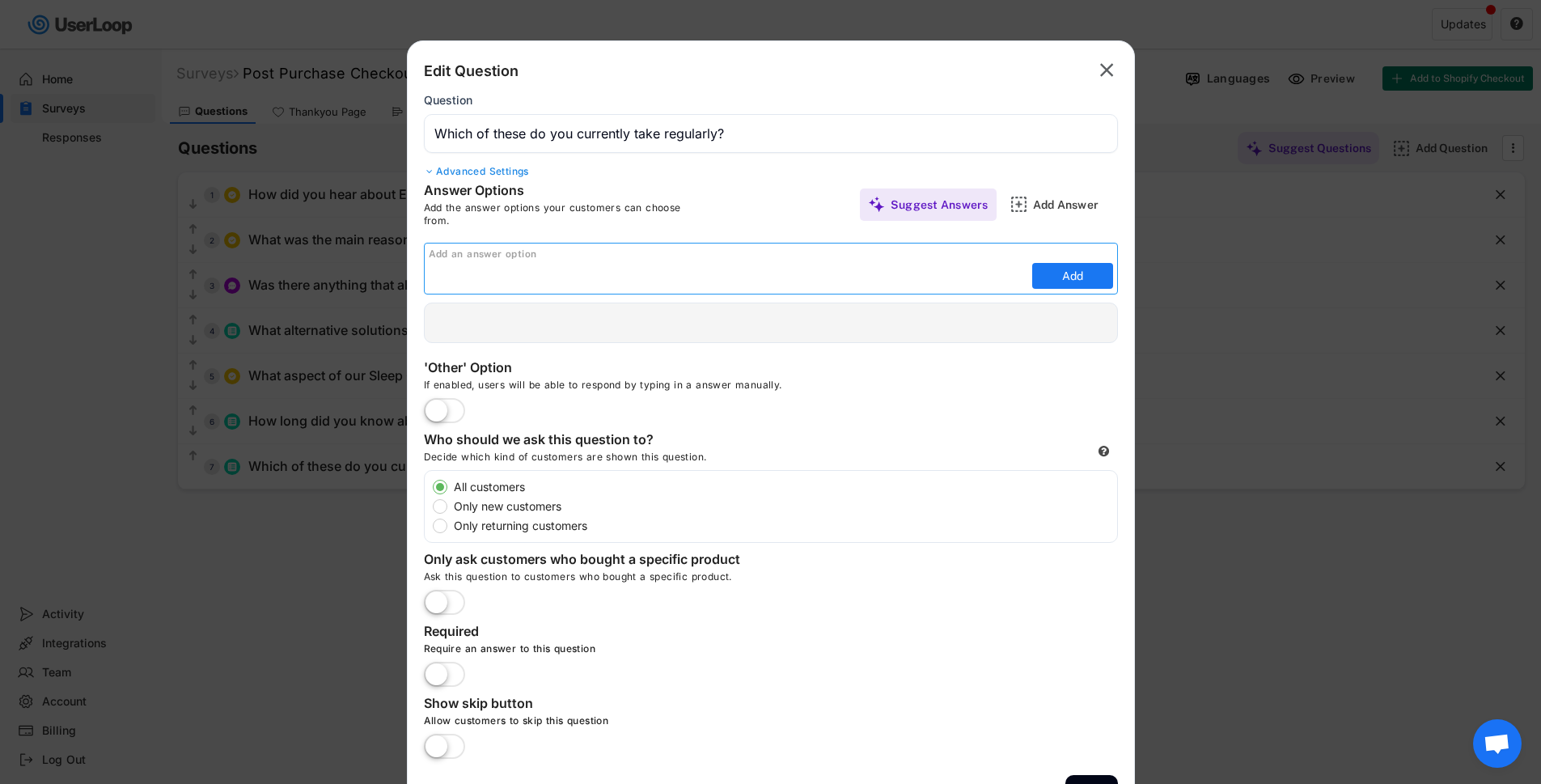
click at [892, 284] on input "input" at bounding box center [728, 275] width 600 height 24
drag, startPoint x: 443, startPoint y: 278, endPoint x: 637, endPoint y: 249, distance: 196.2
drag, startPoint x: 637, startPoint y: 249, endPoint x: 662, endPoint y: 301, distance: 57.7
paste input "Creatine"
type input "Creatine"
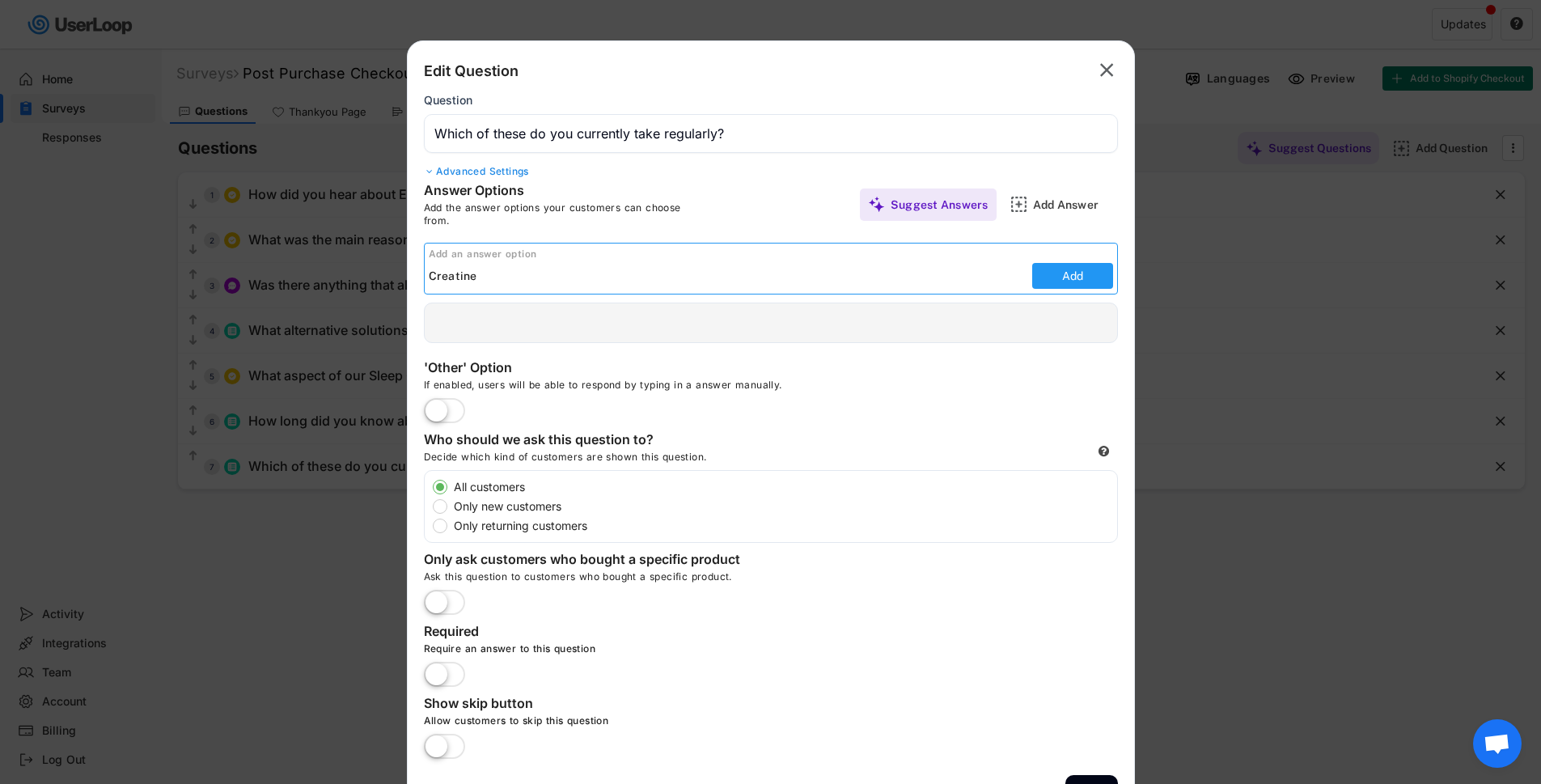
click at [1055, 283] on button "Add" at bounding box center [1072, 275] width 81 height 26
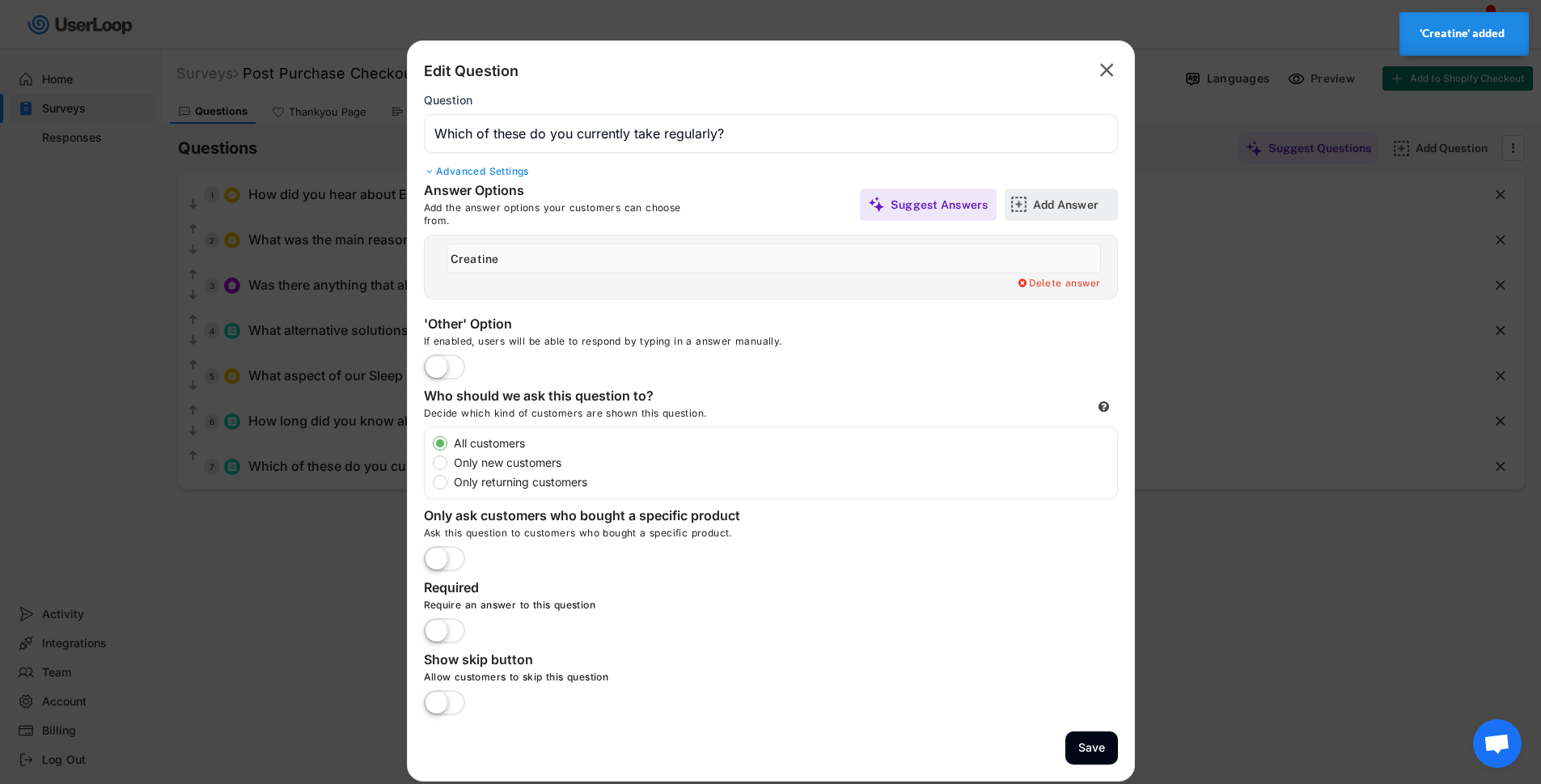
click at [1051, 214] on div "Add Answer" at bounding box center [1073, 205] width 81 height 32
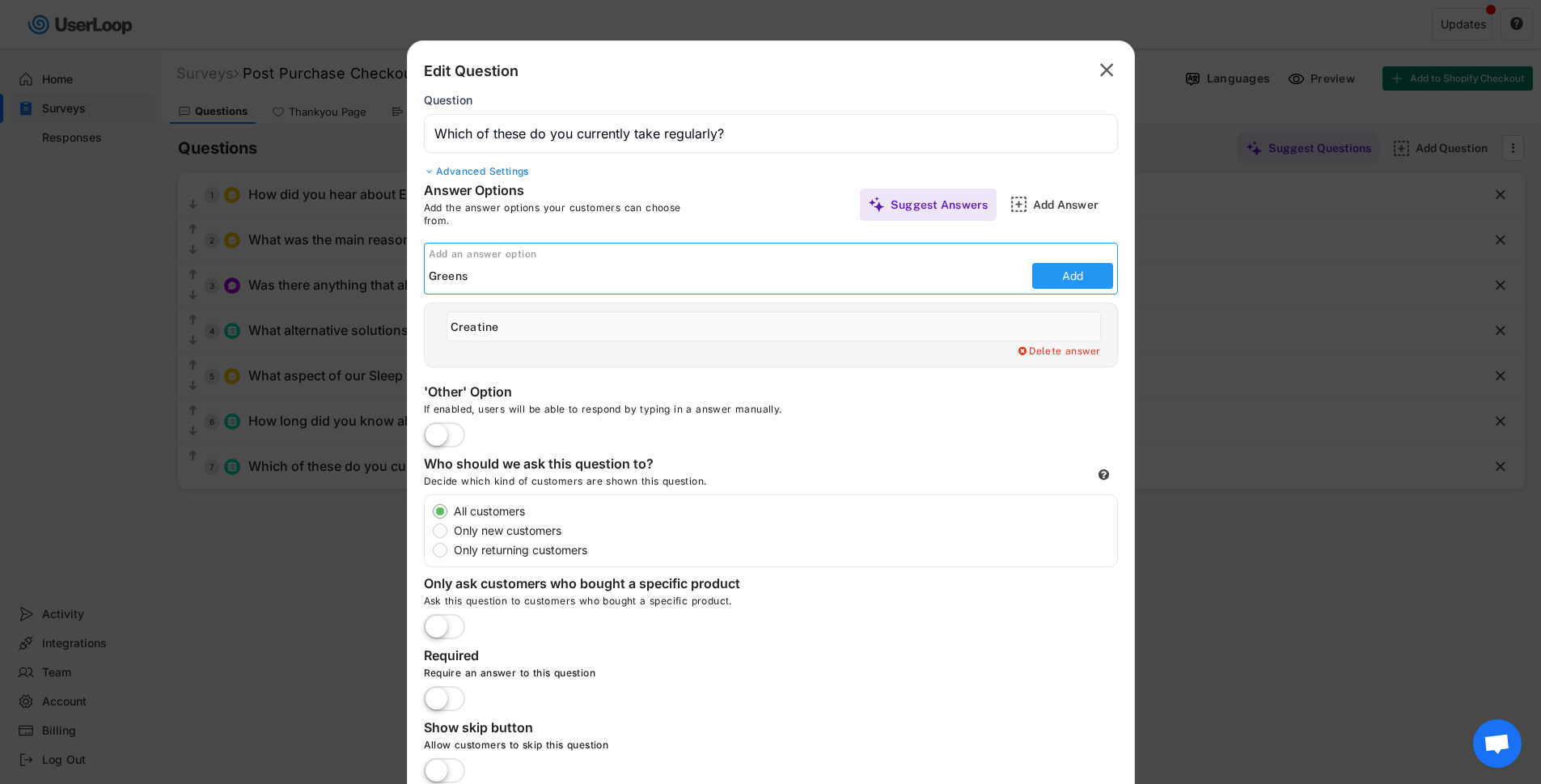
type input "Greens"
click at [1090, 272] on button "Add" at bounding box center [1072, 275] width 81 height 26
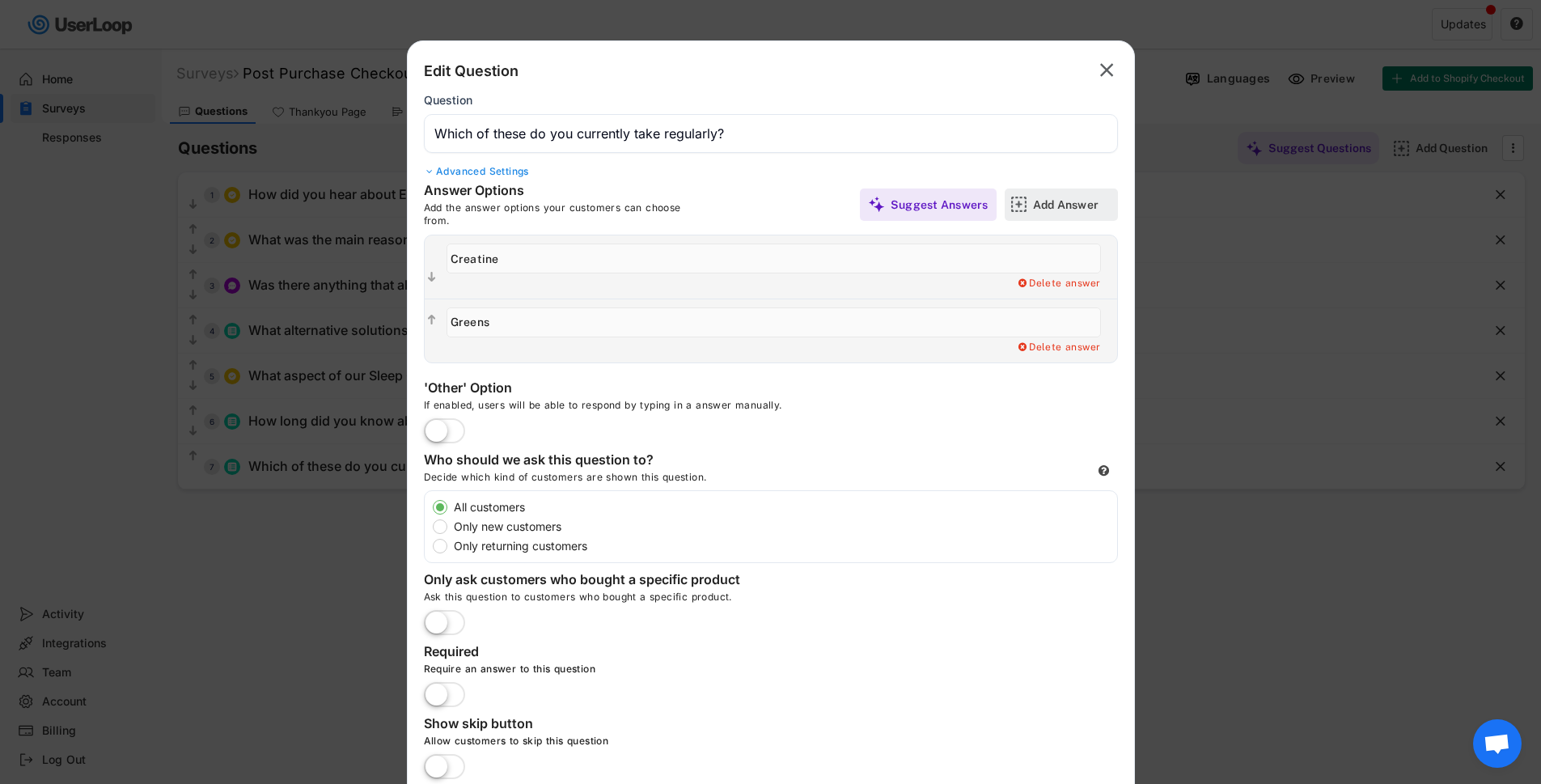
click at [1054, 204] on div "Add Answer" at bounding box center [1073, 204] width 81 height 14
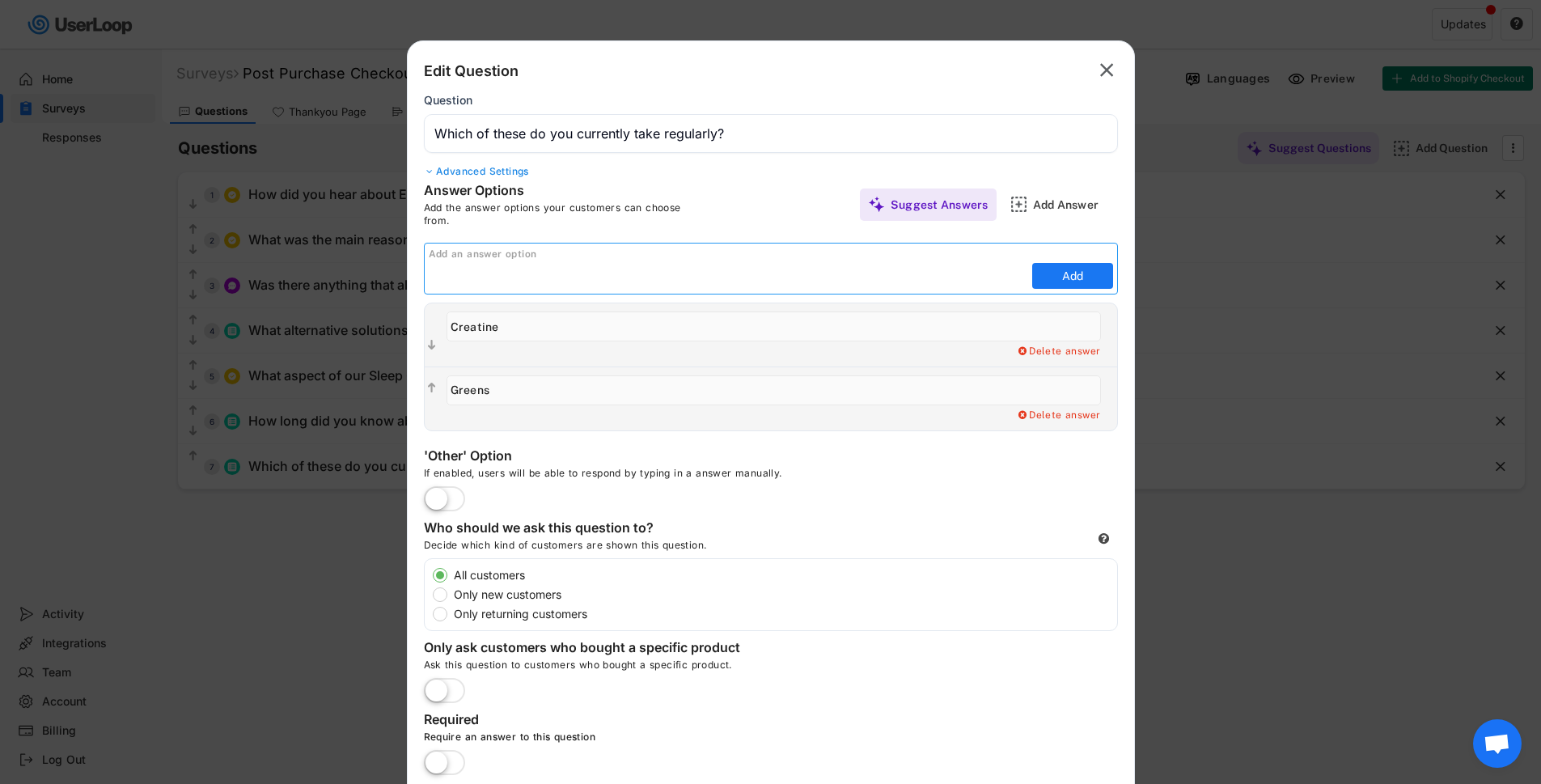
paste input "Pre-workout / energy boosters (e.g. caffeine, beta-[MEDICAL_DATA], citrulline)"
type input "Pre-workout / energy boosters (e.g. caffeine, beta-[MEDICAL_DATA], citrulline)"
click at [1101, 277] on button "Add" at bounding box center [1072, 275] width 81 height 26
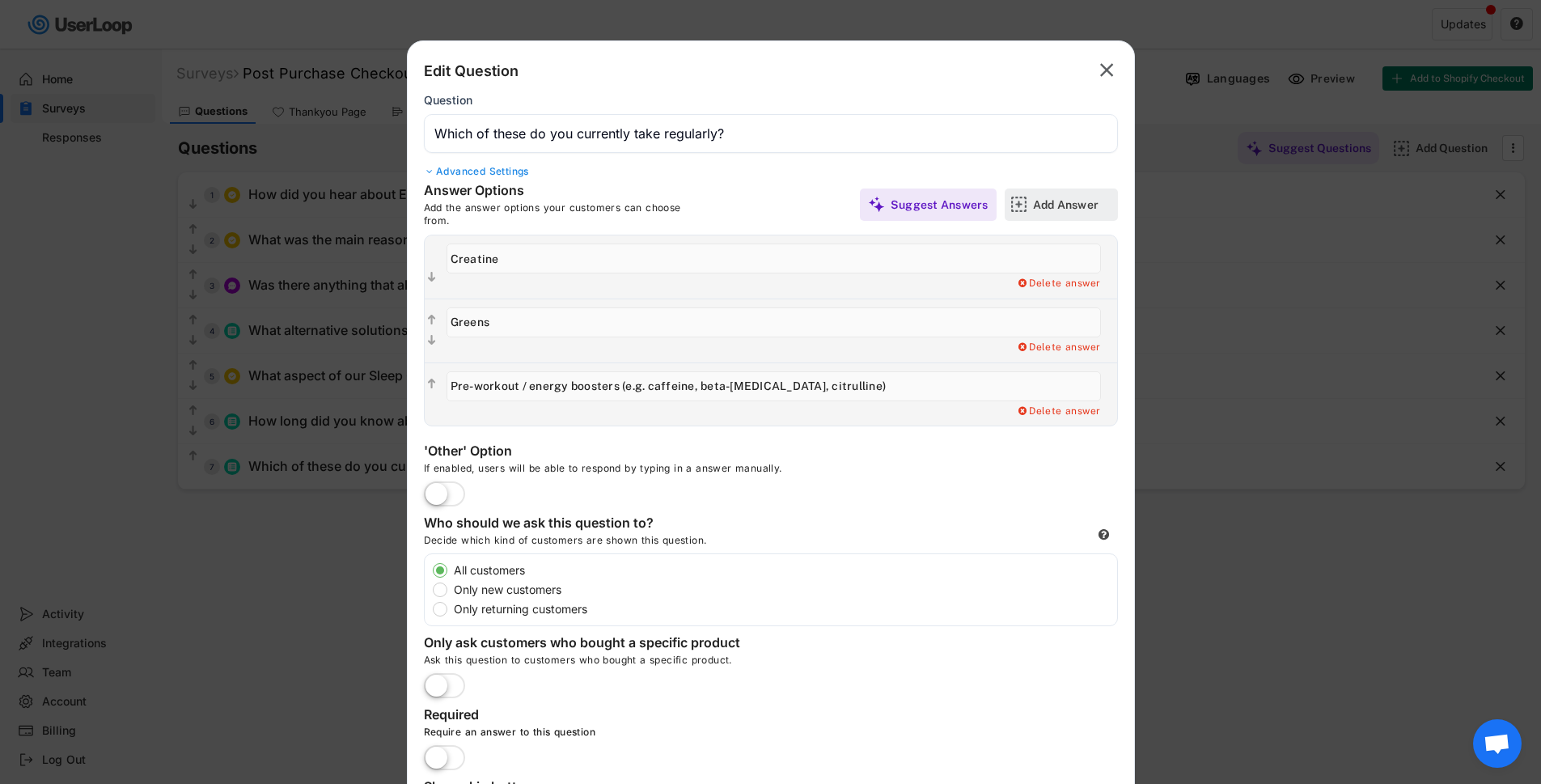
click at [1043, 202] on div "Add Answer" at bounding box center [1073, 204] width 81 height 14
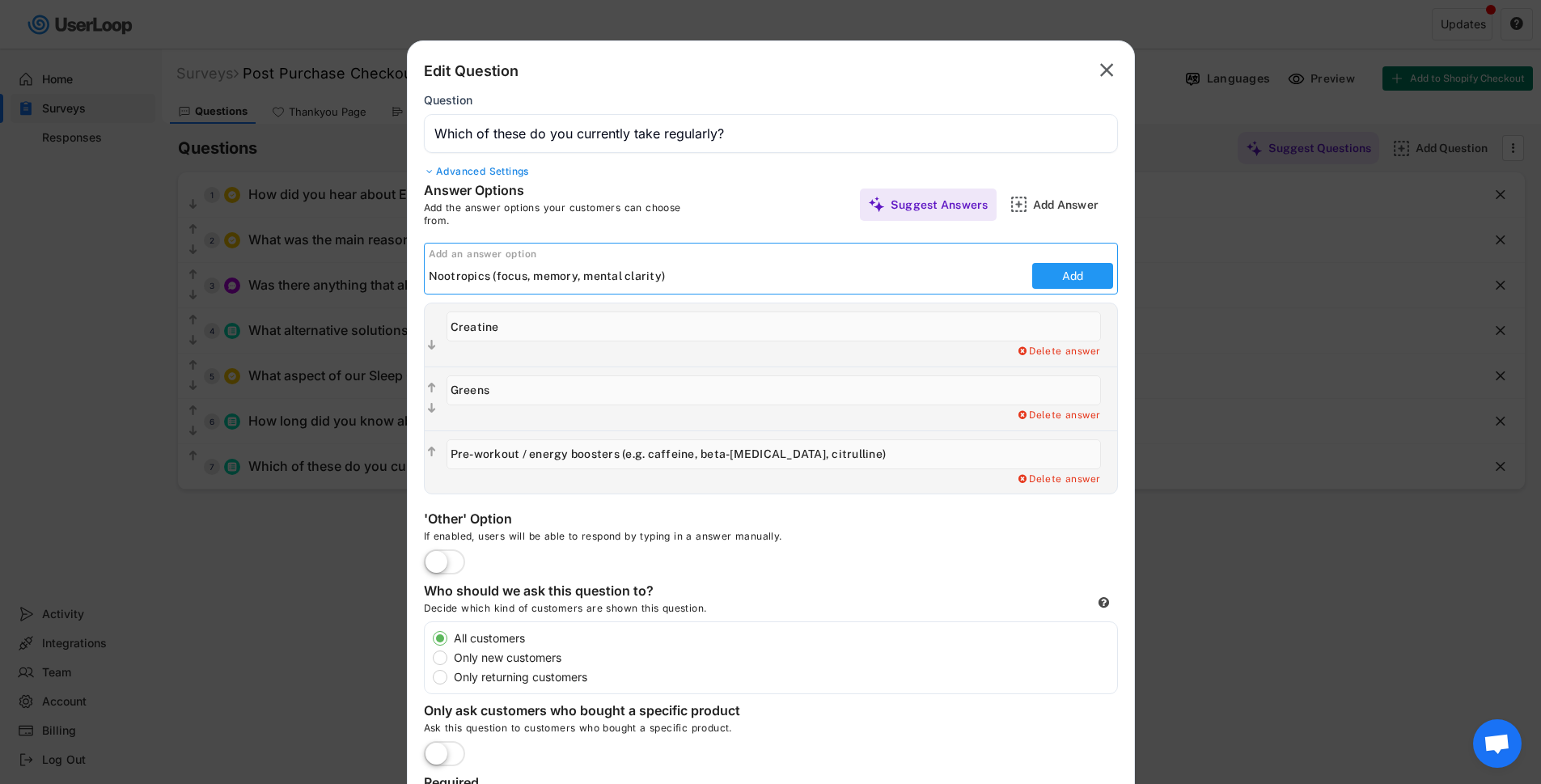
type input "Nootropics (focus, memory, mental clarity)"
click at [1058, 275] on button "Add" at bounding box center [1072, 275] width 81 height 26
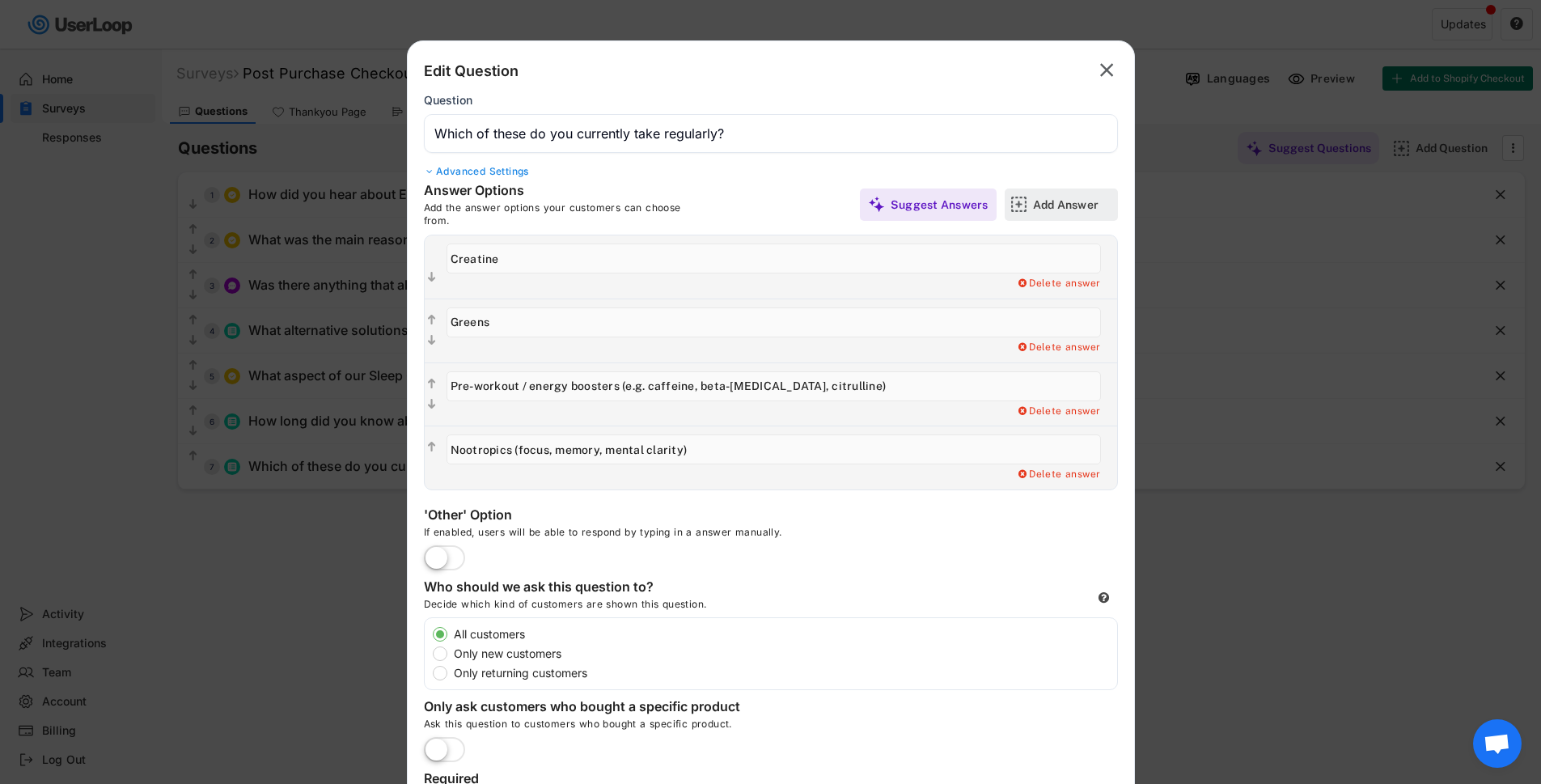
click at [1064, 201] on div "Add Answer" at bounding box center [1073, 204] width 81 height 14
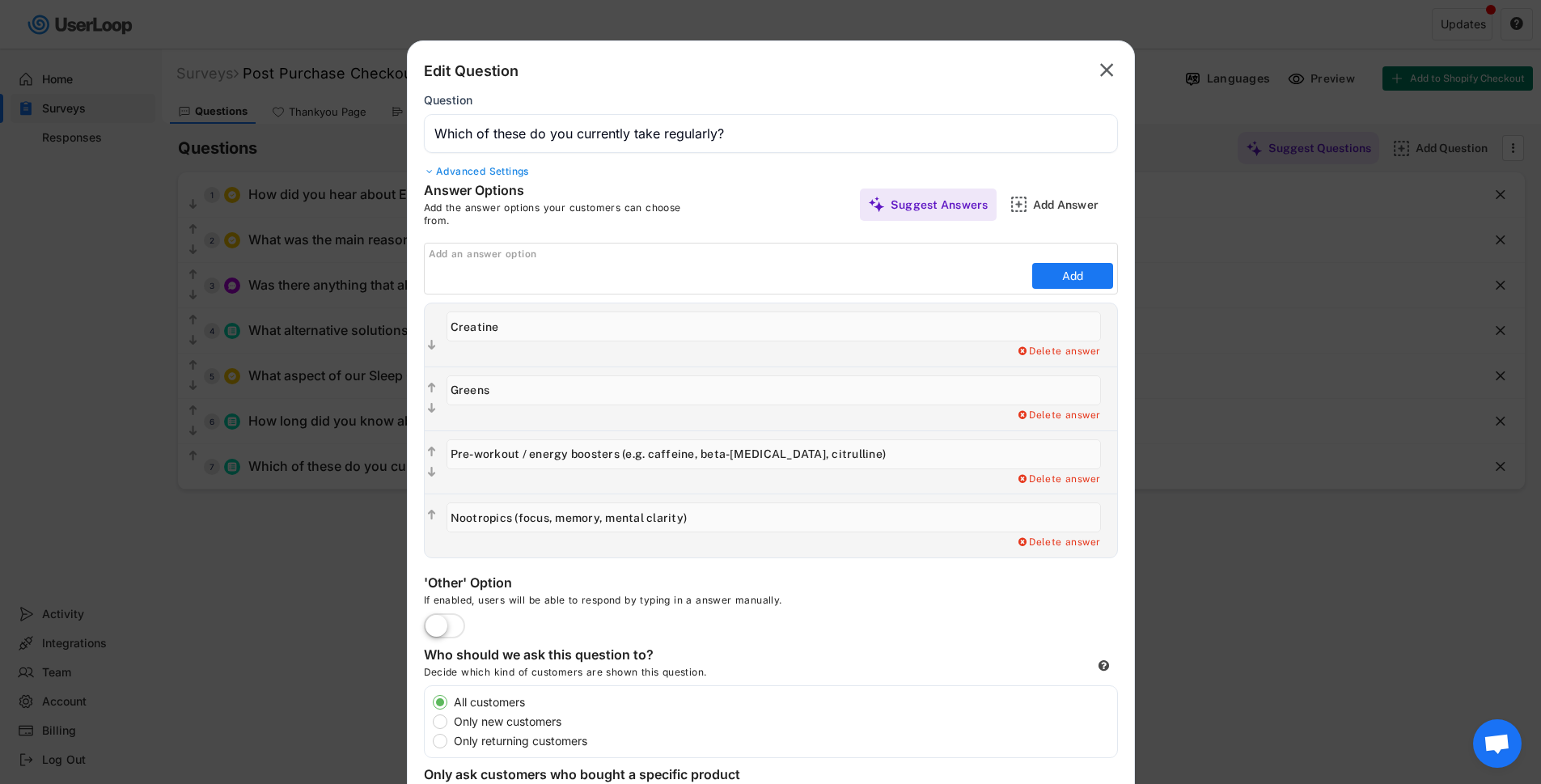
drag, startPoint x: 445, startPoint y: 260, endPoint x: 445, endPoint y: 293, distance: 33.0
paste input "Adaptogens (ashwagandha, rhodiola, lion’s mane, etc.)"
type input "Adaptogens (ashwagandha, rhodiola, lion’s mane, etc.)"
click at [1064, 280] on button "Add" at bounding box center [1072, 275] width 81 height 26
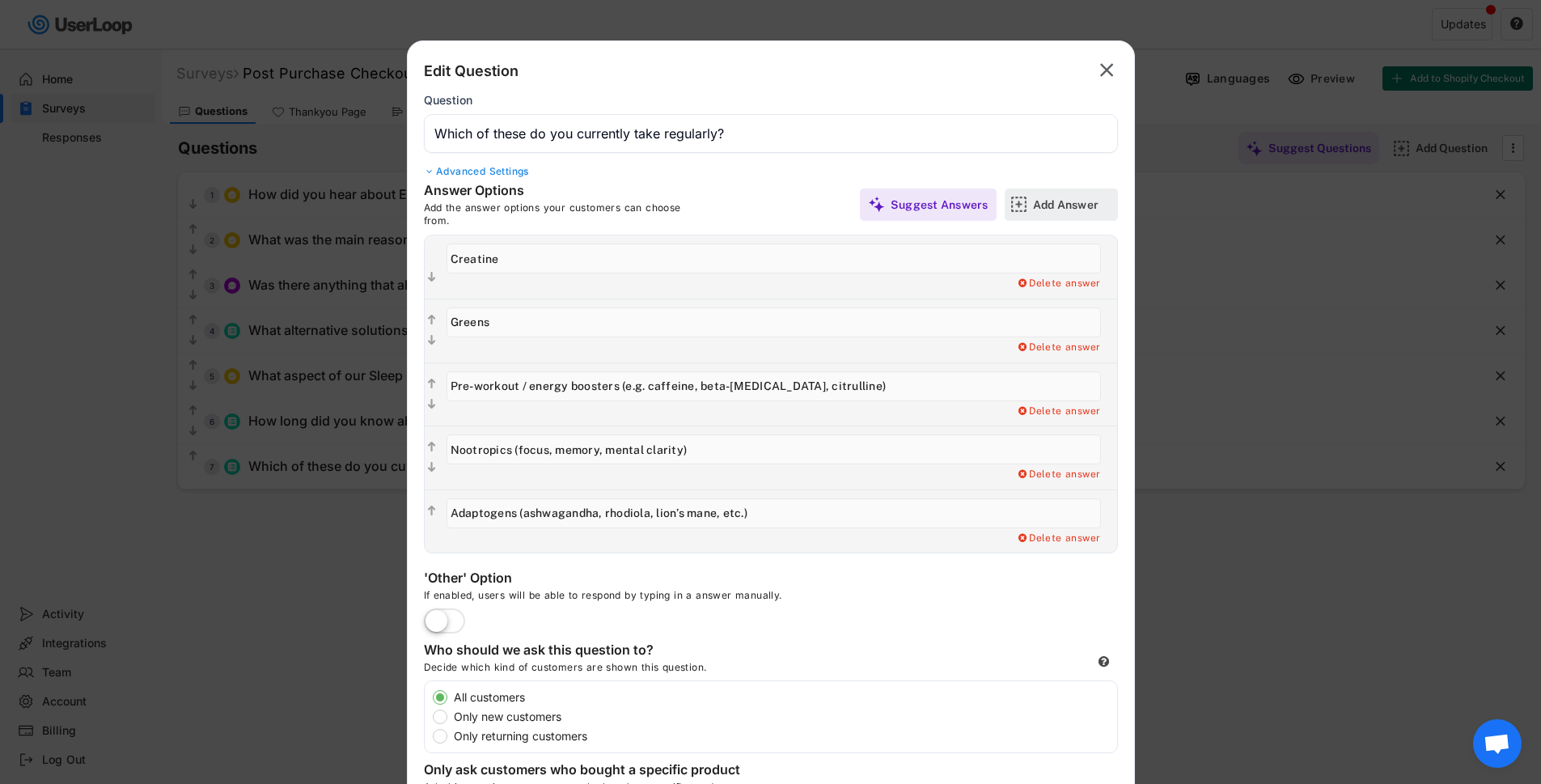
click at [1021, 201] on img at bounding box center [1018, 205] width 17 height 17
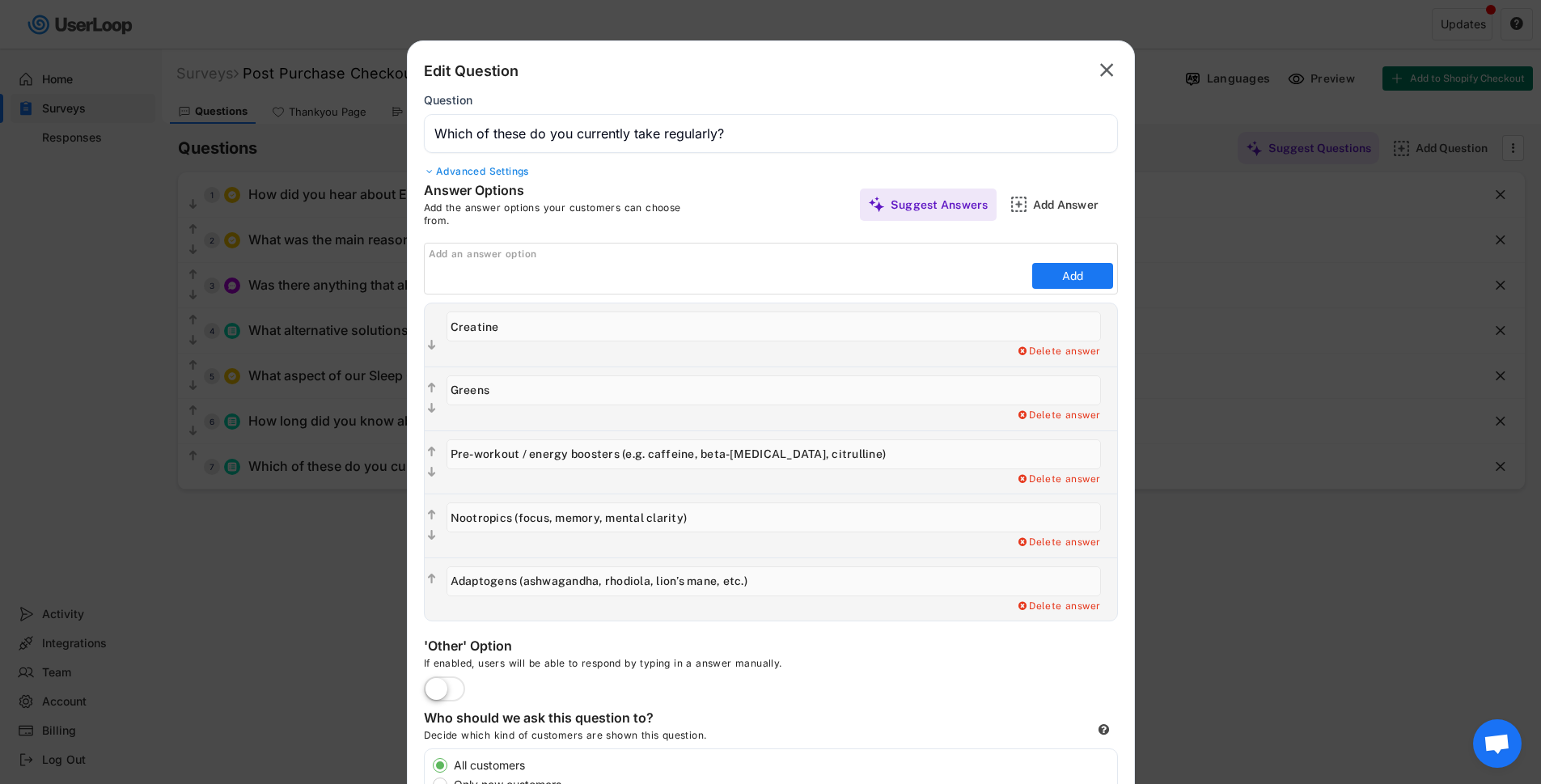
drag, startPoint x: 642, startPoint y: 261, endPoint x: 505, endPoint y: 278, distance: 138.1
paste input "Magnesium"
type input "Magnesium"
click at [1080, 269] on button "Add" at bounding box center [1072, 275] width 81 height 26
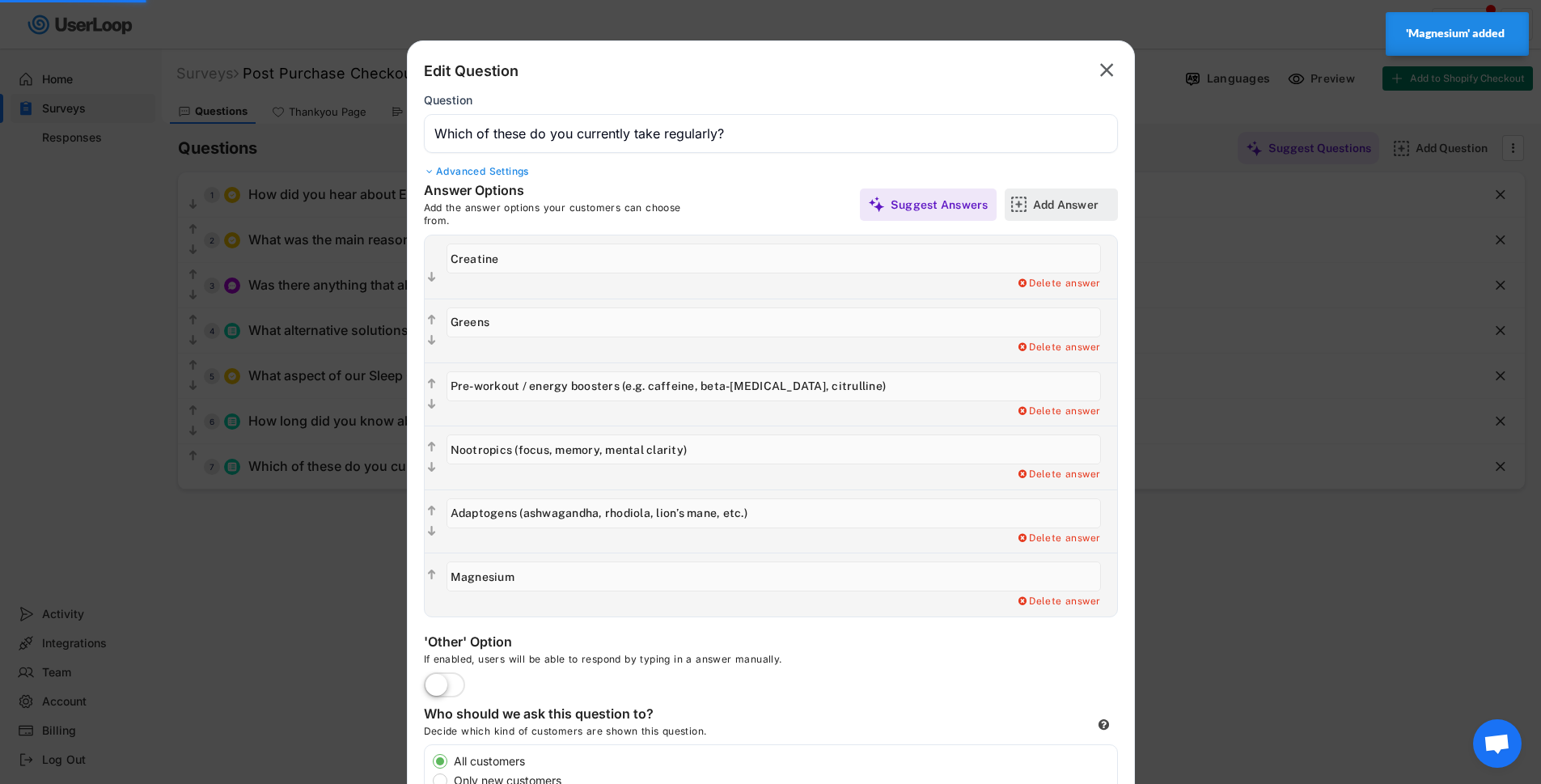
click at [1077, 209] on div "Add Answer" at bounding box center [1073, 204] width 81 height 14
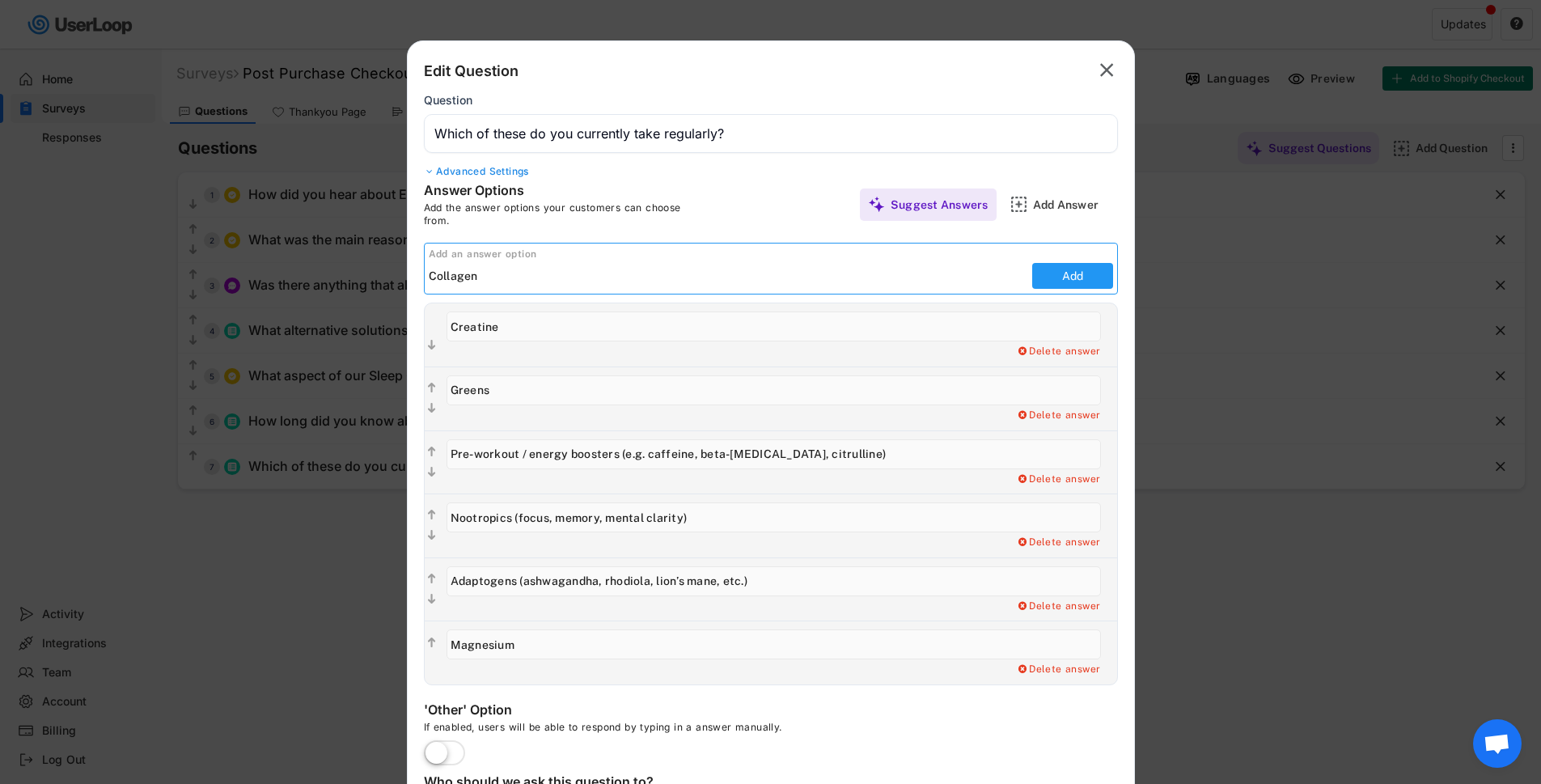
type input "Collagen"
click at [1064, 275] on button "Add" at bounding box center [1072, 275] width 81 height 26
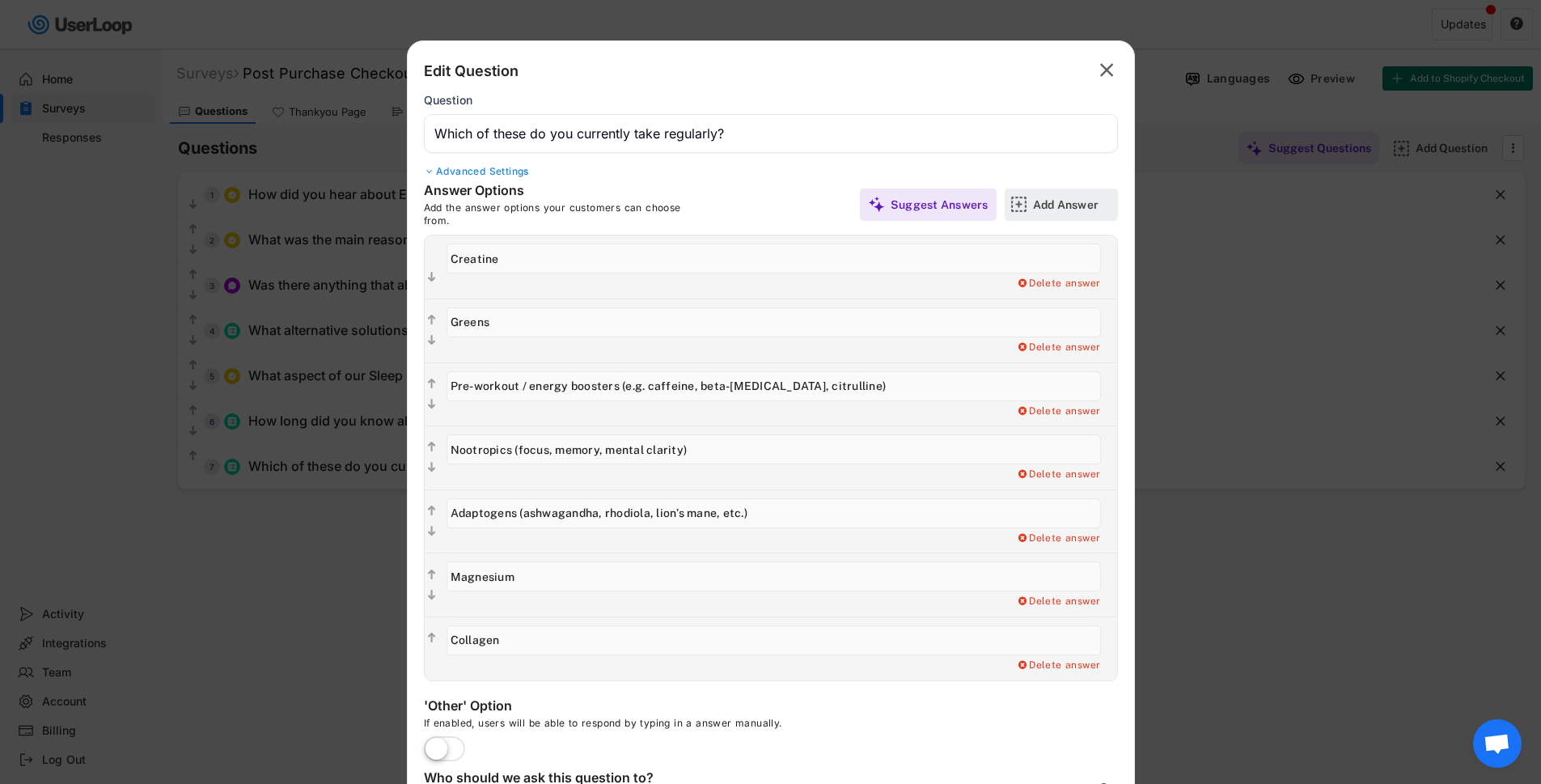
click at [1050, 202] on div "Add Answer" at bounding box center [1073, 204] width 81 height 14
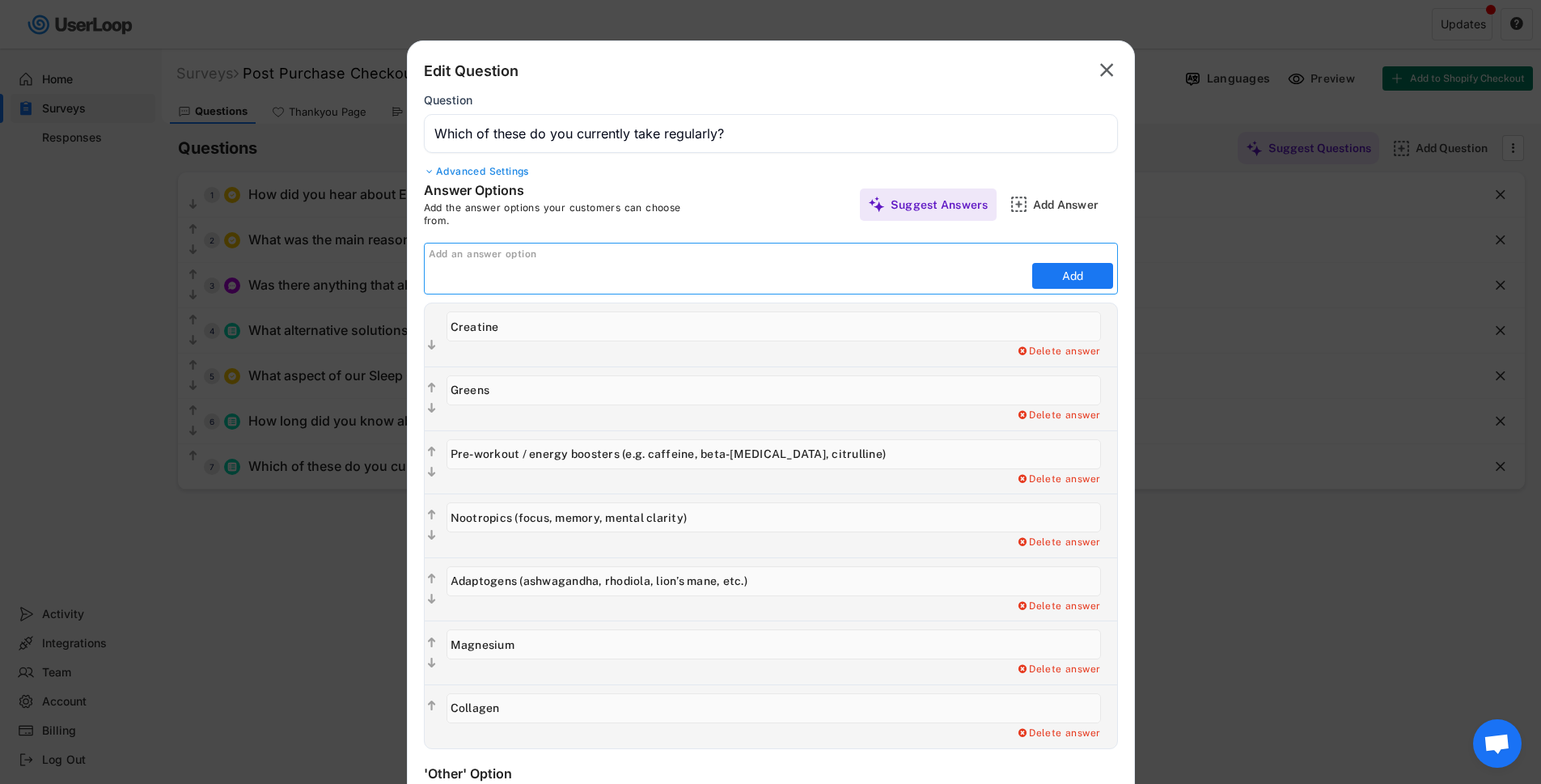
paste input "Electrolytes / hydration mixes"
type input "Electrolytes / hydration mixes"
click at [1069, 272] on button "Add" at bounding box center [1072, 275] width 81 height 26
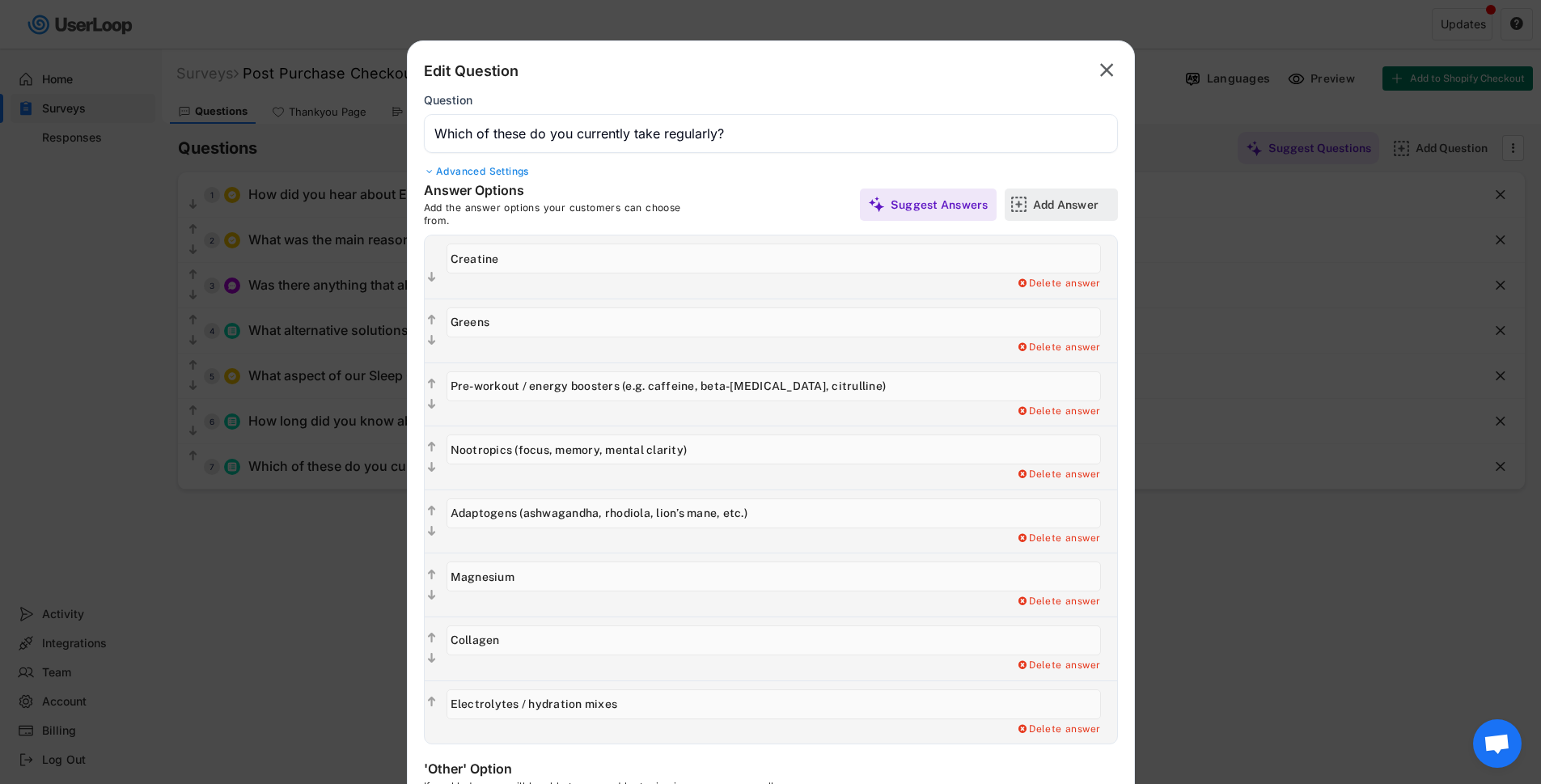
click at [1046, 204] on div "Add Answer" at bounding box center [1073, 204] width 81 height 14
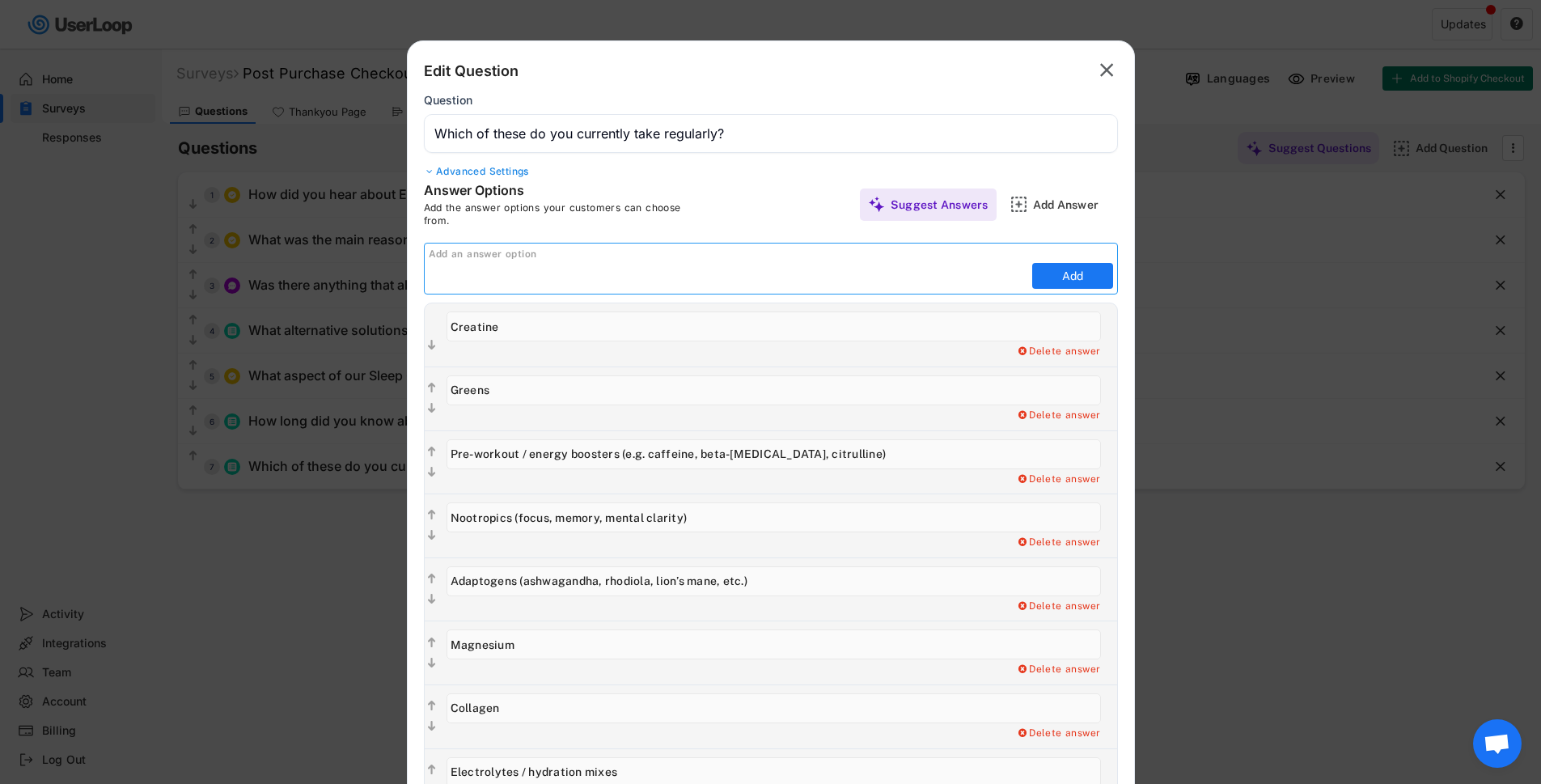
paste input "Nose strips or mouth tape"
type input "Nose strips or mouth tape"
click at [1079, 279] on button "Add" at bounding box center [1072, 275] width 81 height 26
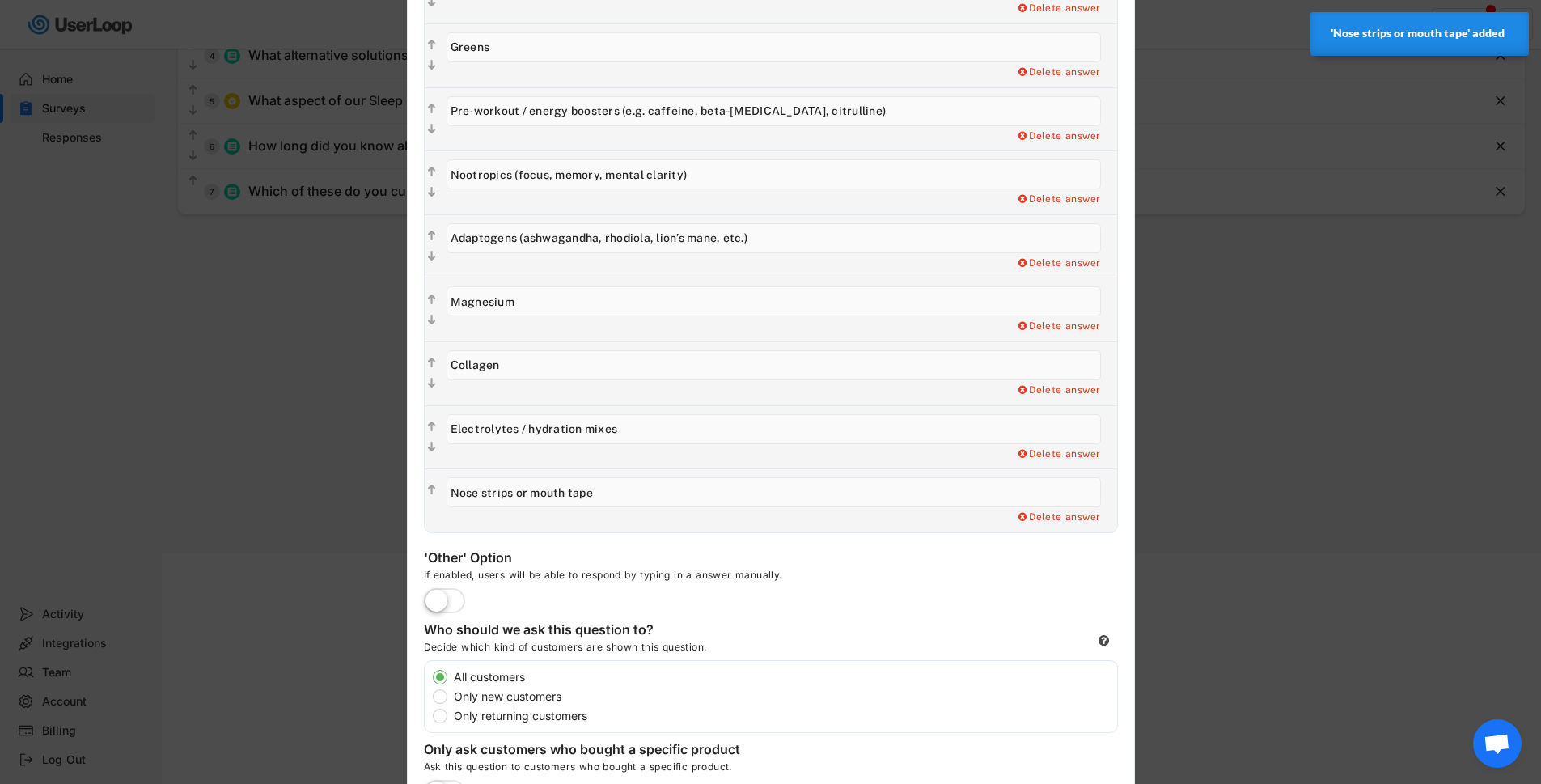
scroll to position [277, 0]
click at [435, 594] on label at bounding box center [445, 599] width 49 height 35
click at [0, 0] on input "checkbox" at bounding box center [0, 0] width 0 height 0
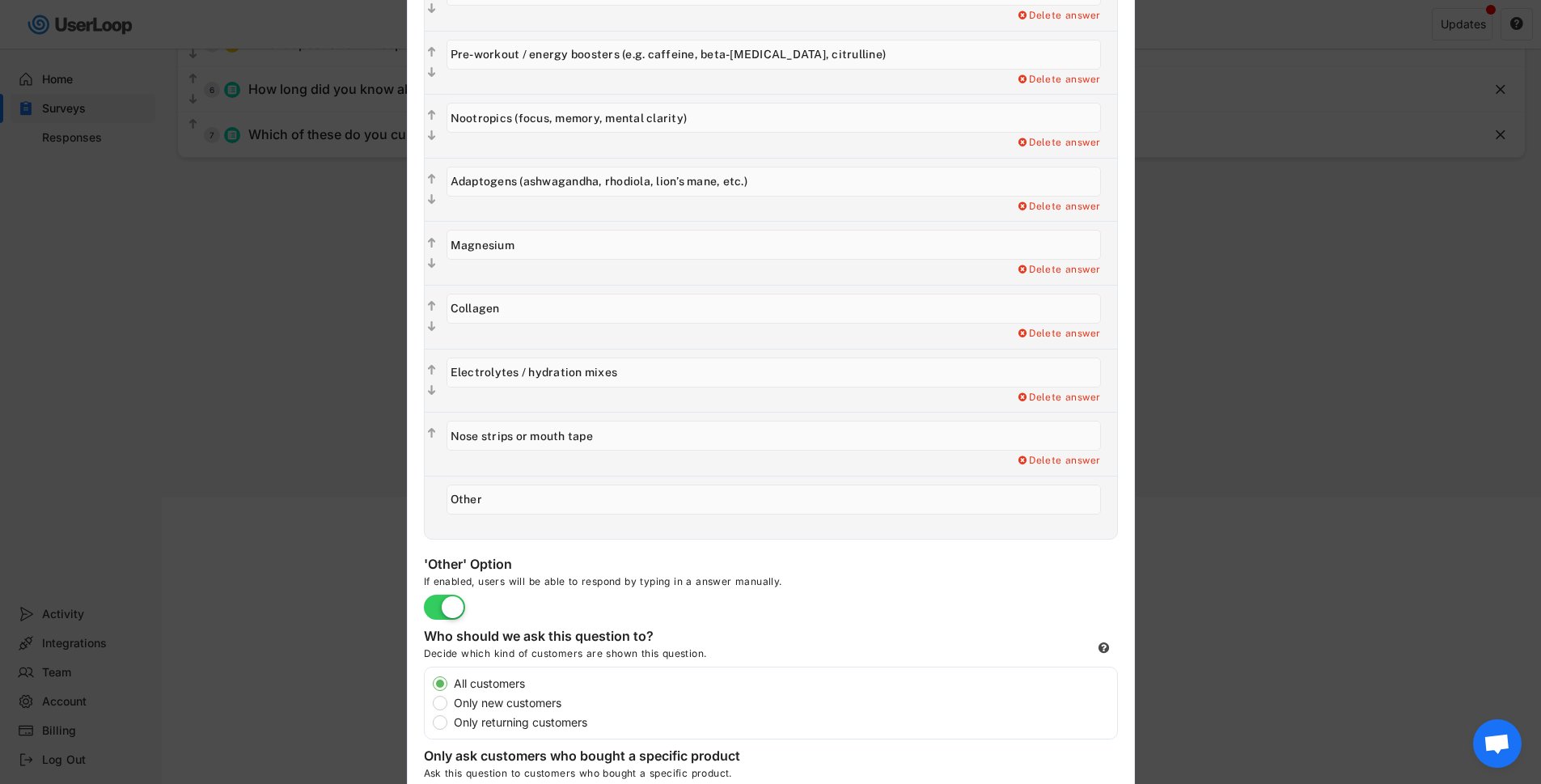
scroll to position [569, 0]
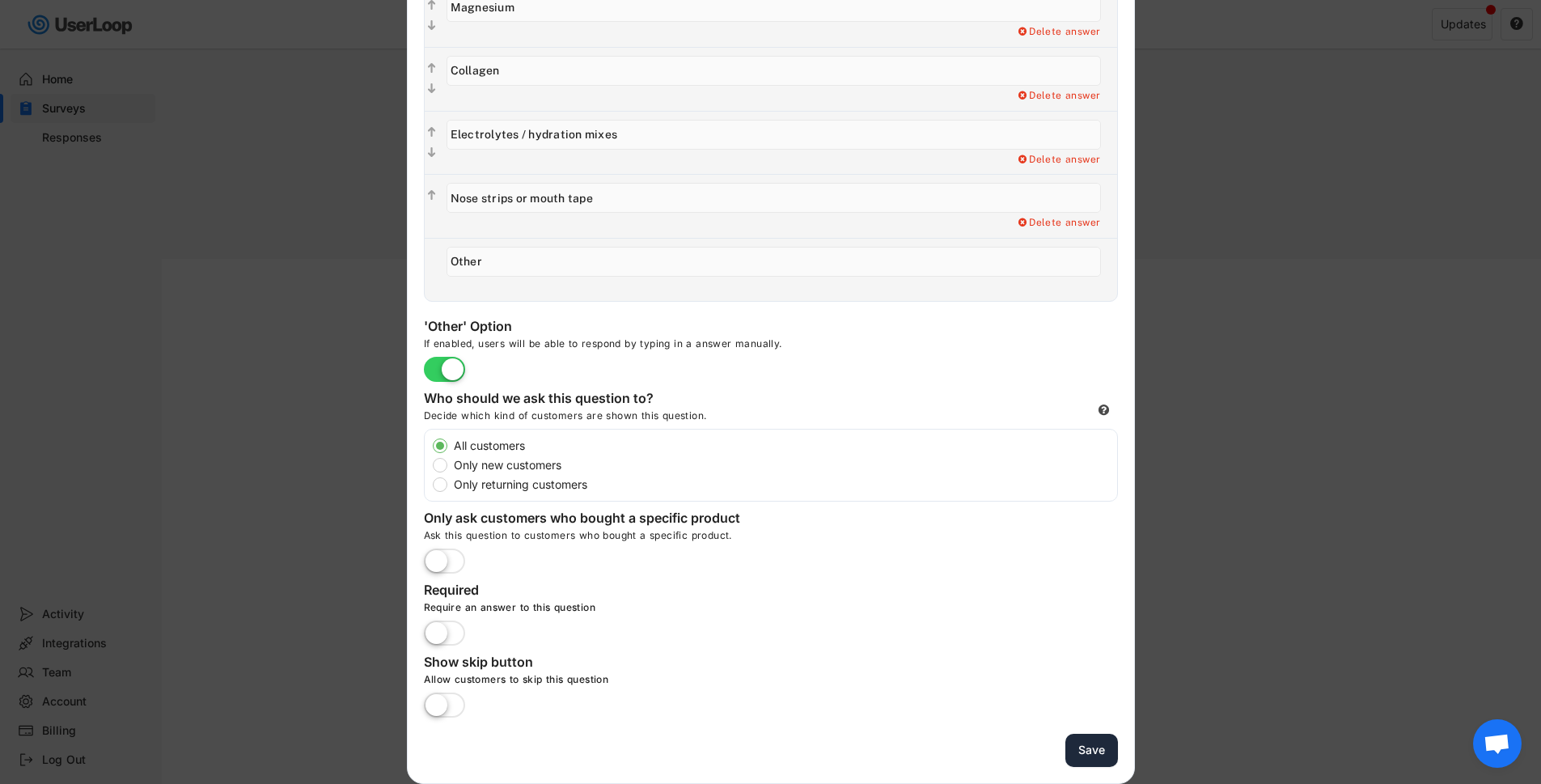
click at [1092, 757] on button "Save" at bounding box center [1091, 750] width 52 height 33
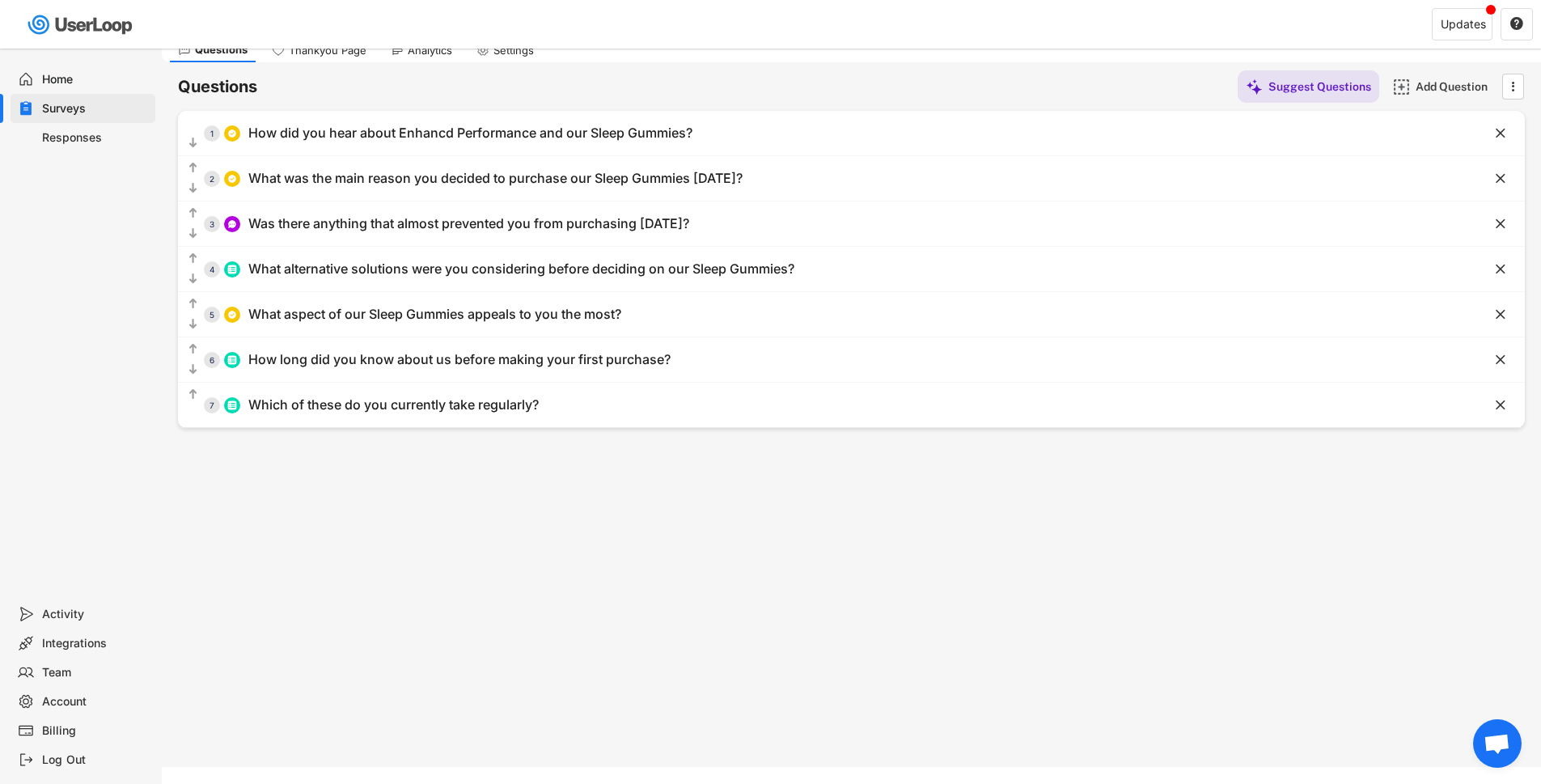
scroll to position [0, 0]
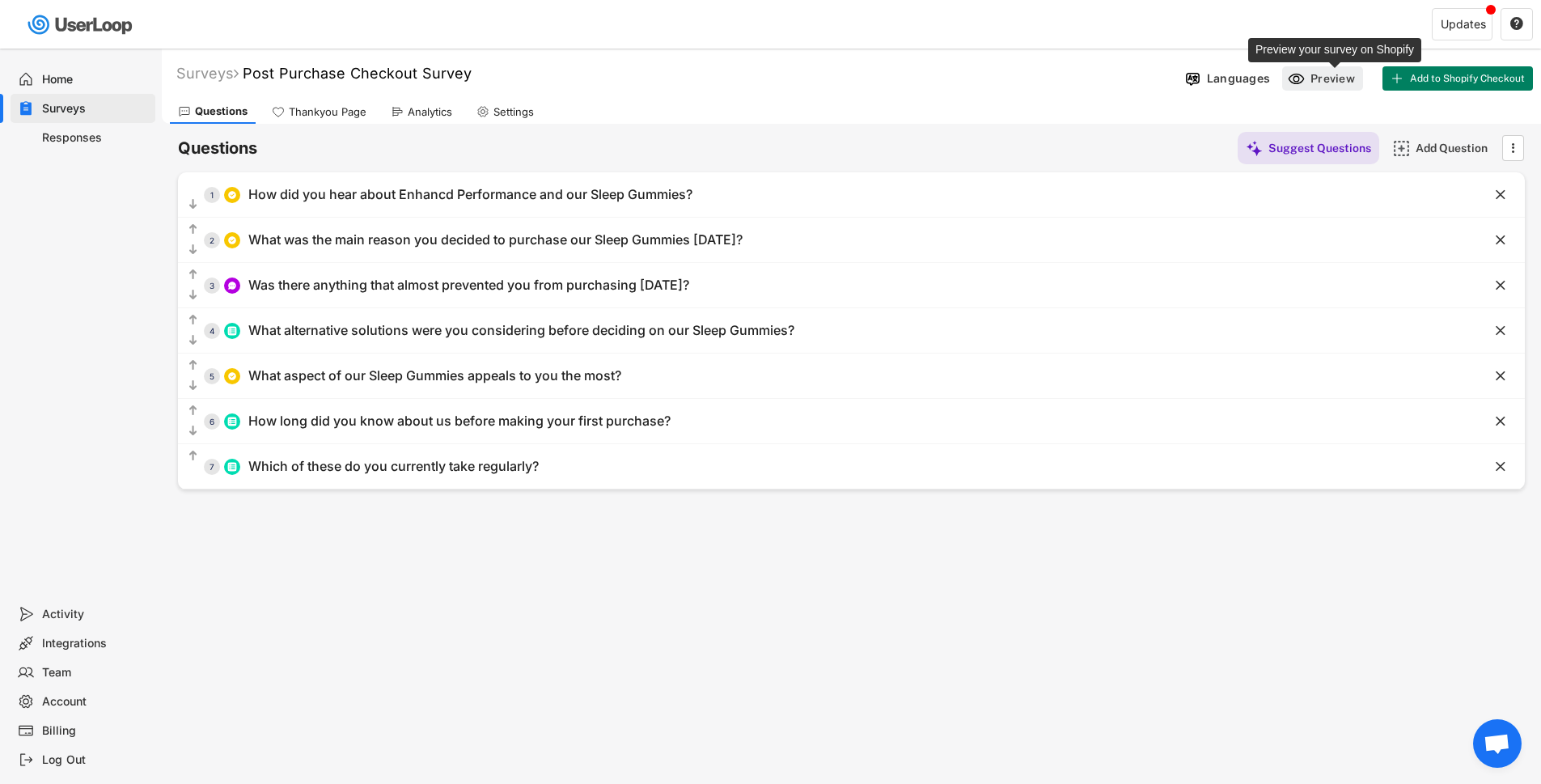
click at [1328, 72] on div "Preview" at bounding box center [1334, 78] width 49 height 14
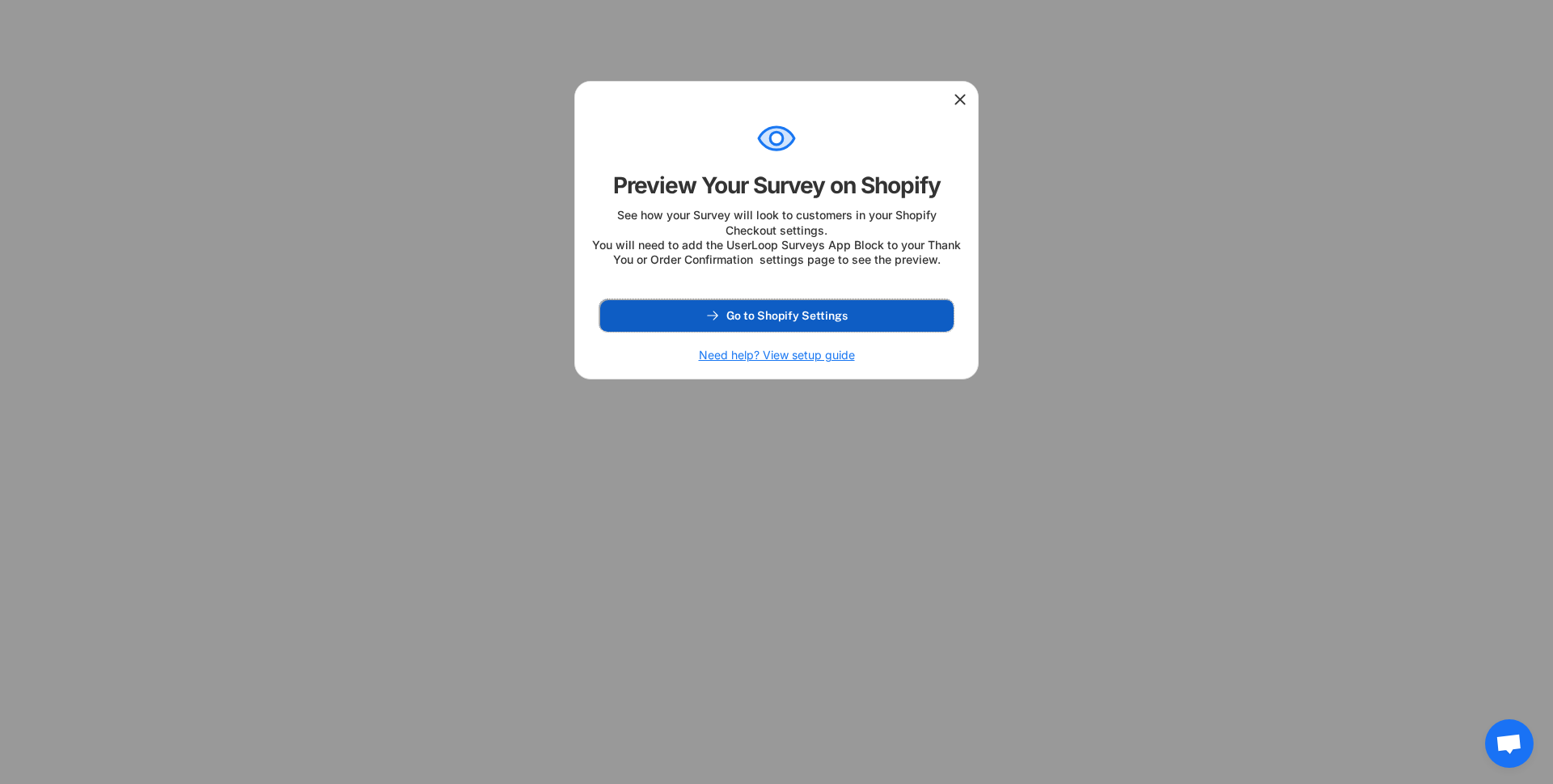
click at [814, 321] on span "Go to Shopify Settings" at bounding box center [786, 316] width 121 height 11
click at [961, 101] on use at bounding box center [959, 99] width 16 height 16
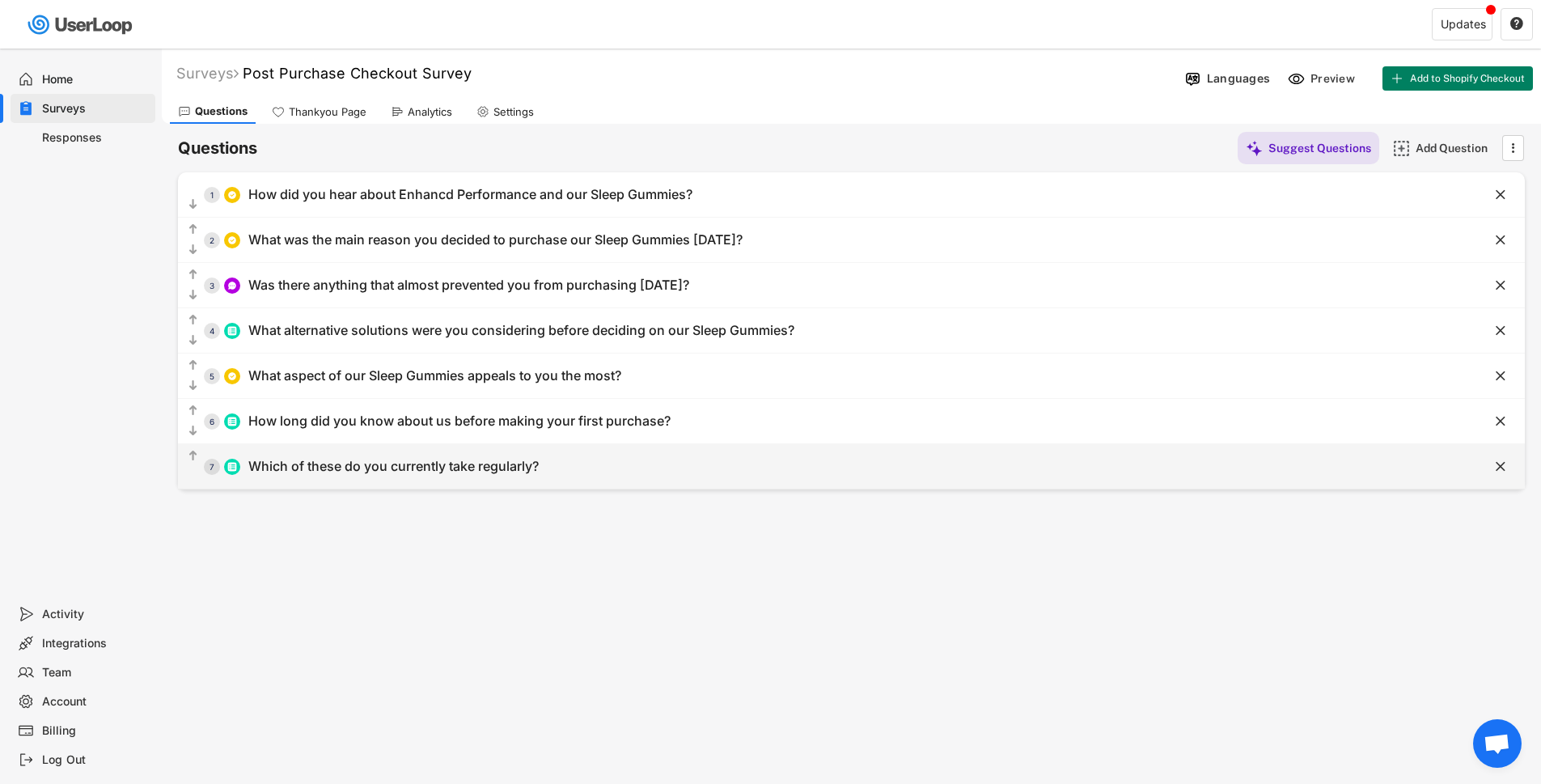
click at [519, 465] on div "Which of these do you currently take regularly?" at bounding box center [393, 466] width 290 height 17
type input "Which of these do you currently take regularly?"
type input "Creatine"
type input "Greens"
type input "Pre-workout / energy boosters (e.g. caffeine, beta-[MEDICAL_DATA], citrulline)"
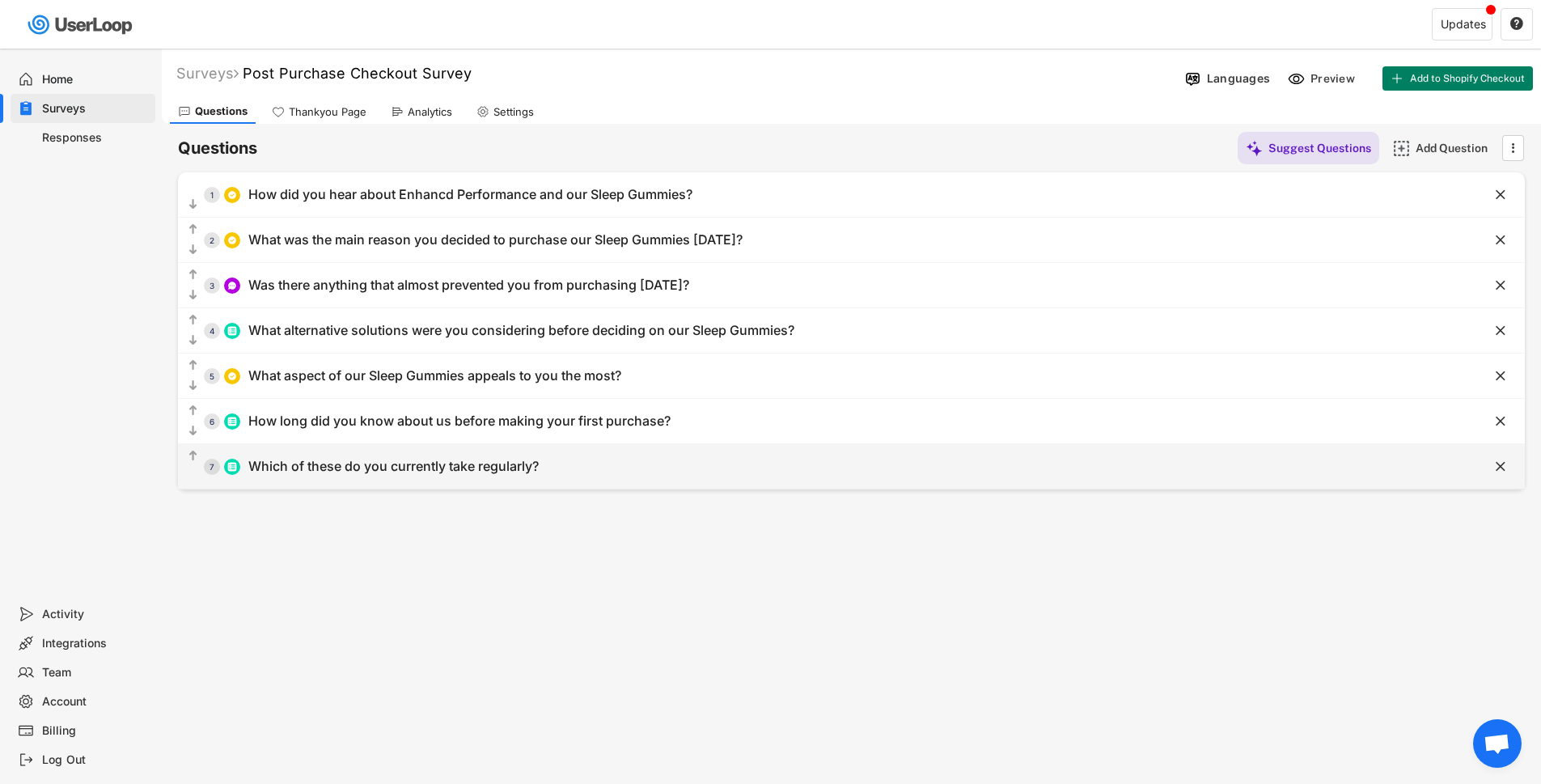
type input "Nootropics (focus, memory, mental clarity)"
type input "Adaptogens (ashwagandha, rhodiola, lion’s mane, etc.)"
type input "Magnesium"
type input "Collagen"
type input "Electrolytes / hydration mixes"
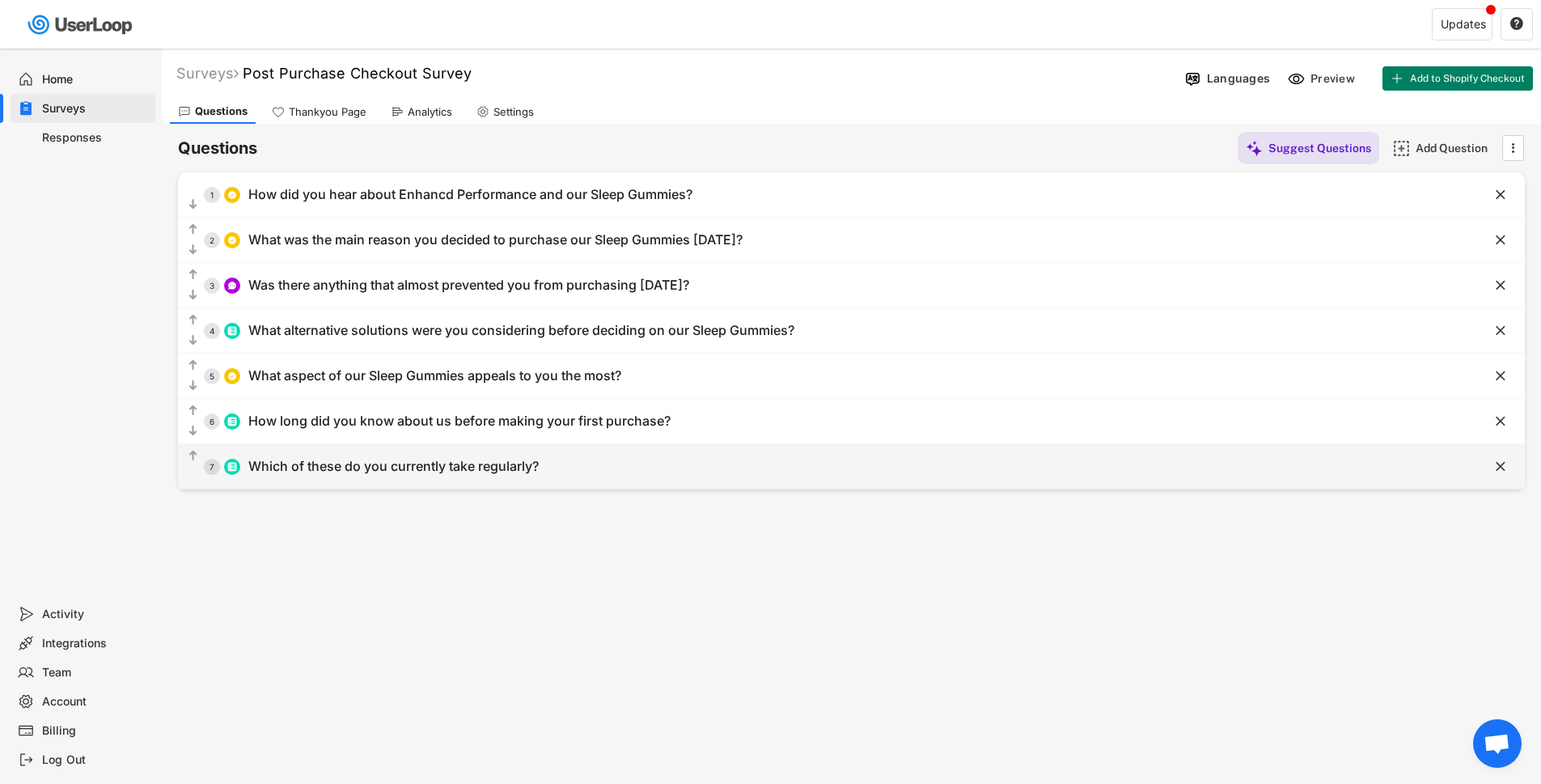
type input "Nose strips or mouth tape"
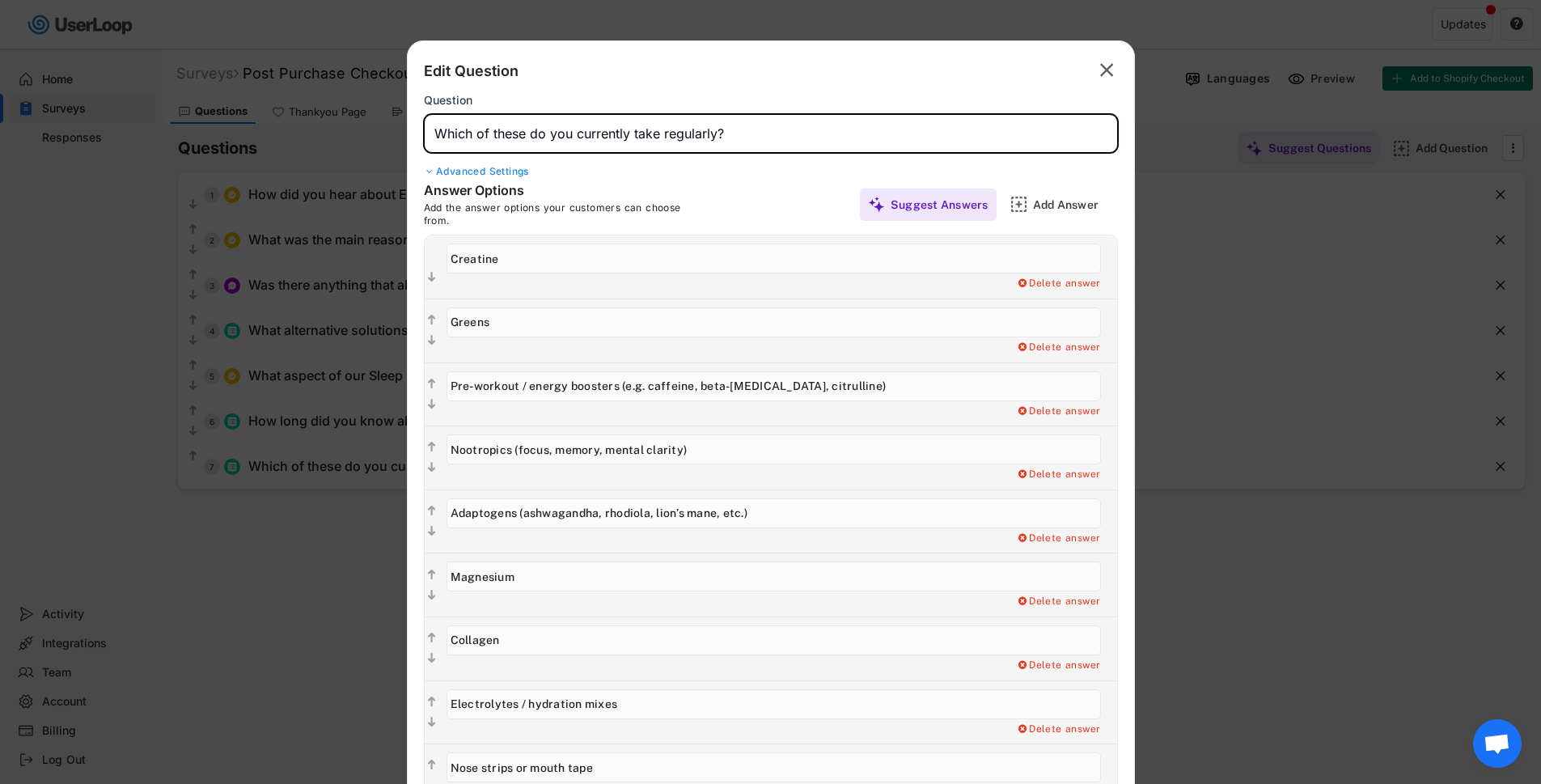
click at [758, 134] on input "input" at bounding box center [770, 133] width 694 height 39
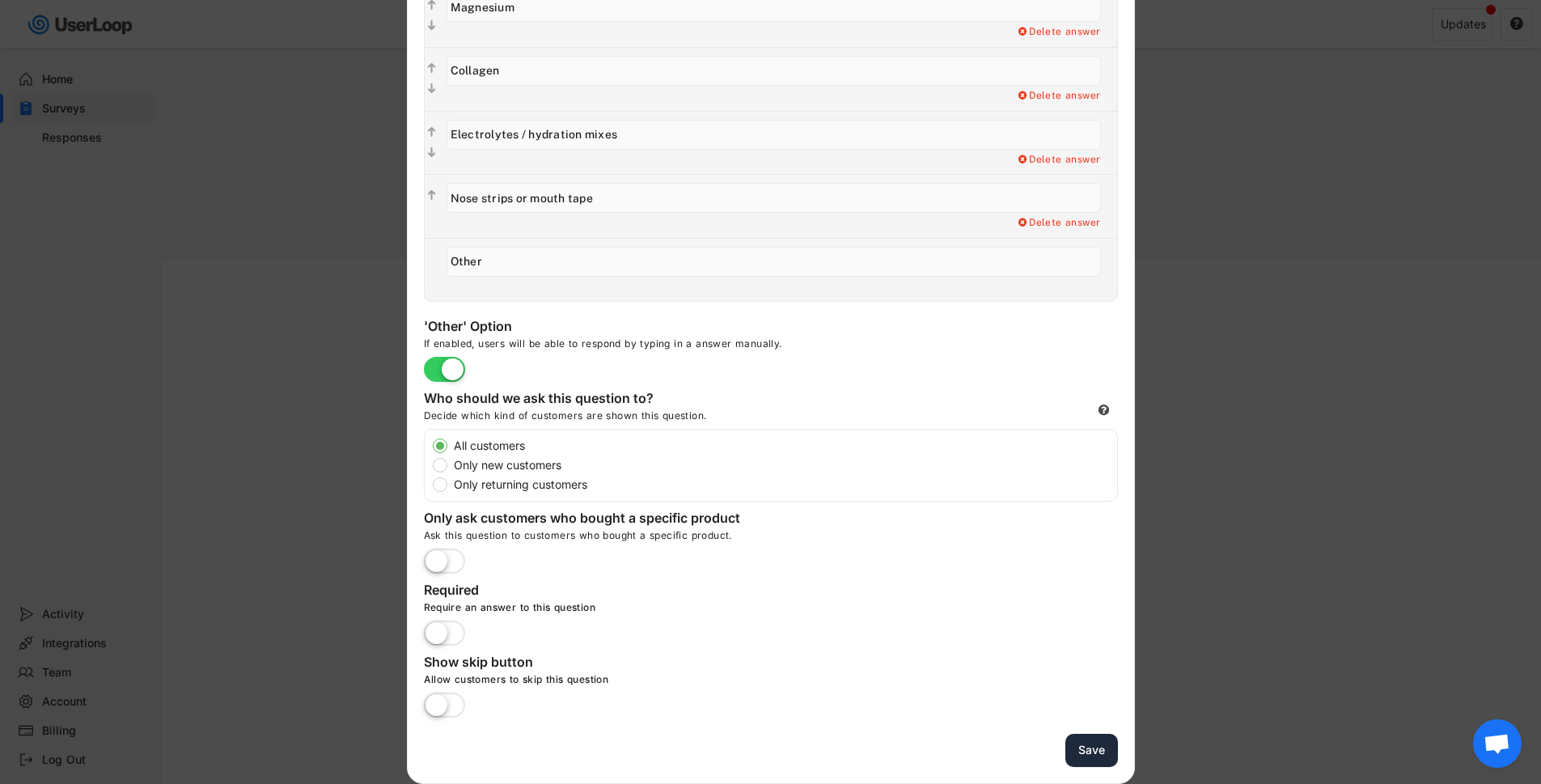
type input "Which of these do you currently take regularly? (Tick all that apply)"
click at [1086, 746] on button "Save" at bounding box center [1091, 750] width 52 height 33
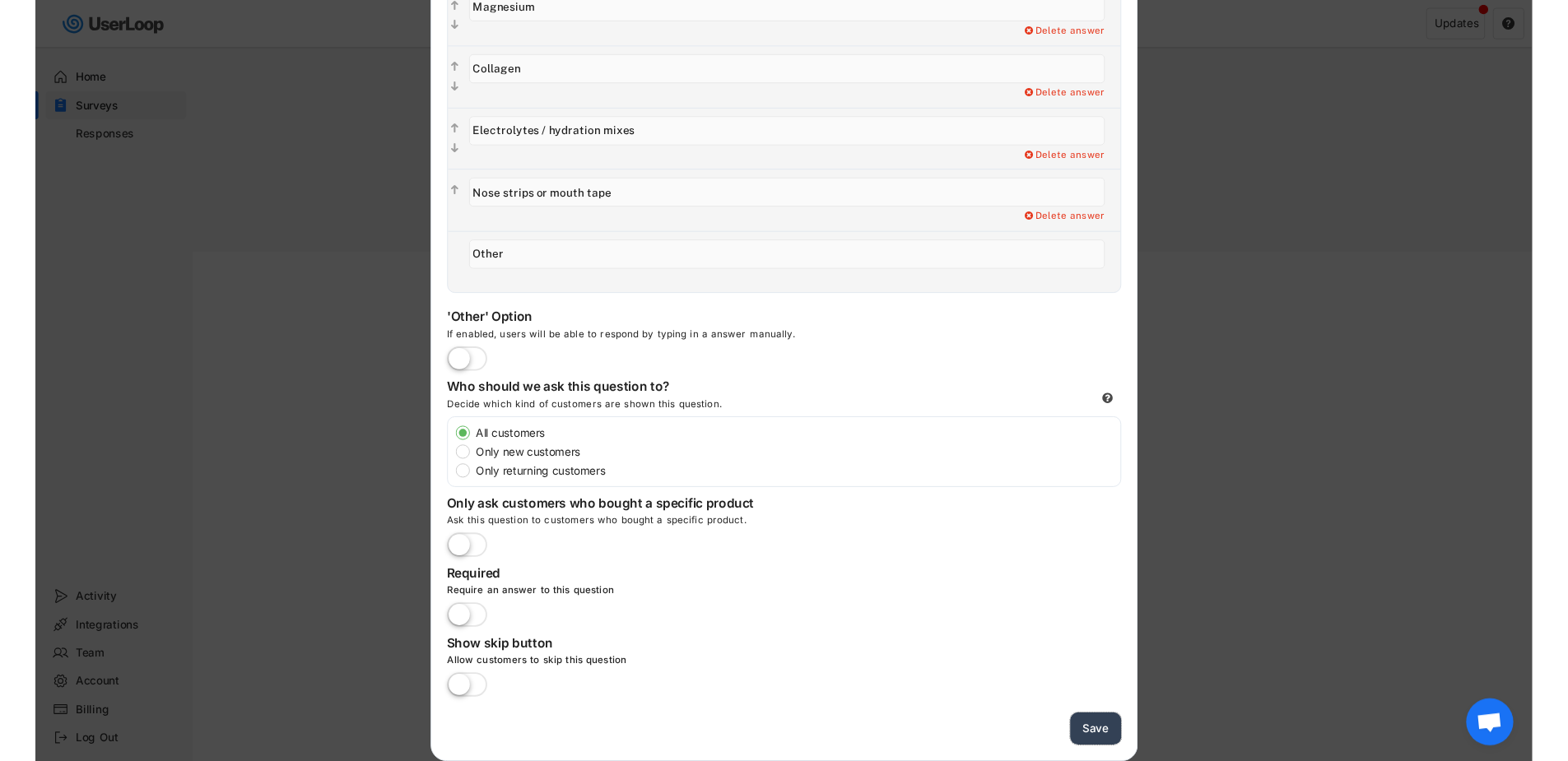
scroll to position [95, 0]
